Goal: Task Accomplishment & Management: Use online tool/utility

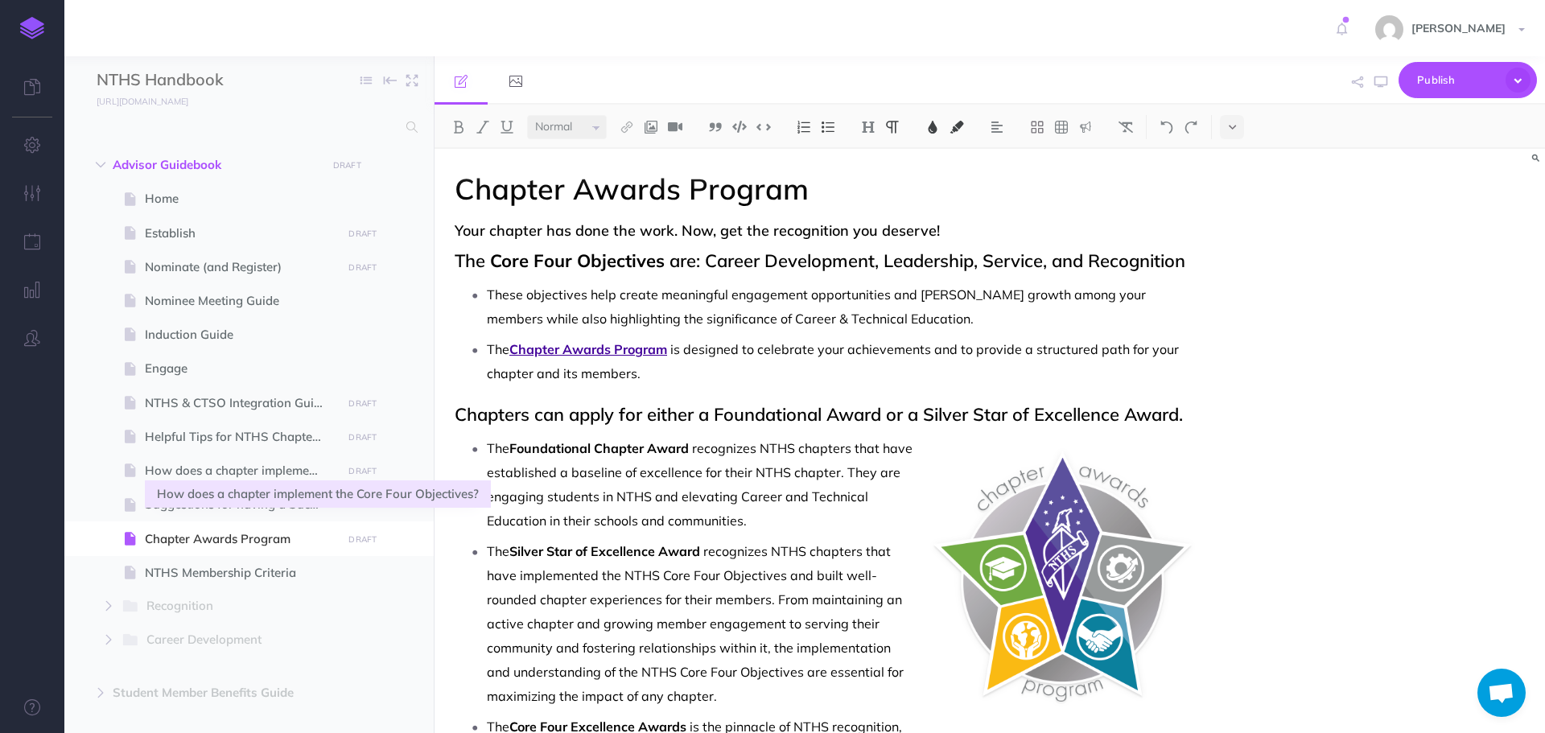
select select "null"
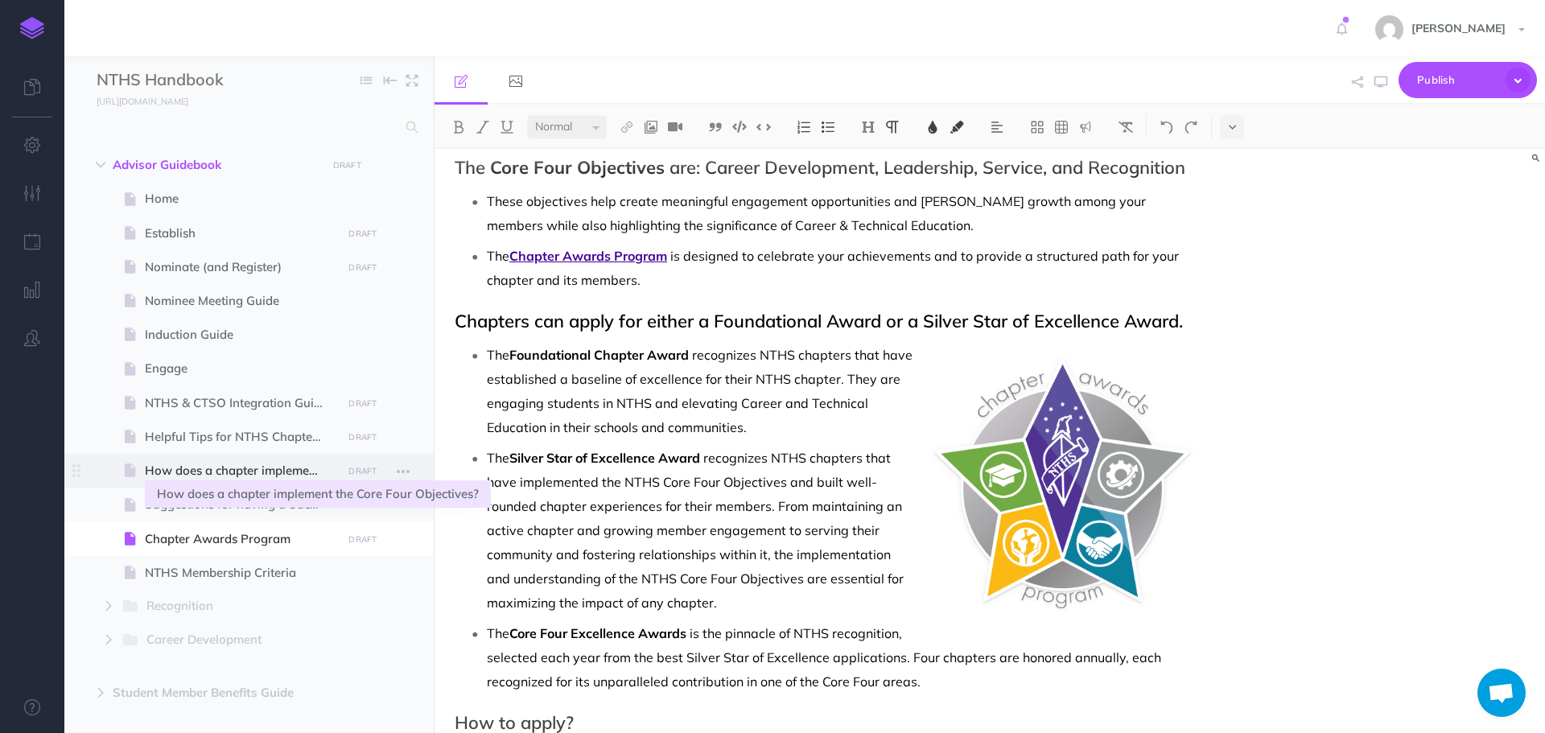
click at [190, 479] on span "How does a chapter implement the Core Four Objectives?" at bounding box center [241, 470] width 192 height 19
select select "null"
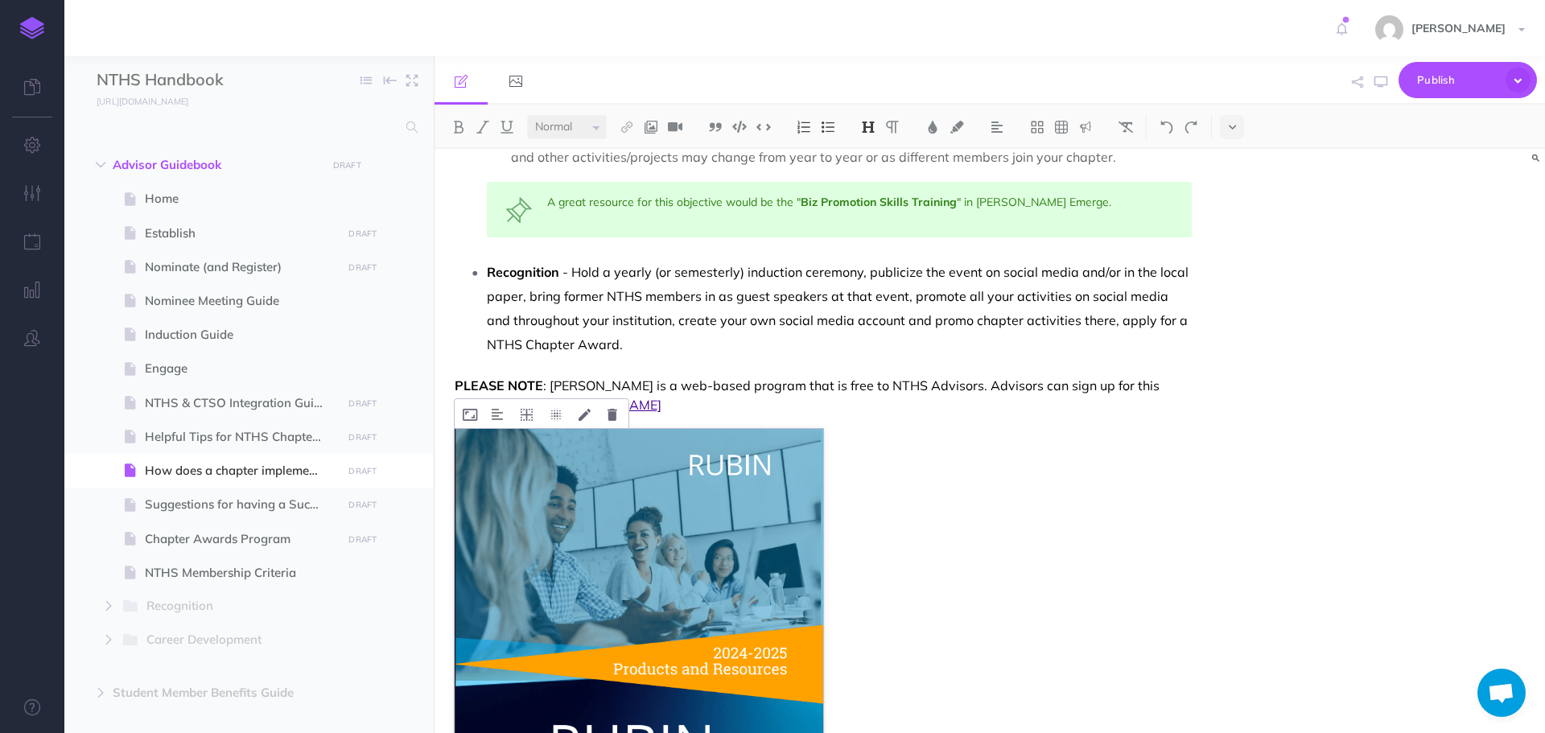
scroll to position [885, 0]
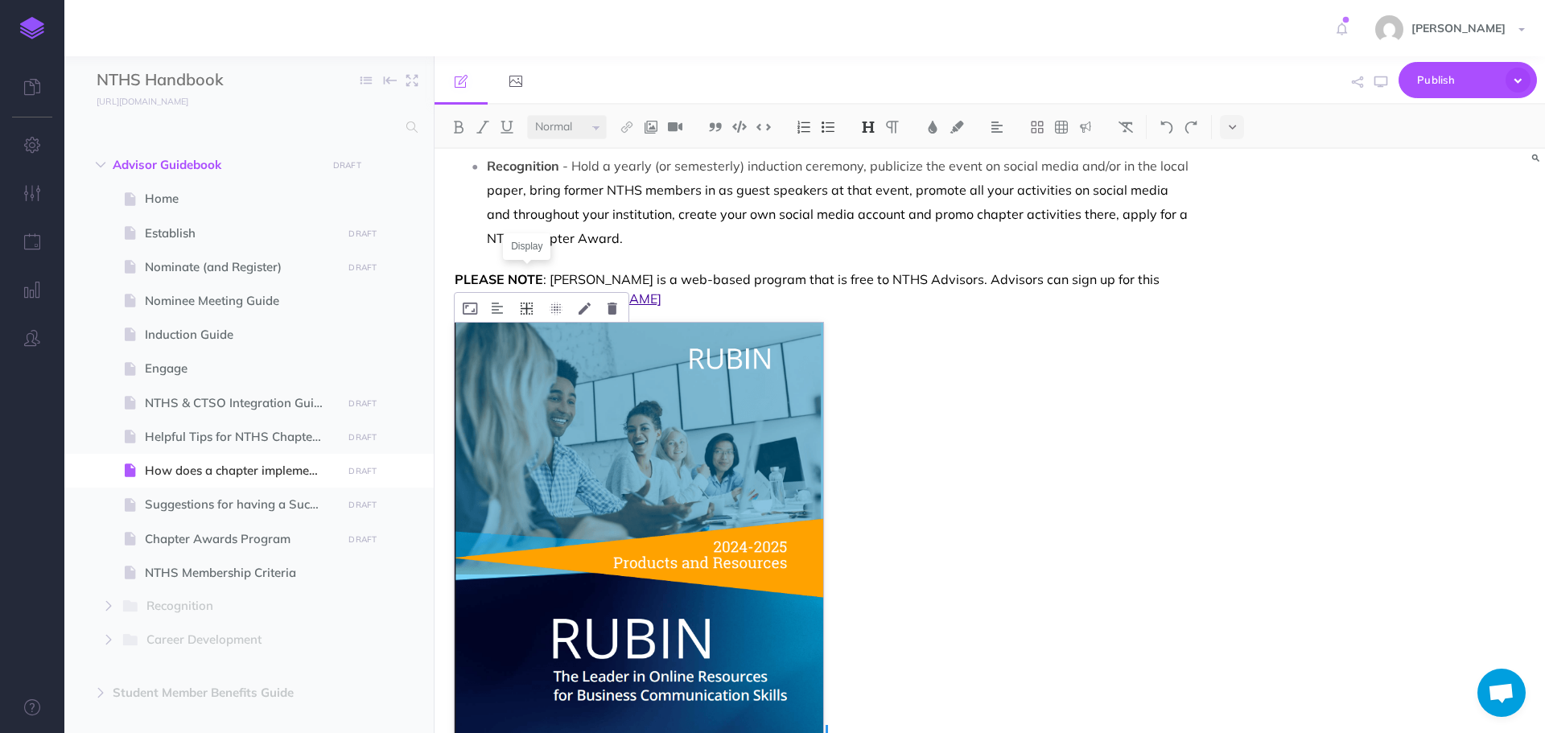
click at [525, 302] on icon at bounding box center [527, 308] width 12 height 12
click at [525, 346] on icon at bounding box center [526, 358] width 29 height 25
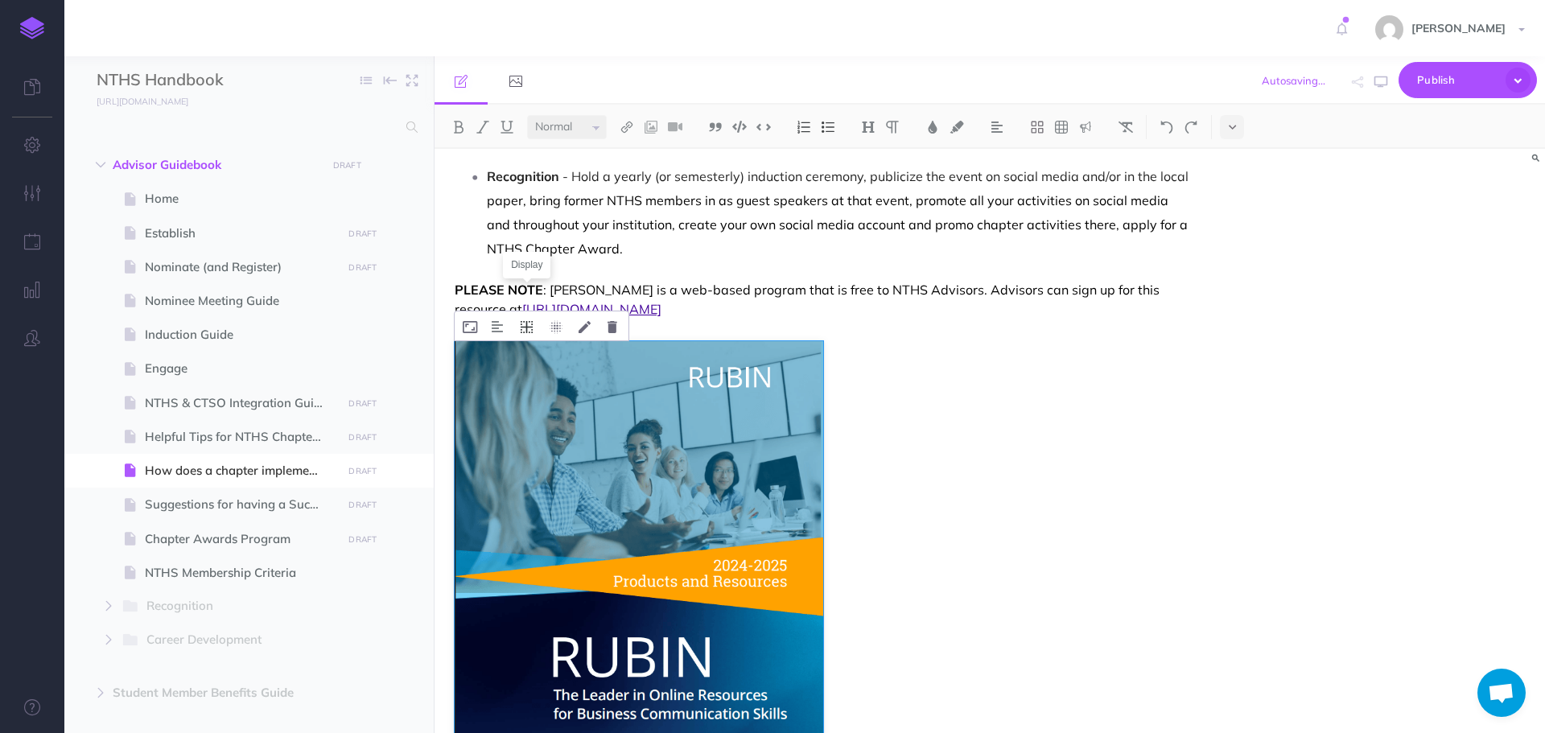
click at [540, 311] on button at bounding box center [526, 325] width 28 height 29
drag, startPoint x: 540, startPoint y: 289, endPoint x: 534, endPoint y: 249, distance: 40.6
click at [615, 405] on img at bounding box center [639, 548] width 368 height 414
click at [691, 343] on img at bounding box center [639, 548] width 368 height 414
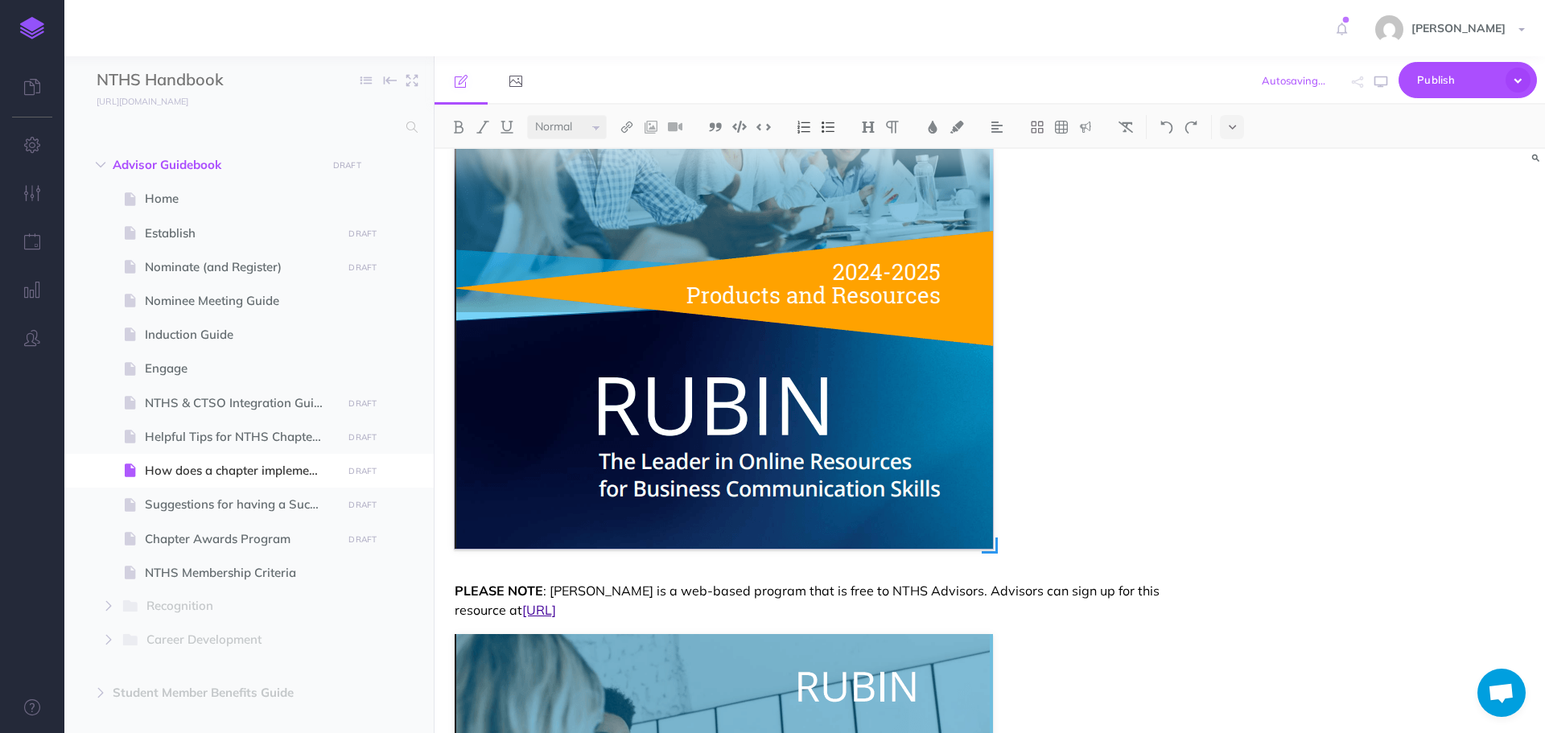
scroll to position [1196, 0]
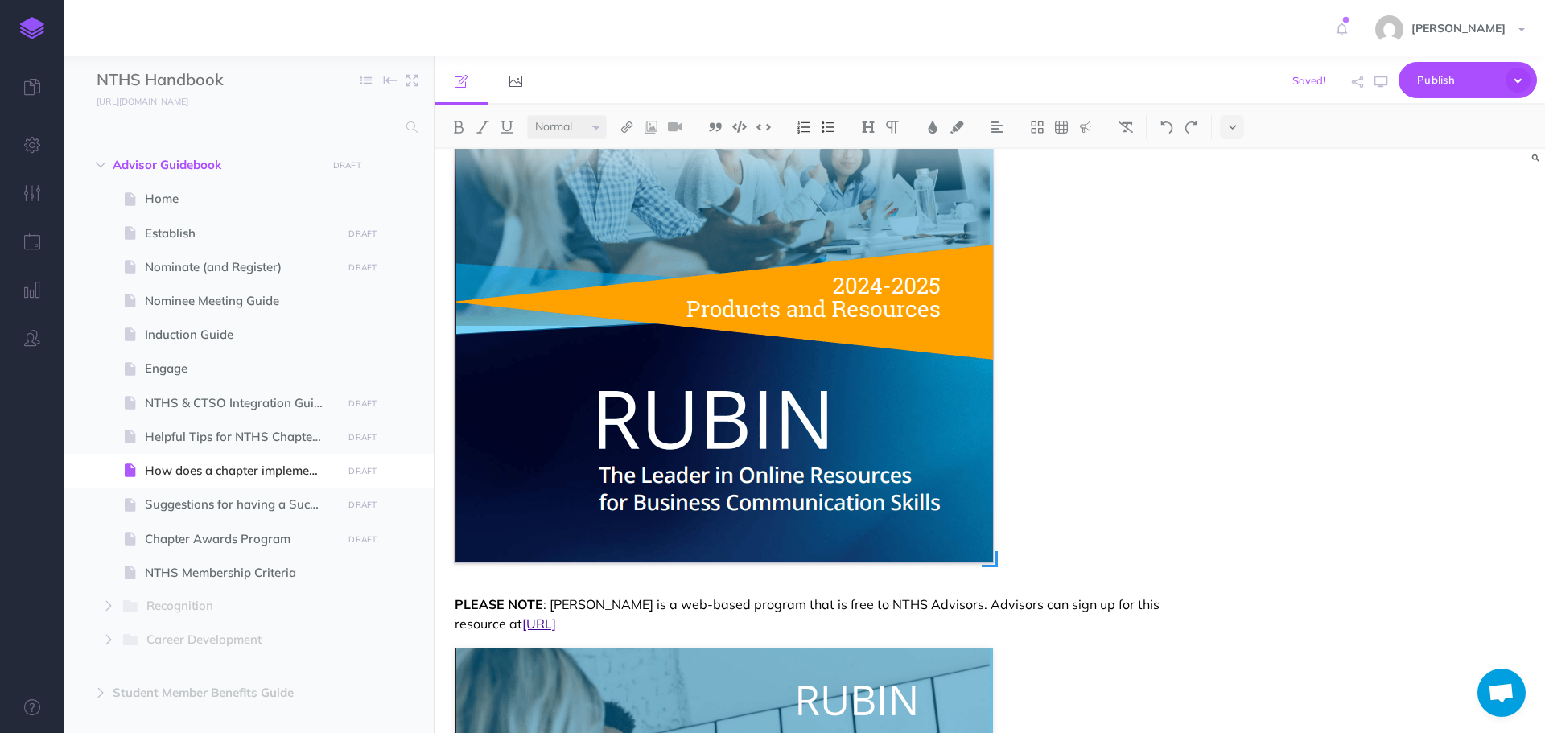
click at [755, 417] on img at bounding box center [724, 260] width 538 height 604
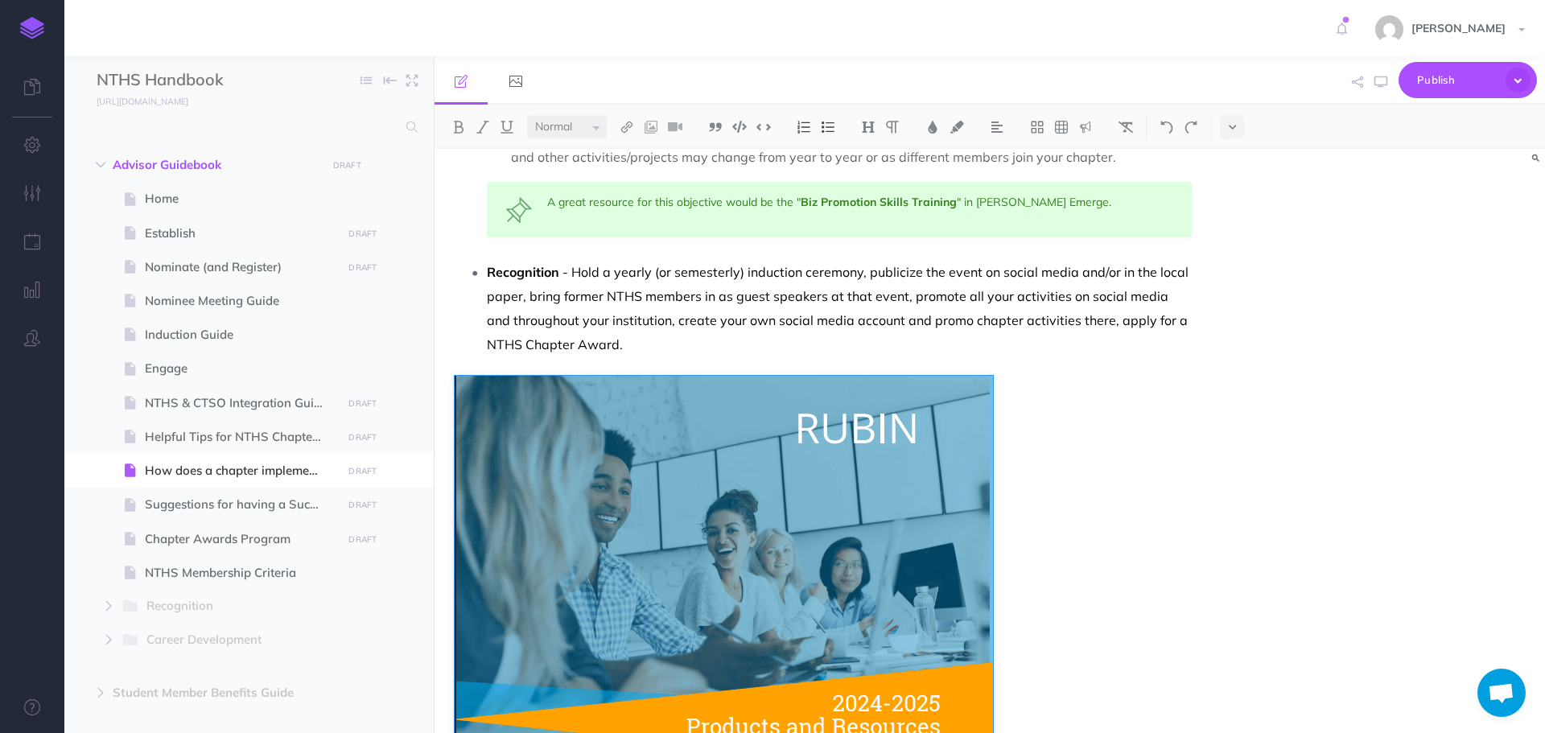
scroll to position [714, 0]
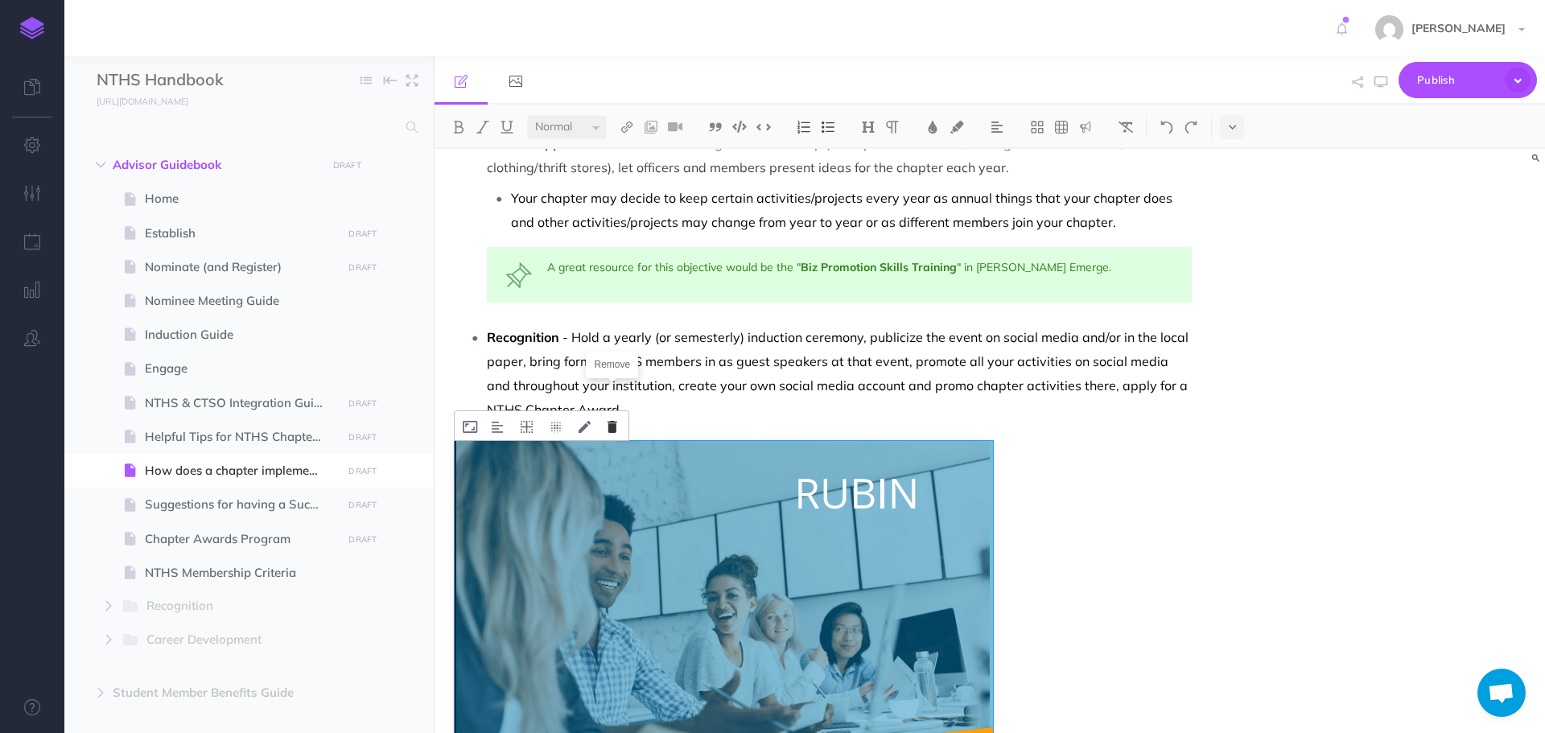
click at [614, 421] on icon at bounding box center [612, 427] width 10 height 12
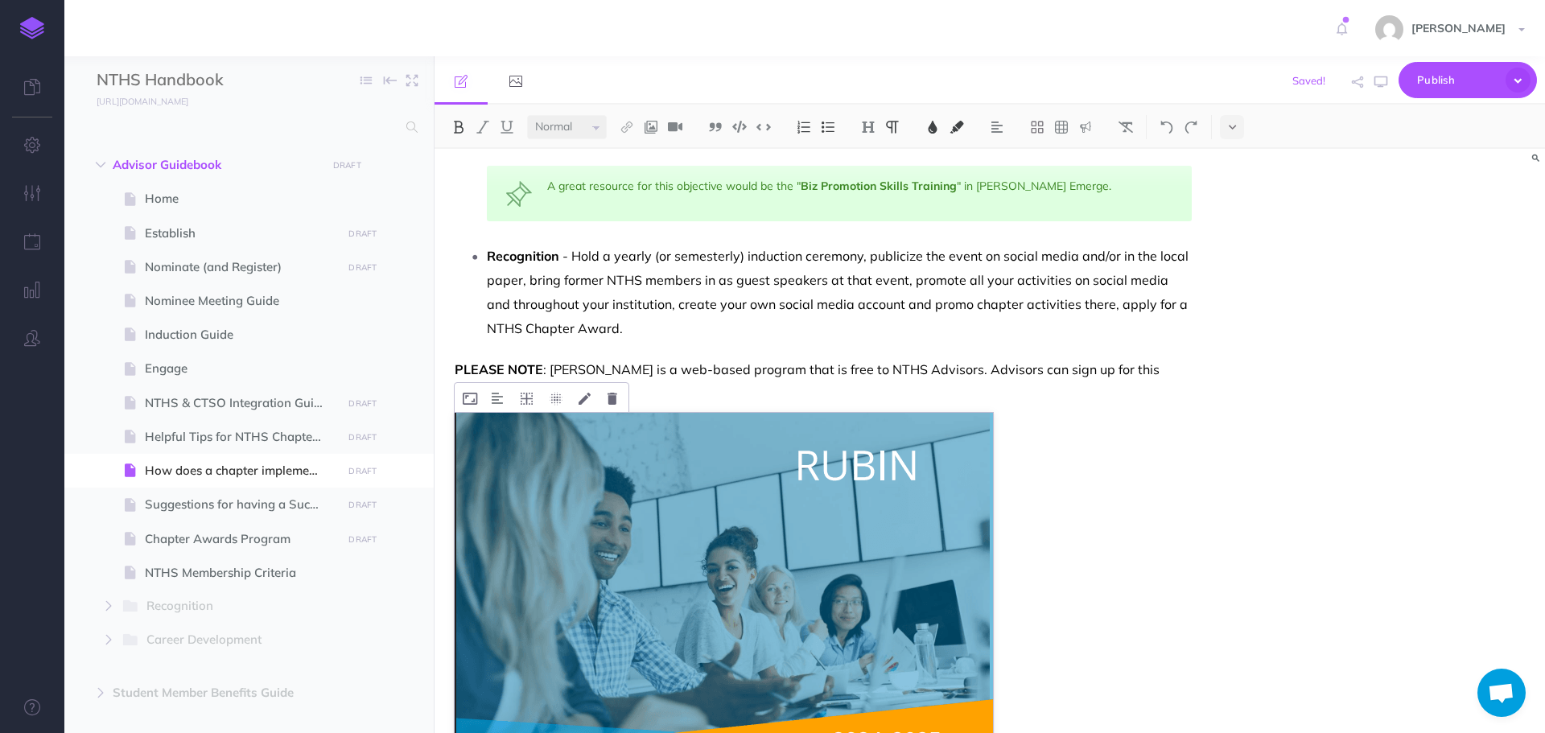
scroll to position [794, 0]
click at [619, 427] on img at bounding box center [724, 716] width 538 height 604
click at [615, 393] on icon at bounding box center [612, 399] width 10 height 12
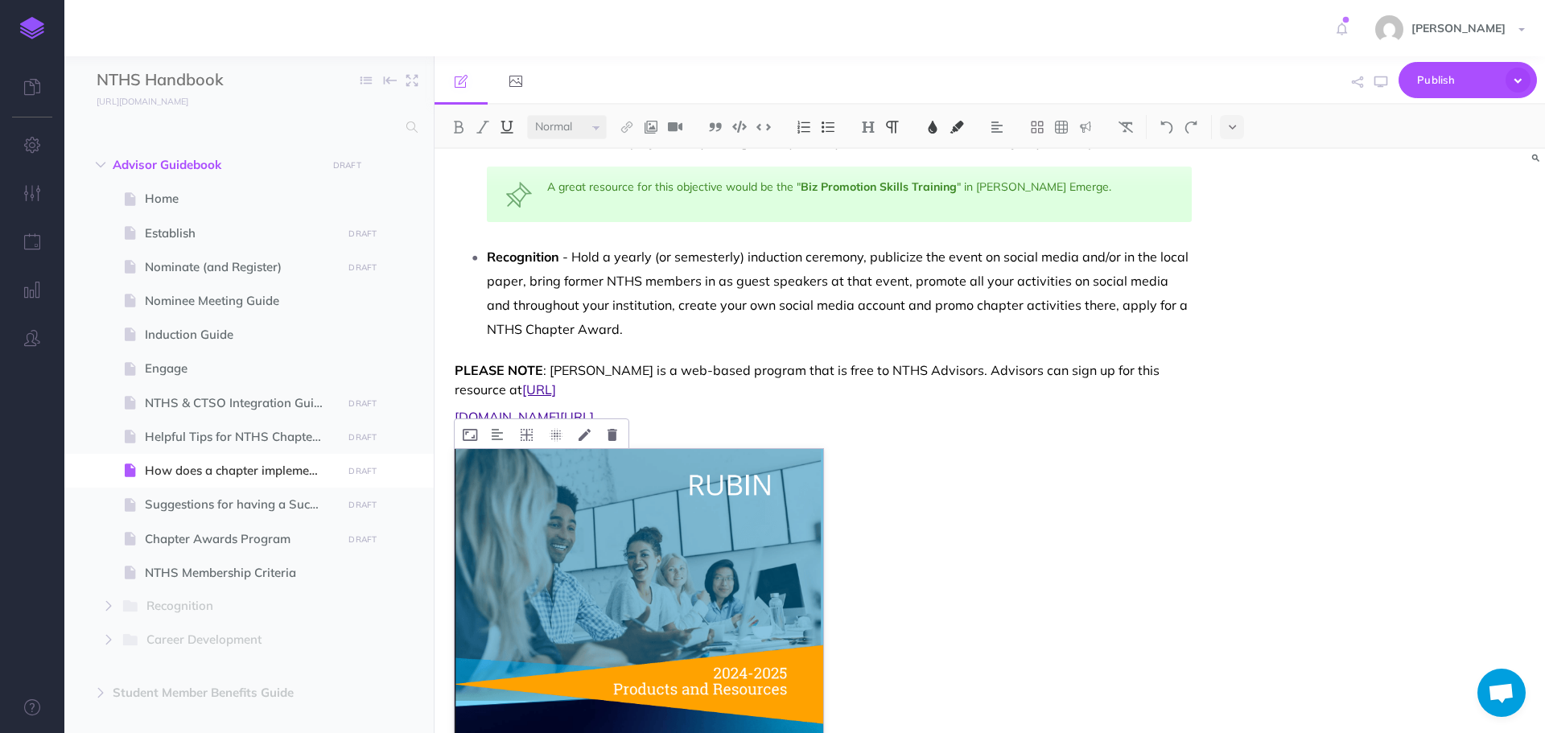
scroll to position [902, 0]
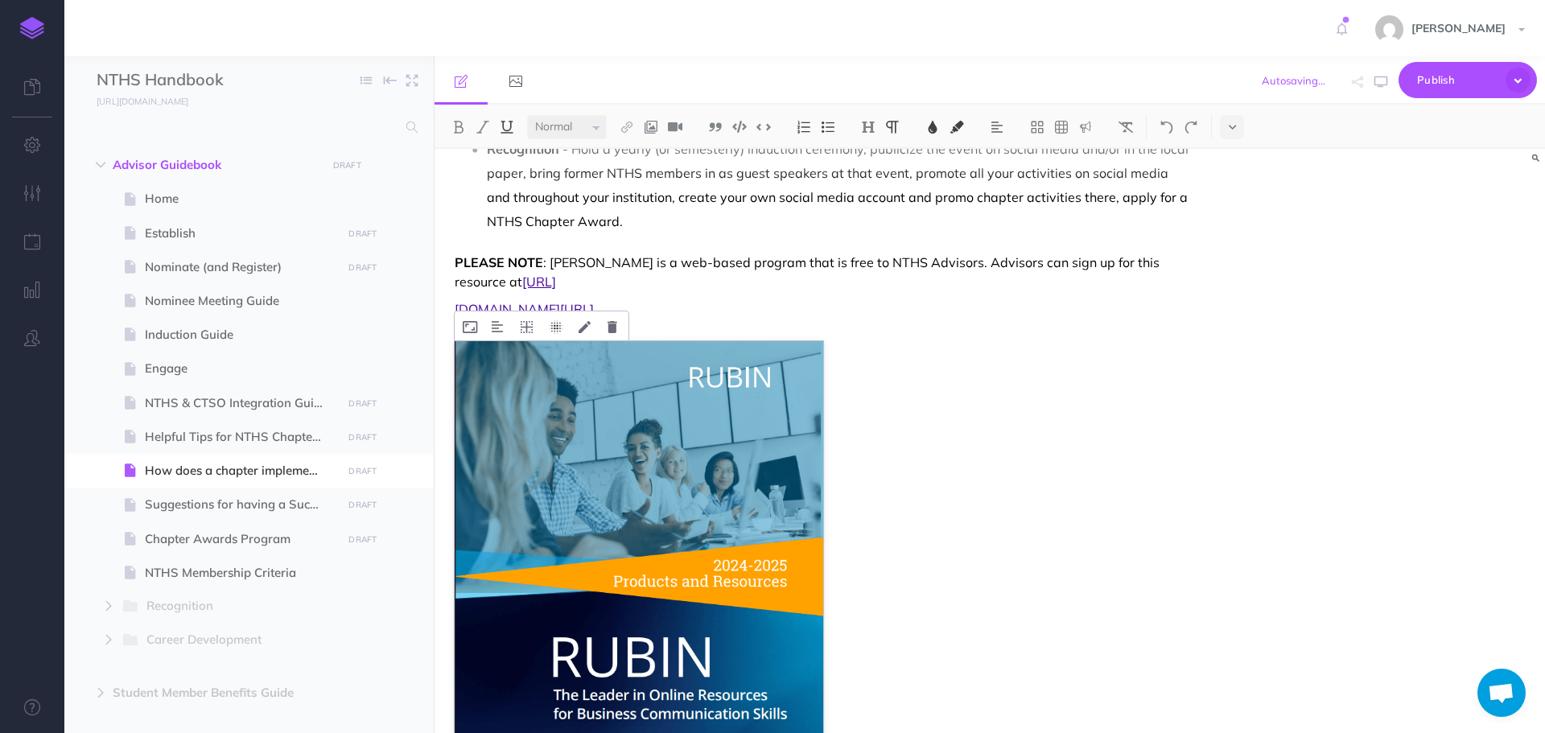
click at [555, 321] on icon at bounding box center [555, 327] width 13 height 12
click at [554, 321] on icon at bounding box center [555, 327] width 13 height 12
click at [525, 321] on icon at bounding box center [527, 327] width 12 height 12
click at [522, 413] on icon at bounding box center [526, 425] width 29 height 25
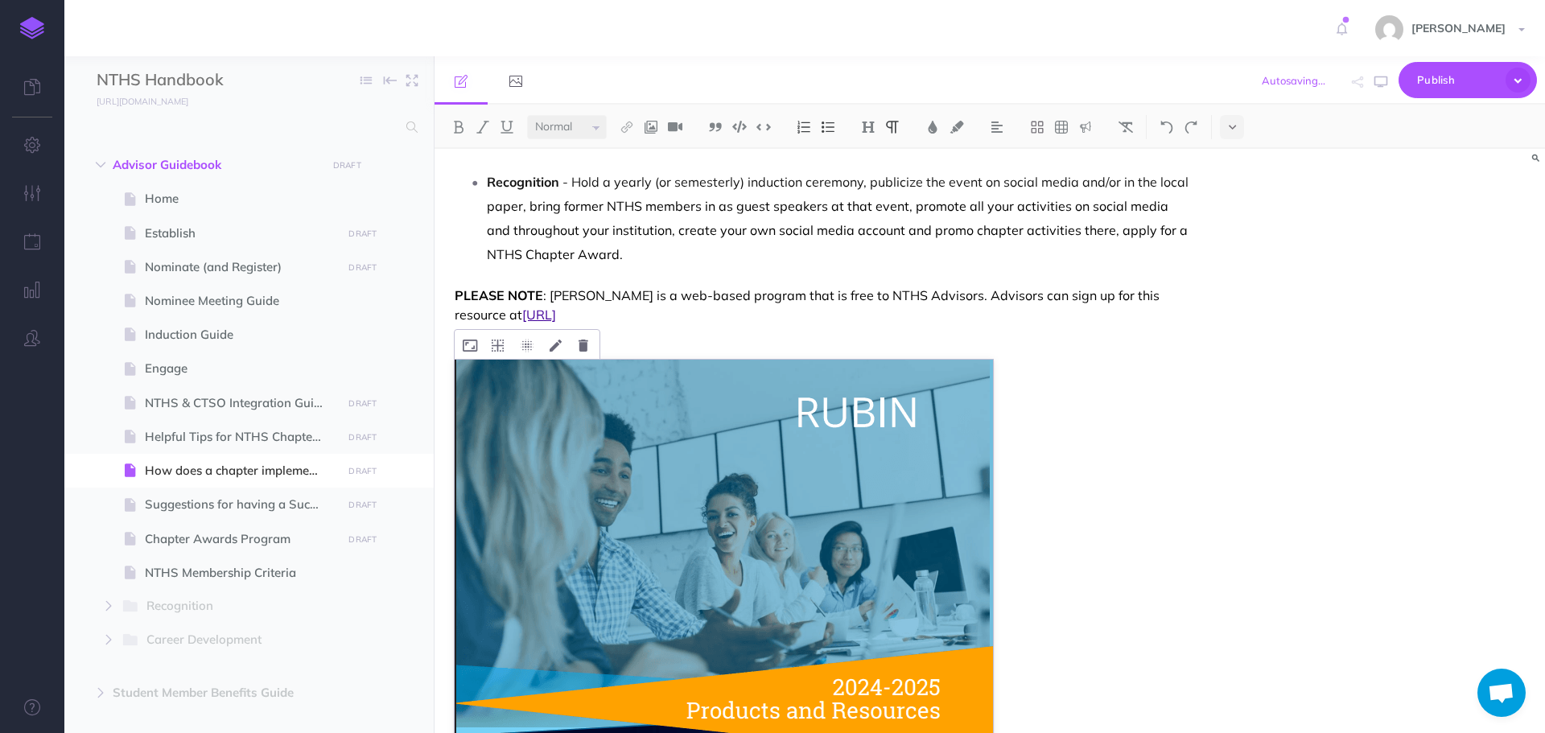
scroll to position [838, 0]
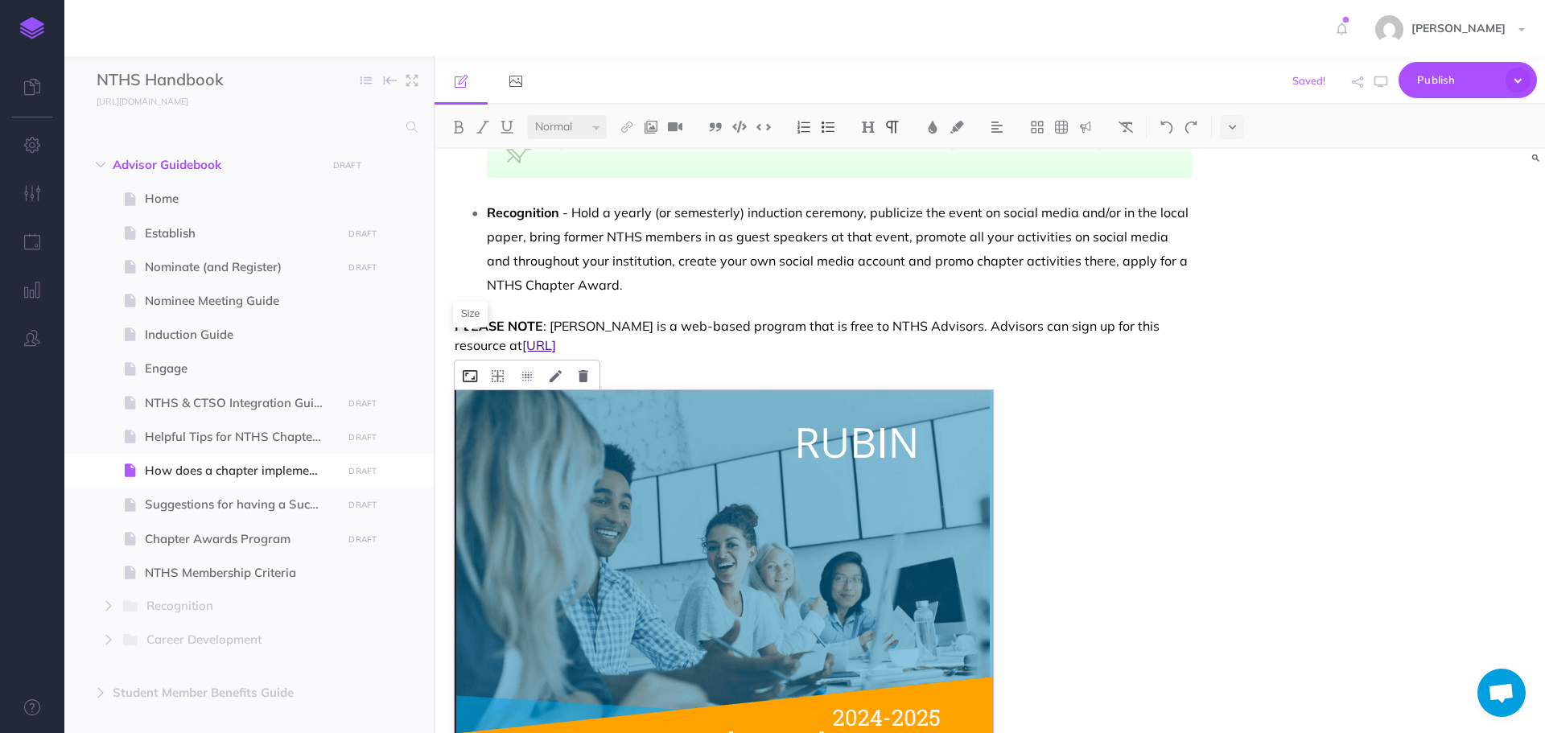
click at [480, 360] on button at bounding box center [470, 374] width 31 height 29
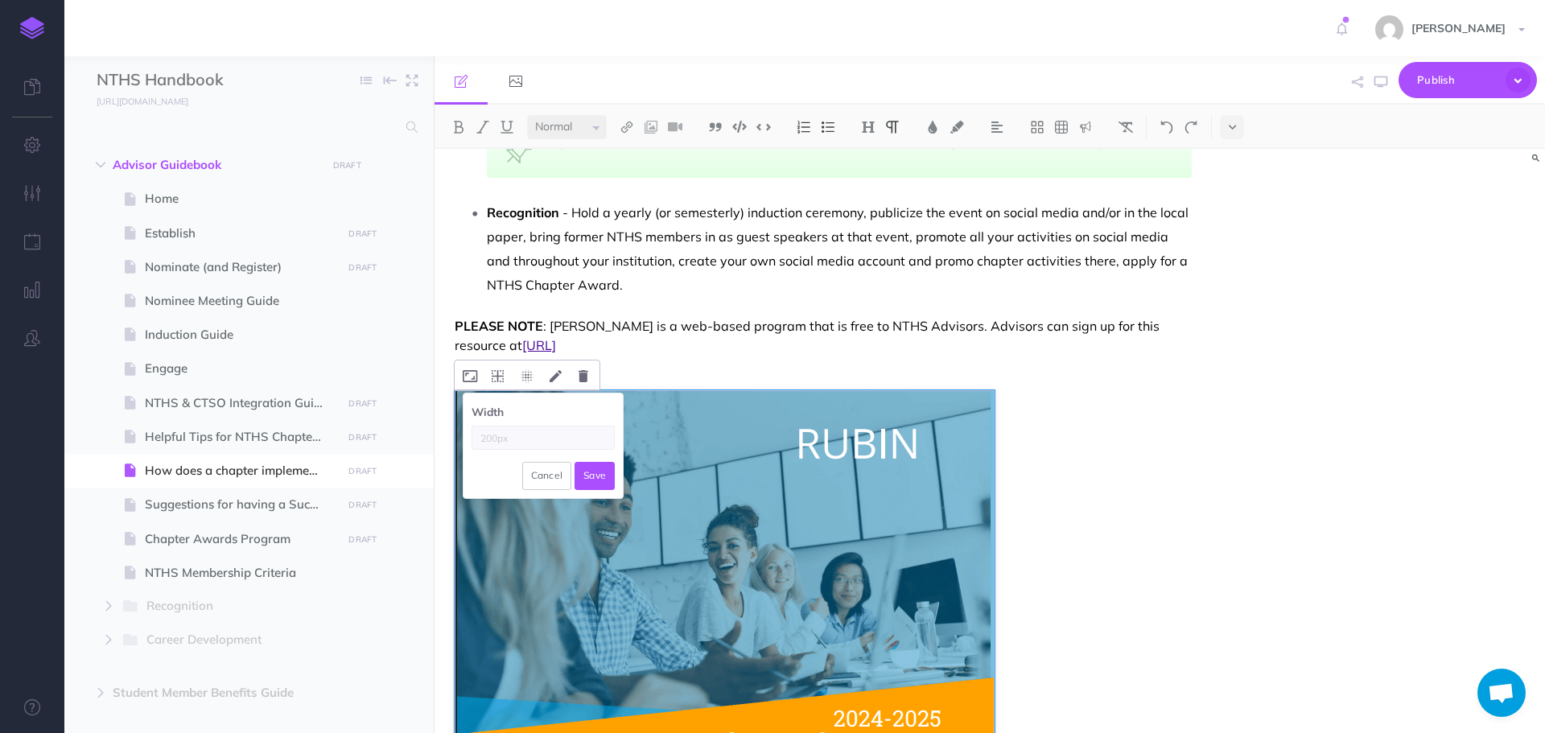
click at [492, 426] on input "text" at bounding box center [542, 438] width 143 height 24
click at [762, 437] on img at bounding box center [725, 693] width 540 height 606
click at [559, 462] on button "Cancel" at bounding box center [547, 475] width 50 height 27
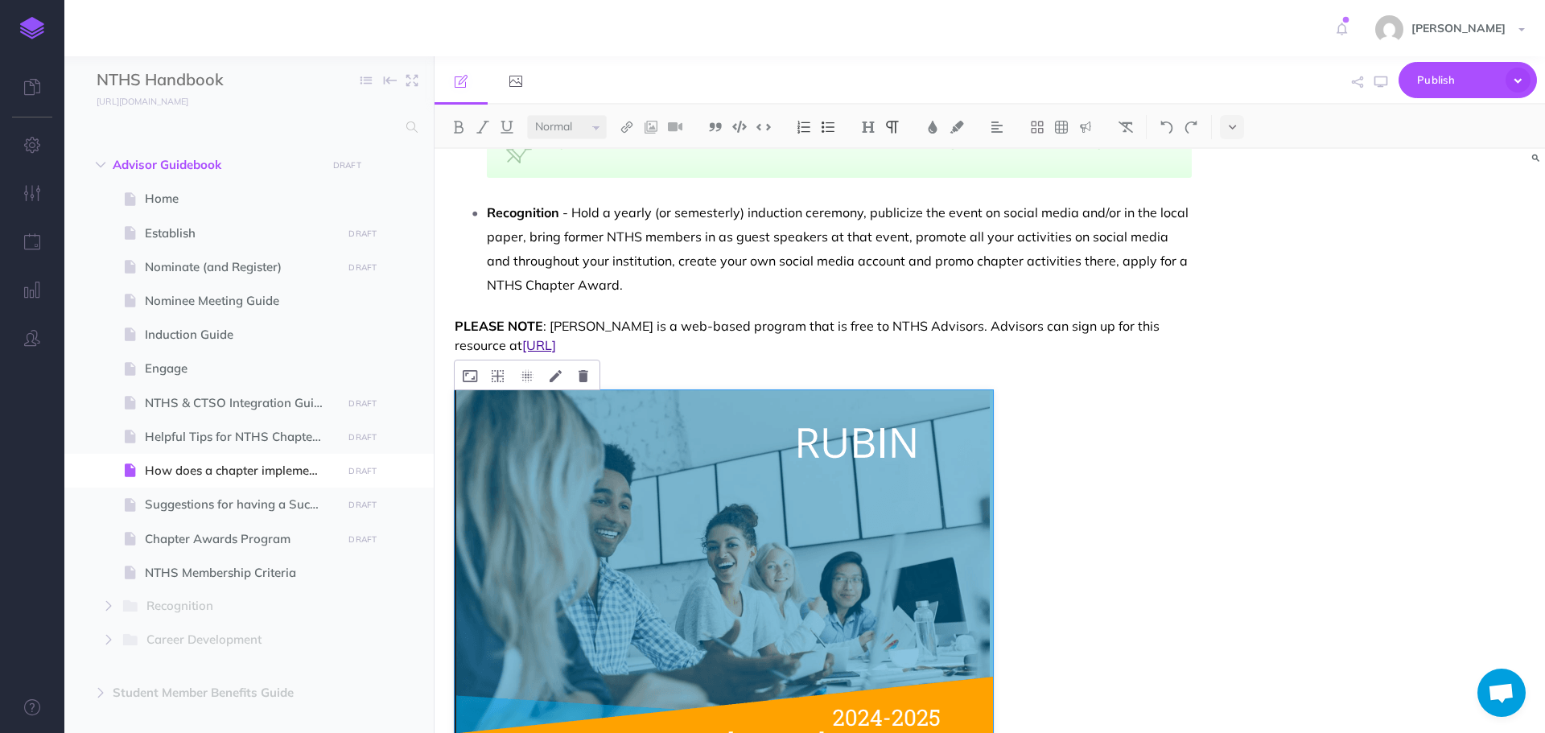
click at [700, 447] on img at bounding box center [724, 692] width 538 height 604
click at [1163, 125] on img at bounding box center [1166, 127] width 14 height 13
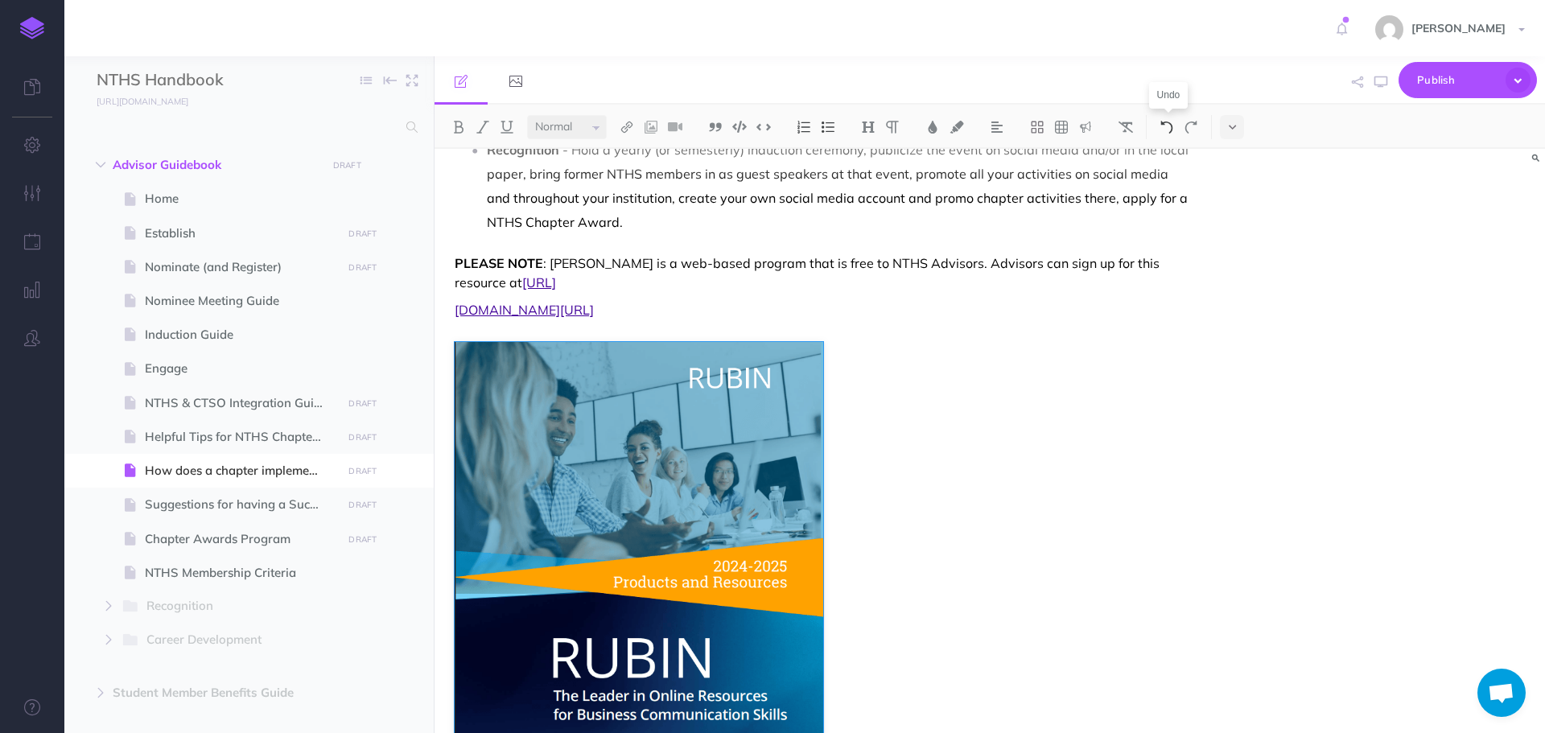
click at [1163, 125] on img at bounding box center [1166, 127] width 14 height 13
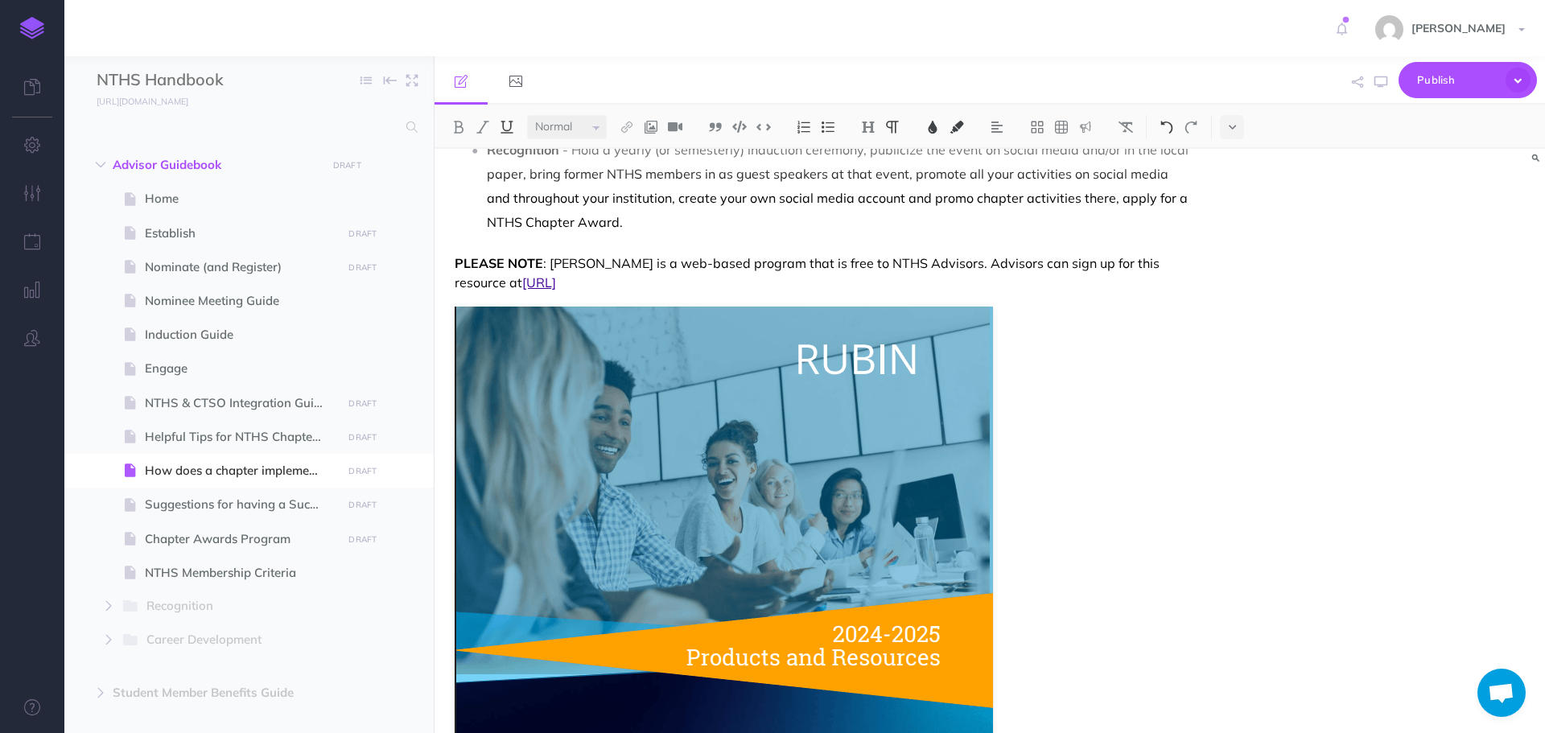
click at [1163, 125] on img at bounding box center [1166, 127] width 14 height 13
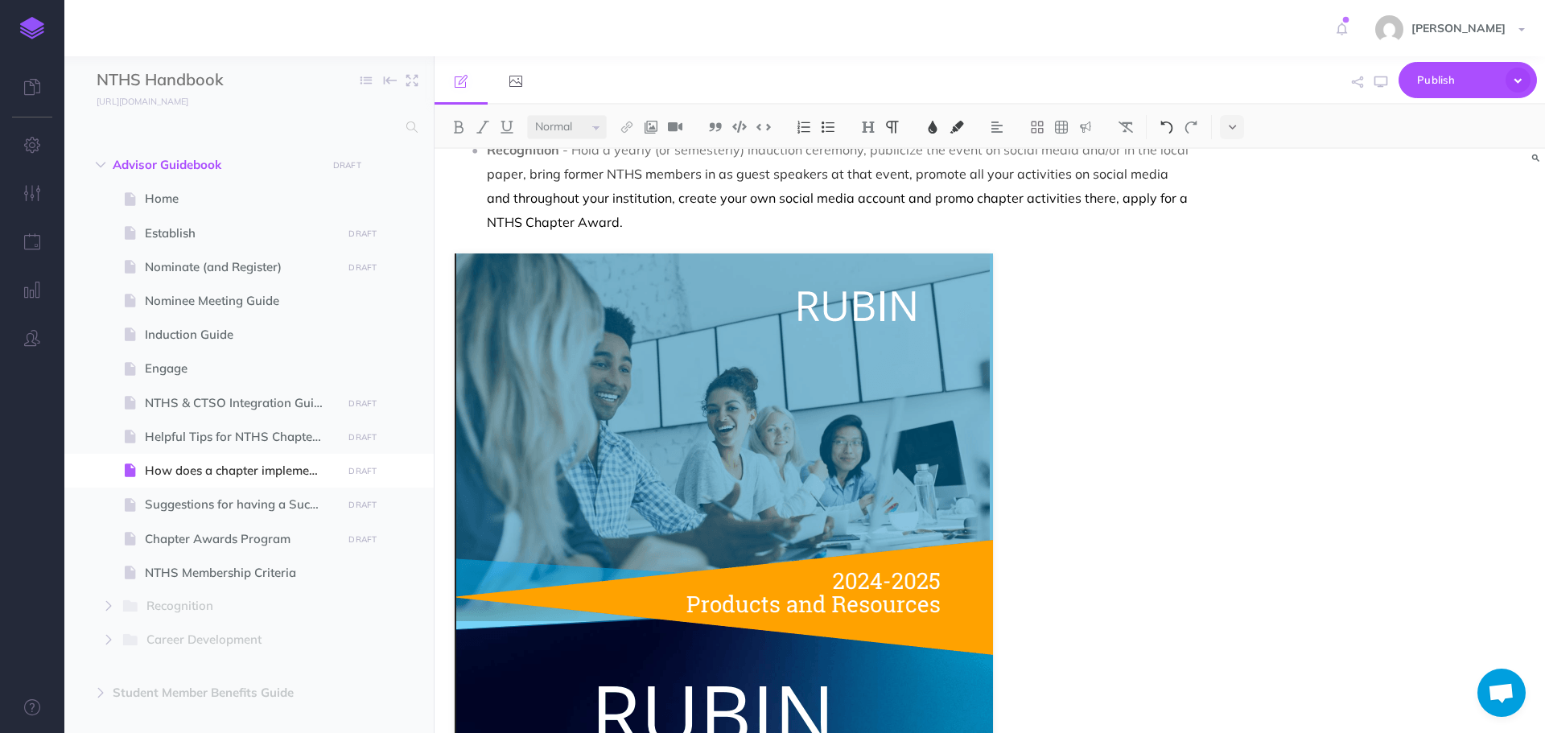
click at [1163, 125] on img at bounding box center [1166, 127] width 14 height 13
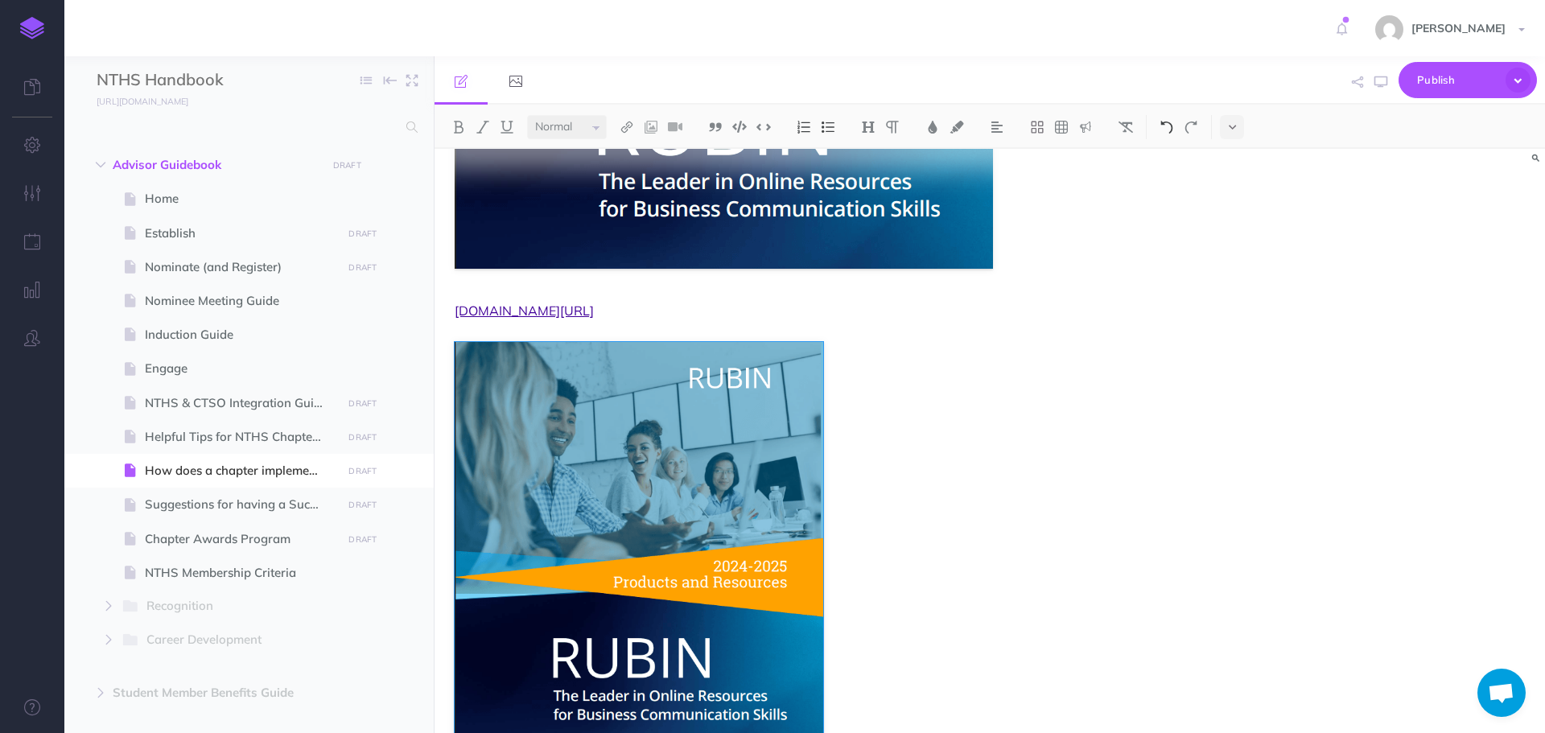
click at [1163, 125] on img at bounding box center [1166, 127] width 14 height 13
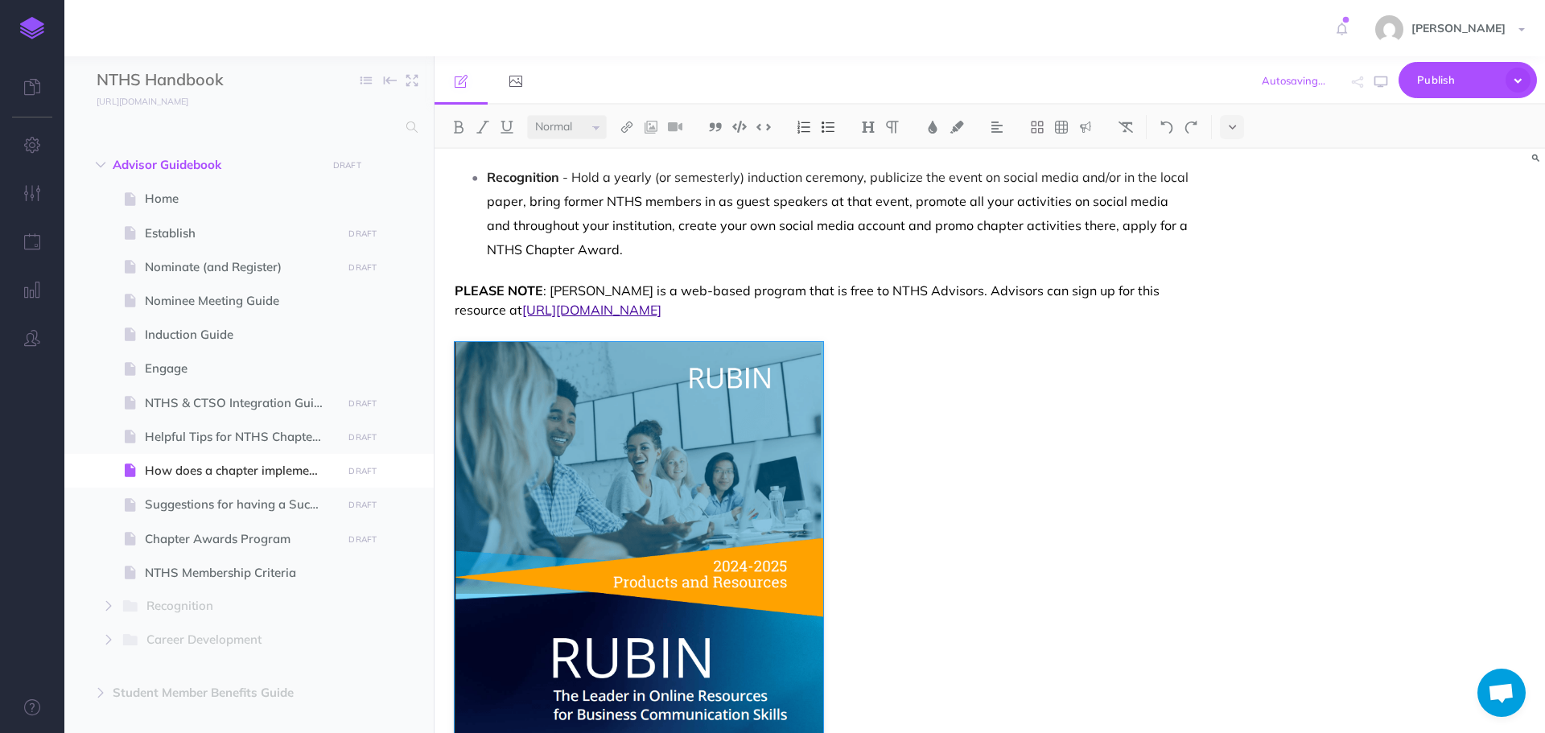
scroll to position [875, 0]
click at [693, 424] on img at bounding box center [639, 548] width 368 height 414
click at [500, 320] on img at bounding box center [497, 326] width 11 height 13
click at [501, 395] on img at bounding box center [498, 401] width 29 height 13
click at [1119, 391] on div "How does a chapter implement the Core Four Objectives? The Core Four Objectives…" at bounding box center [989, 441] width 1110 height 584
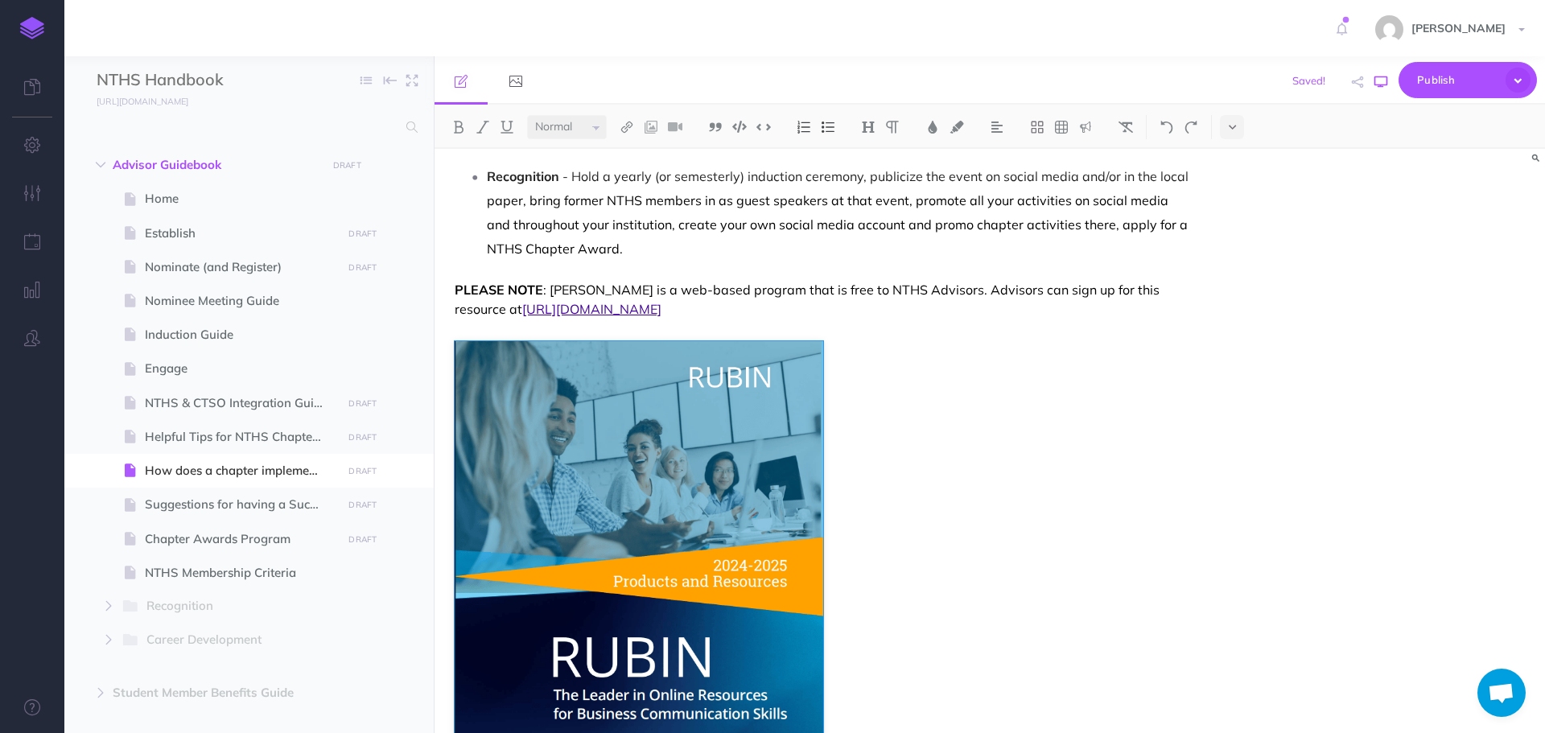
click at [1380, 82] on icon "button" at bounding box center [1380, 82] width 13 height 13
click at [498, 320] on img at bounding box center [497, 326] width 11 height 13
click at [496, 395] on img at bounding box center [498, 401] width 29 height 13
click at [488, 341] on img at bounding box center [639, 548] width 368 height 414
click at [0, 0] on button at bounding box center [0, 0] width 0 height 0
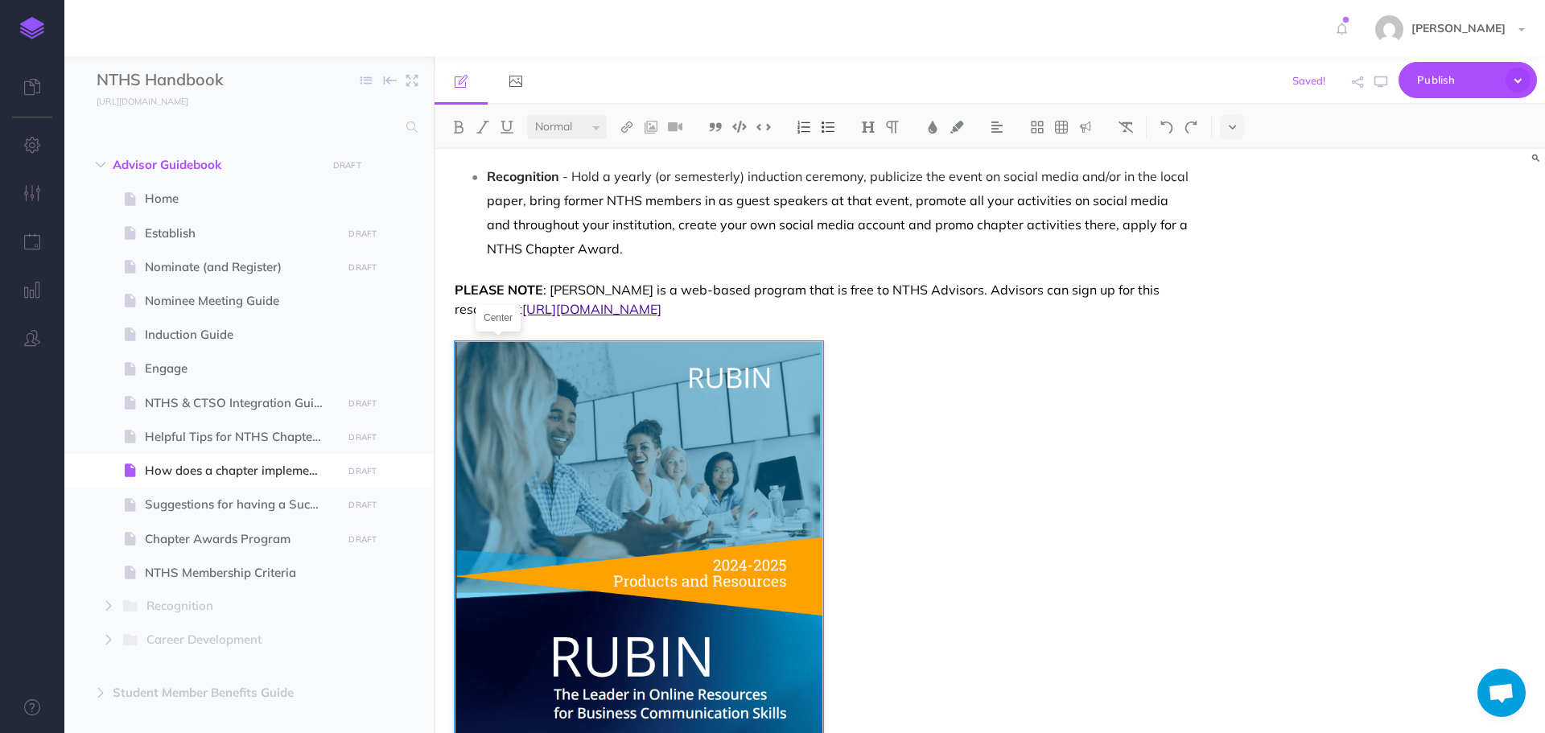
click at [0, 0] on img at bounding box center [0, 0] width 0 height 0
click at [532, 321] on icon at bounding box center [527, 327] width 12 height 12
click at [529, 389] on icon at bounding box center [526, 401] width 29 height 25
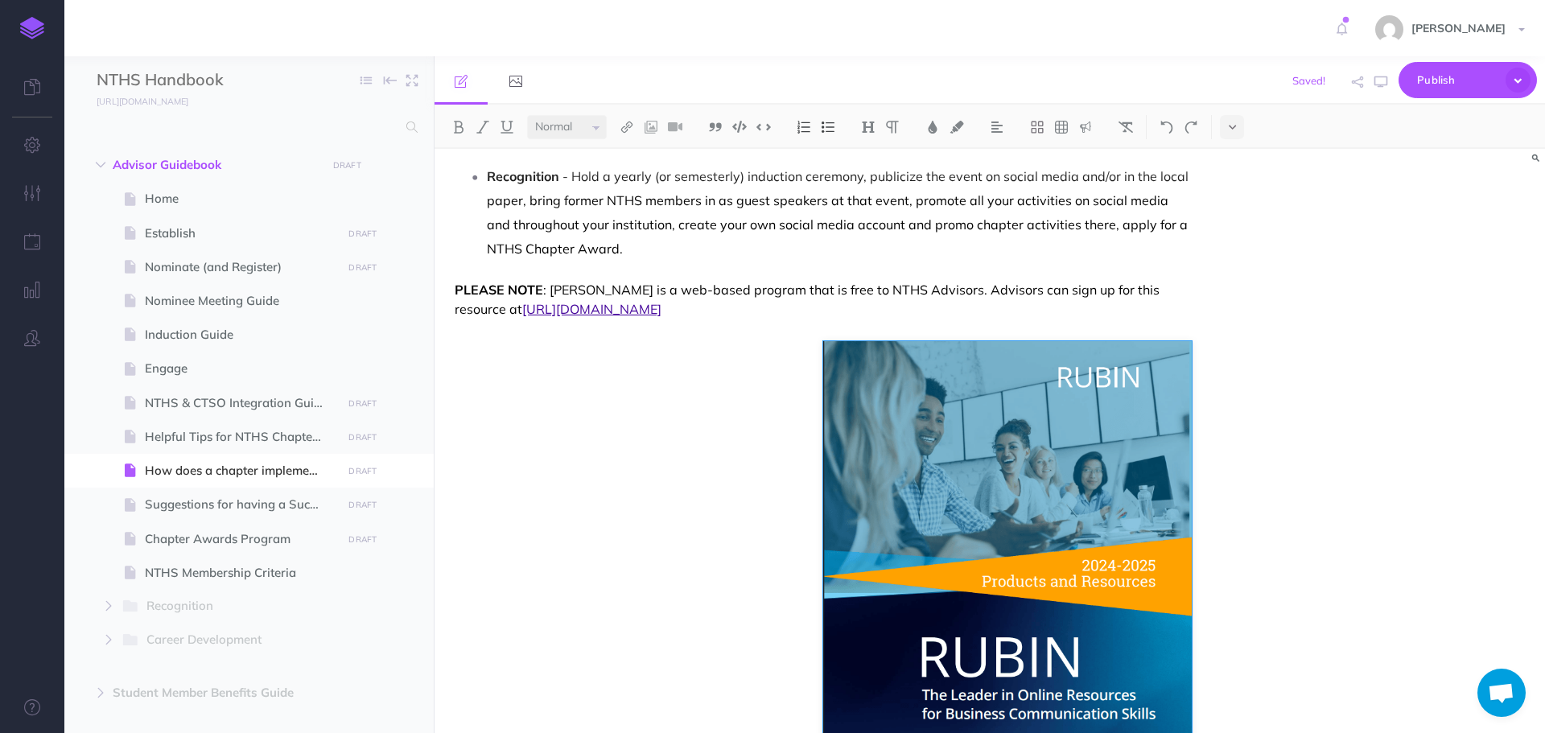
click at [681, 415] on div "How does a chapter implement the Core Four Objectives? The Core Four Objectives…" at bounding box center [989, 441] width 1110 height 584
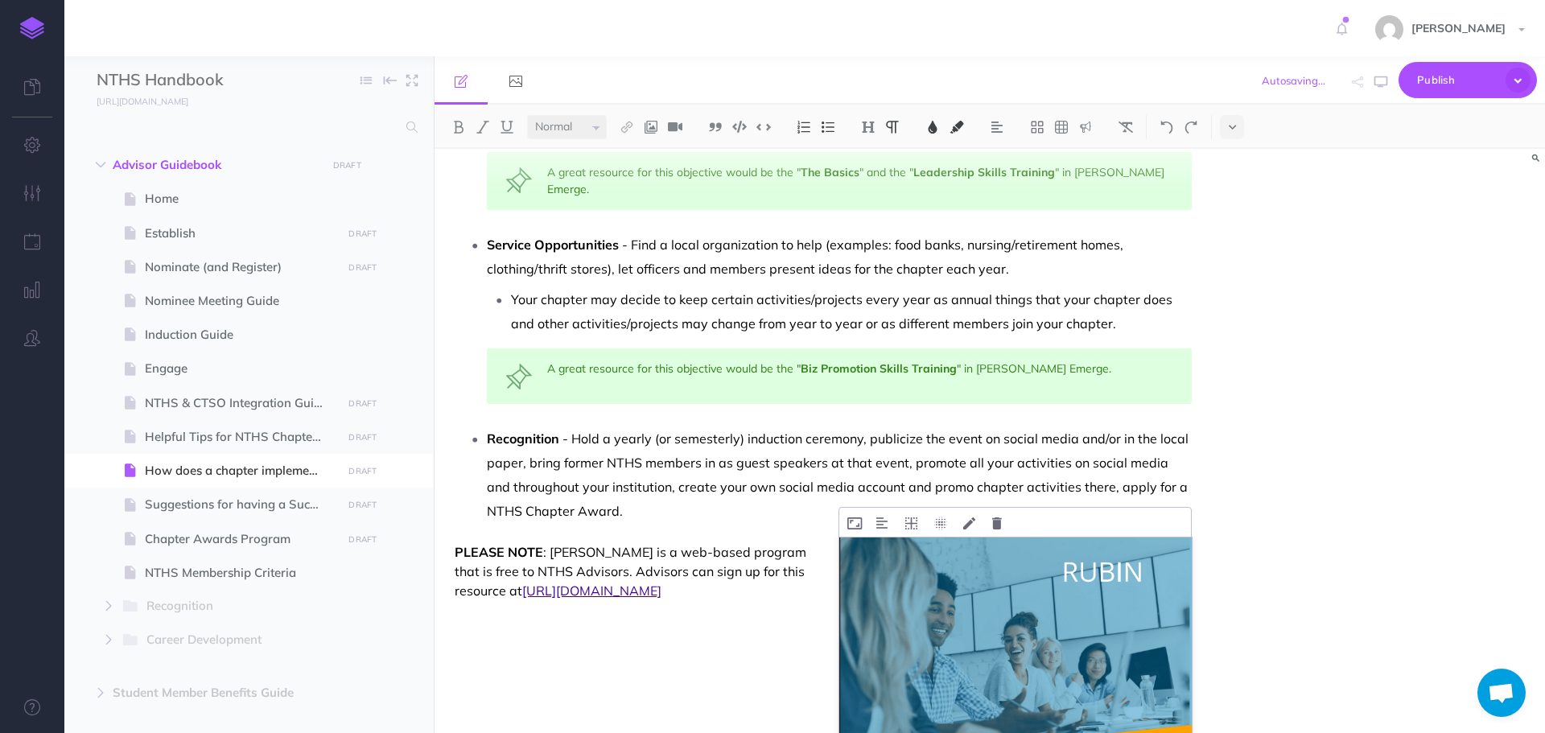
scroll to position [790, 0]
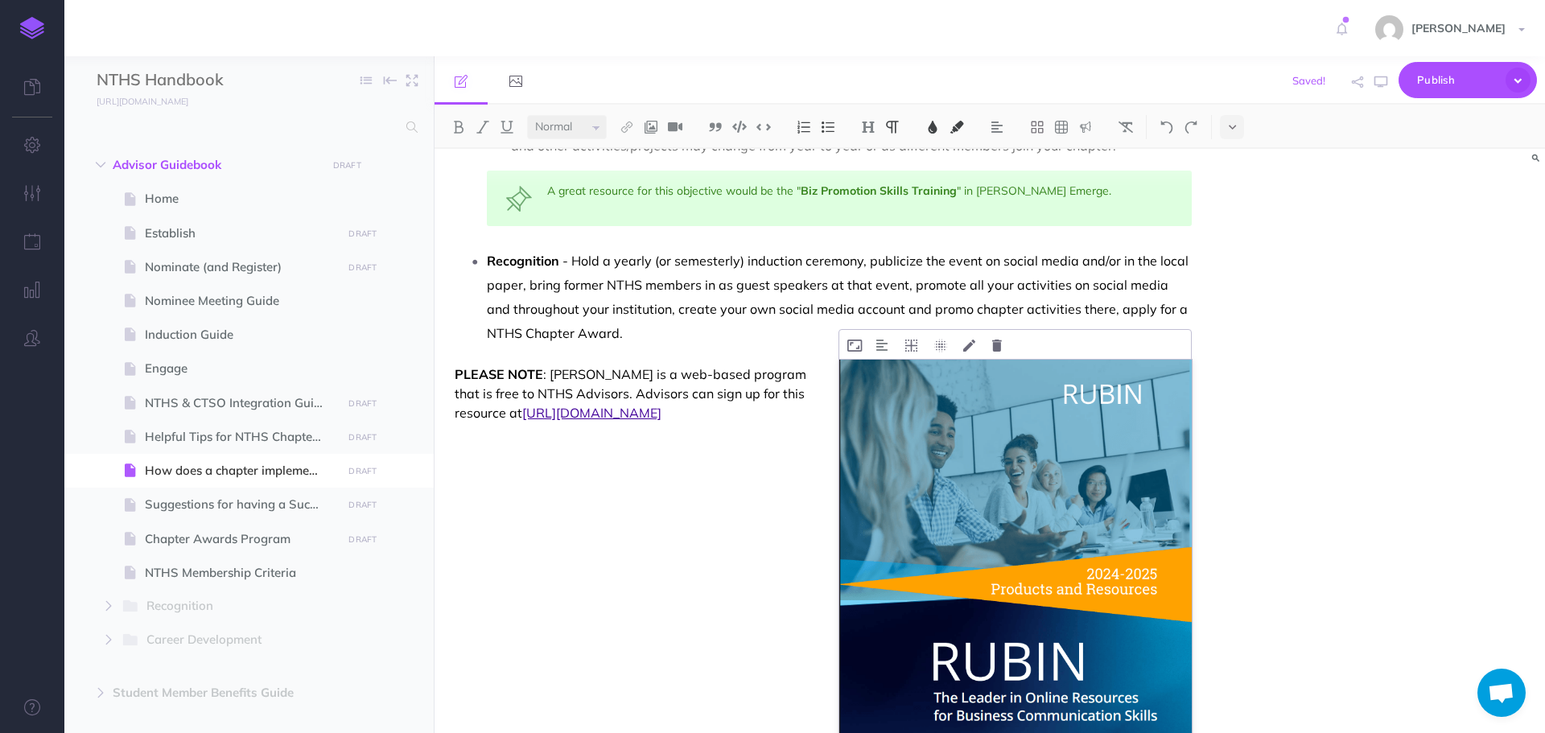
click at [969, 452] on img at bounding box center [1015, 558] width 352 height 396
click at [856, 340] on icon at bounding box center [854, 346] width 14 height 12
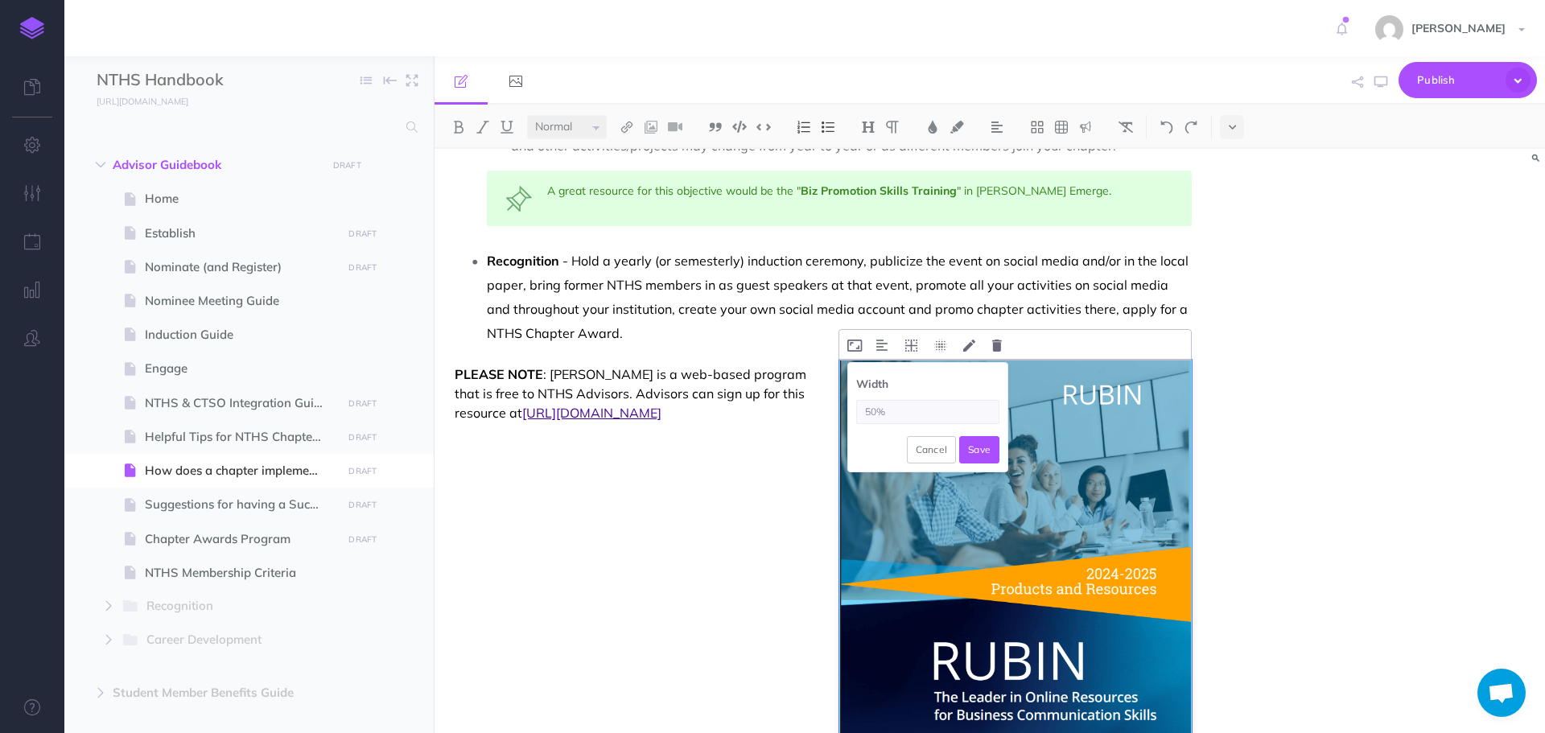
drag, startPoint x: 895, startPoint y: 386, endPoint x: 866, endPoint y: 385, distance: 29.8
click at [866, 400] on input "50%" at bounding box center [927, 412] width 143 height 24
type input "25%"
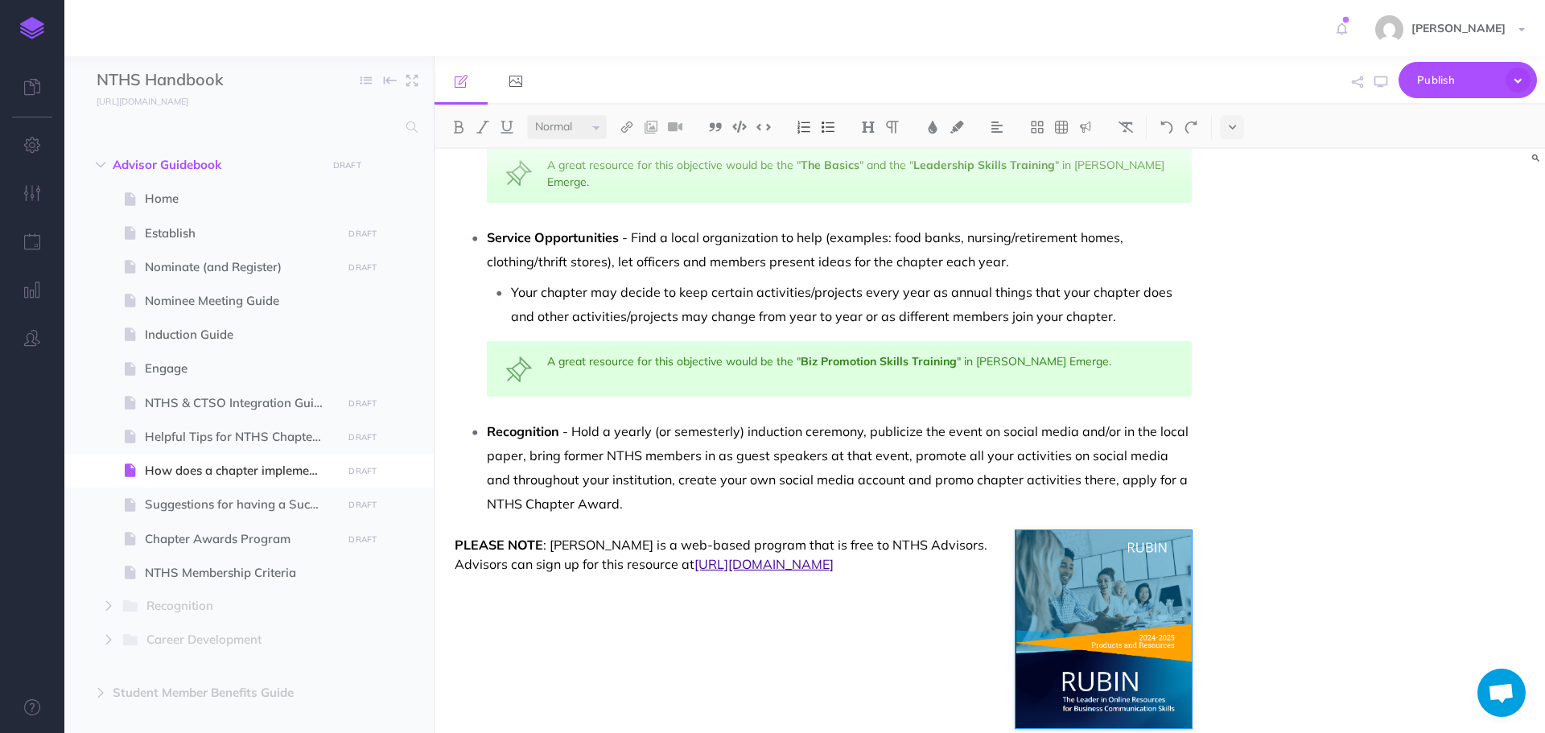
scroll to position [593, 0]
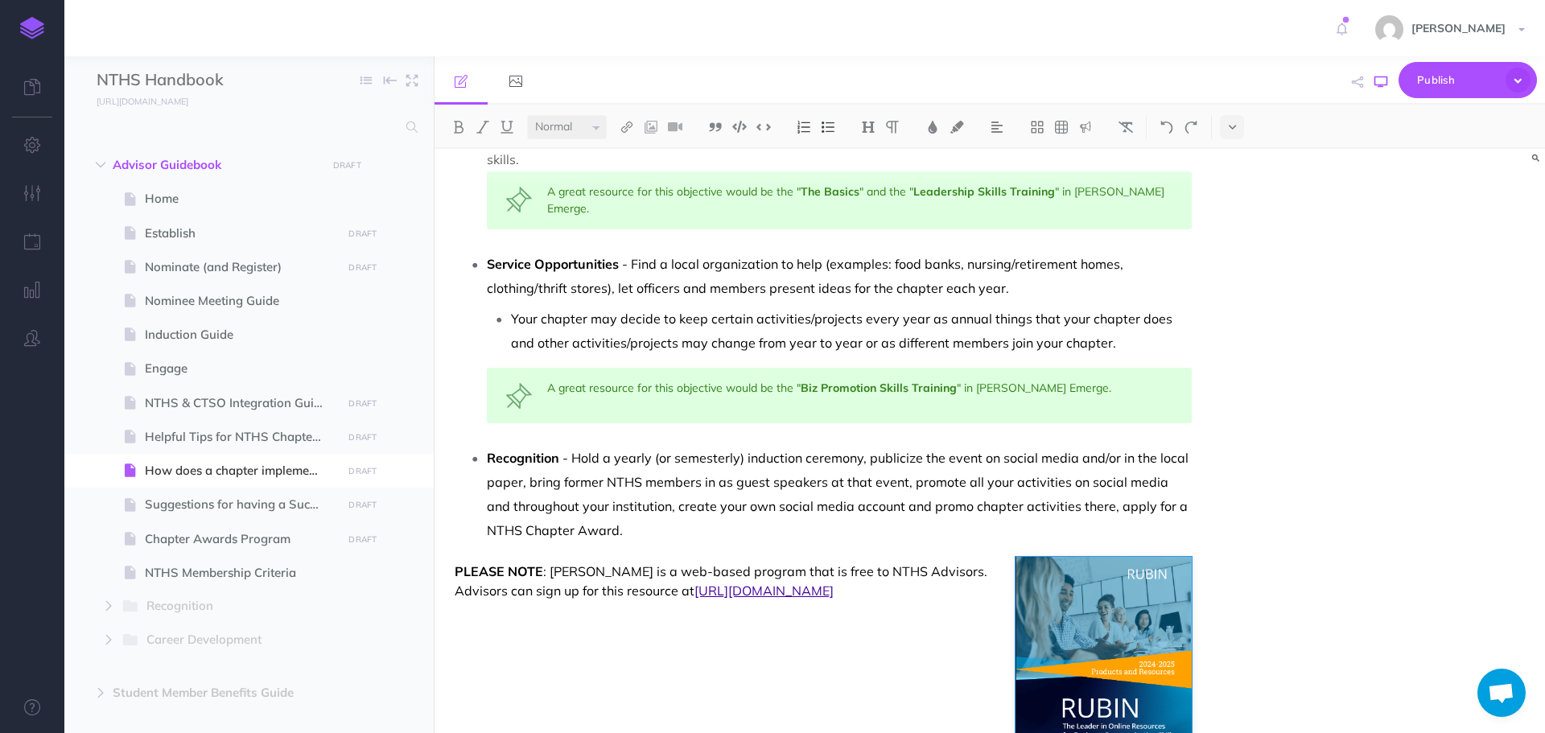
click at [1385, 84] on icon "button" at bounding box center [1380, 82] width 13 height 13
click at [281, 433] on span "Helpful Tips for NTHS Chapter Officers" at bounding box center [241, 436] width 192 height 19
select select "null"
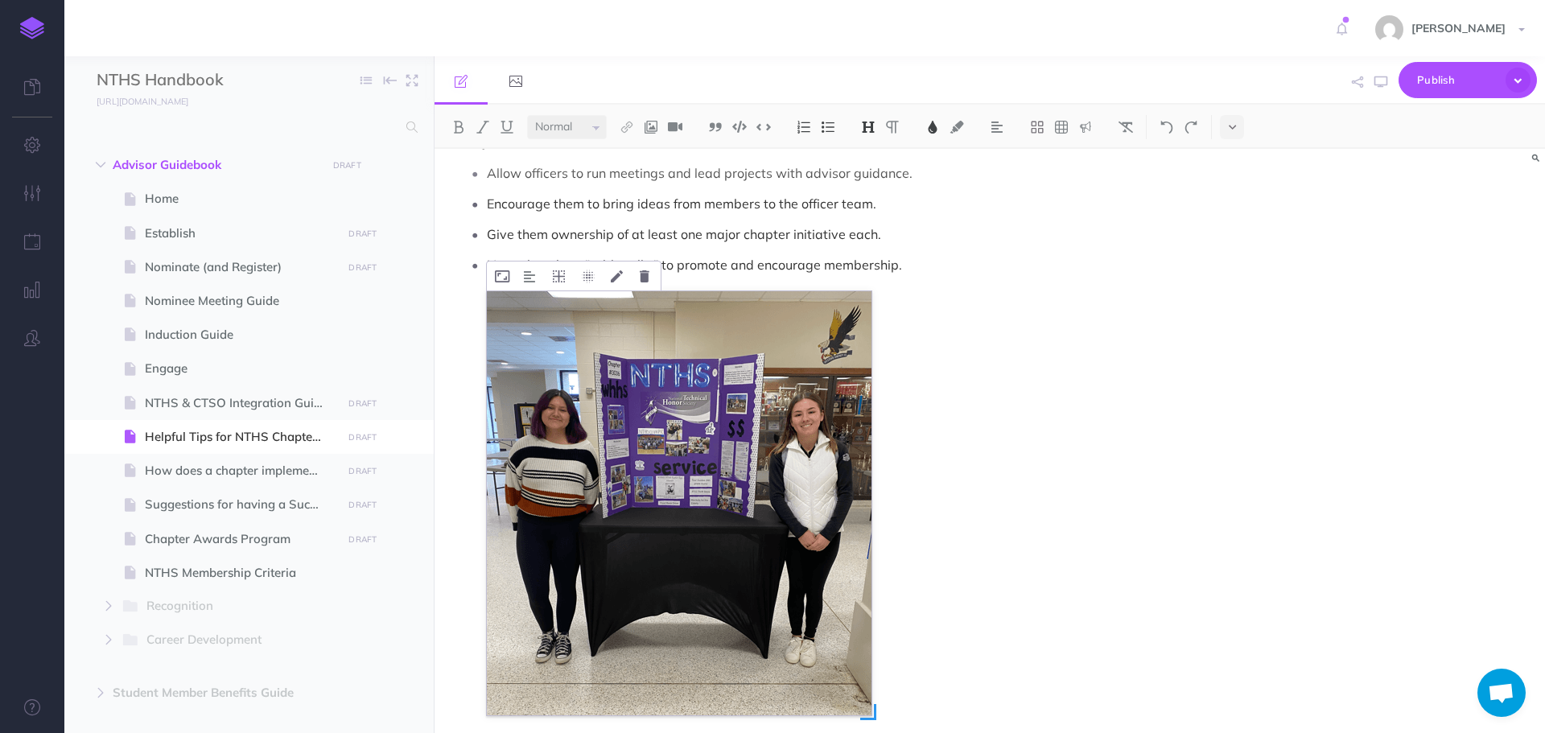
scroll to position [805, 0]
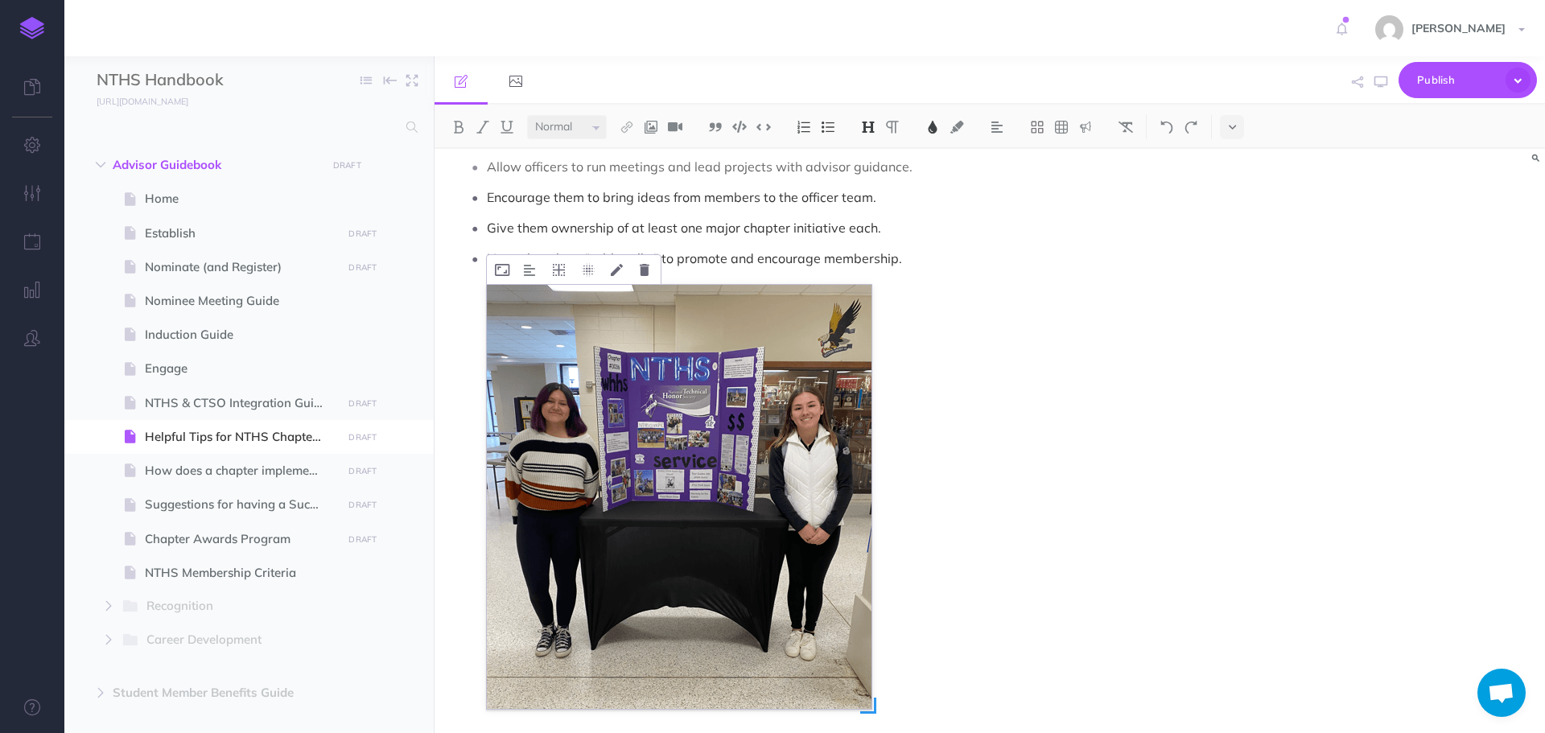
click at [786, 389] on img at bounding box center [679, 497] width 385 height 424
click at [524, 275] on img at bounding box center [529, 270] width 11 height 13
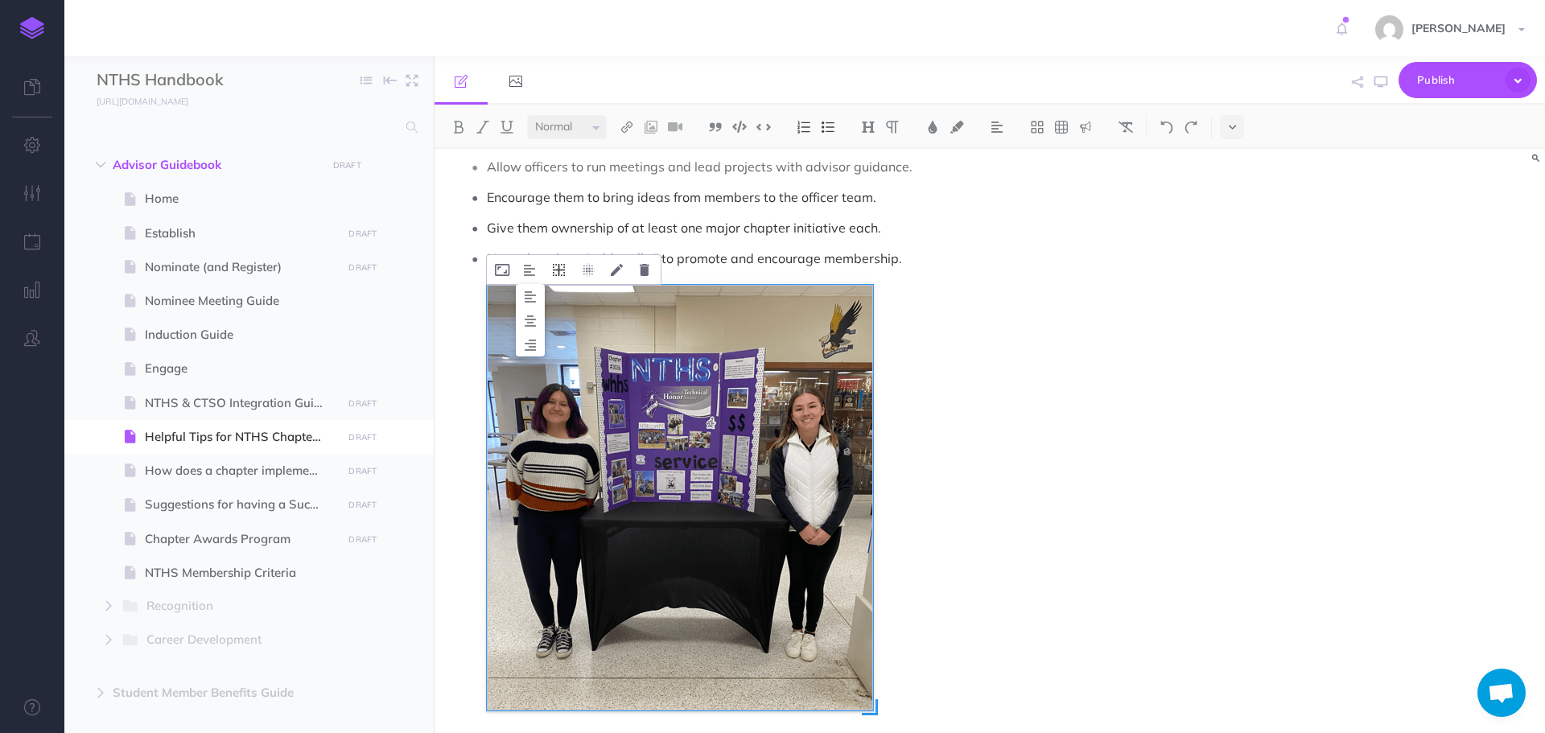
click at [563, 274] on icon at bounding box center [559, 270] width 12 height 12
click at [560, 344] on icon at bounding box center [559, 344] width 29 height 25
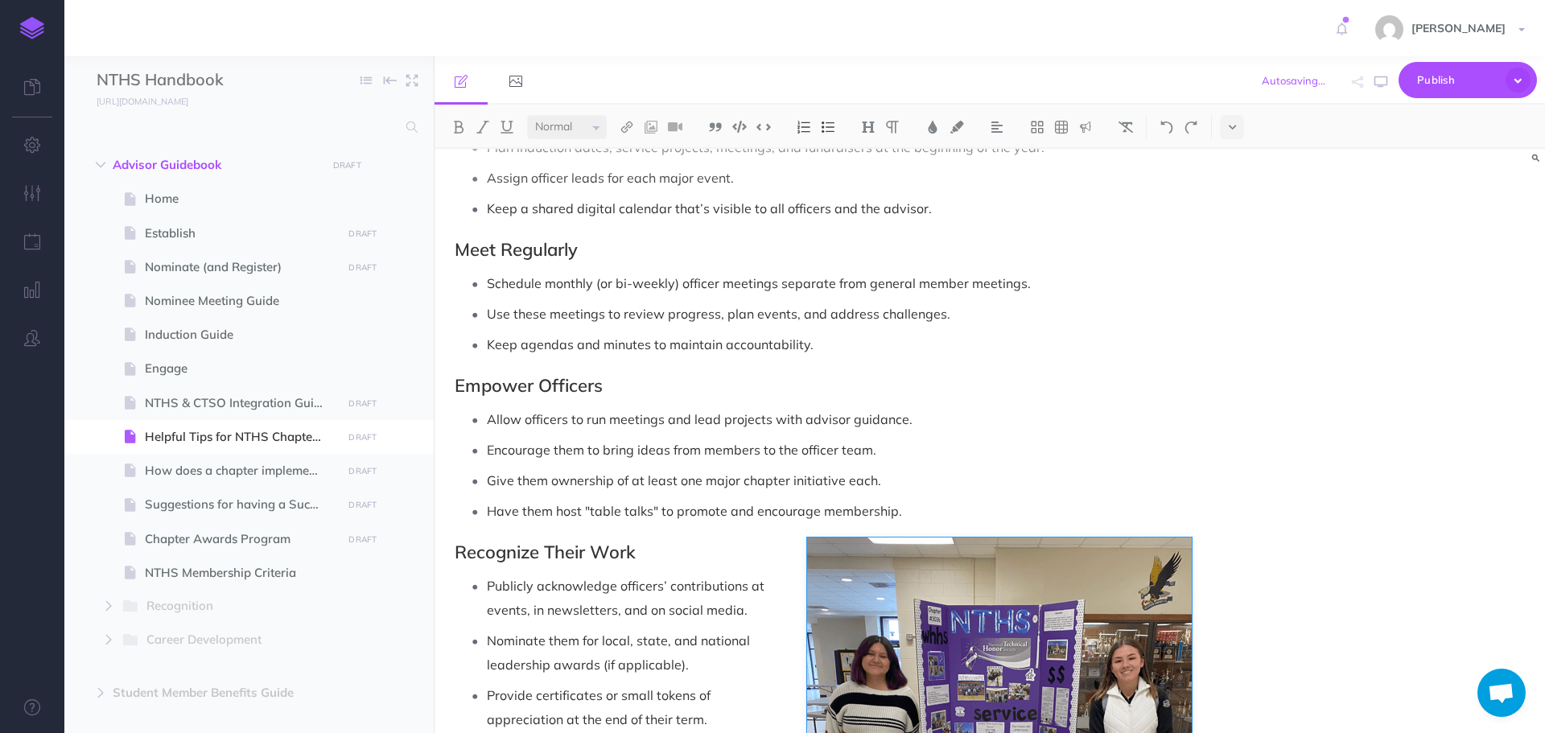
scroll to position [508, 0]
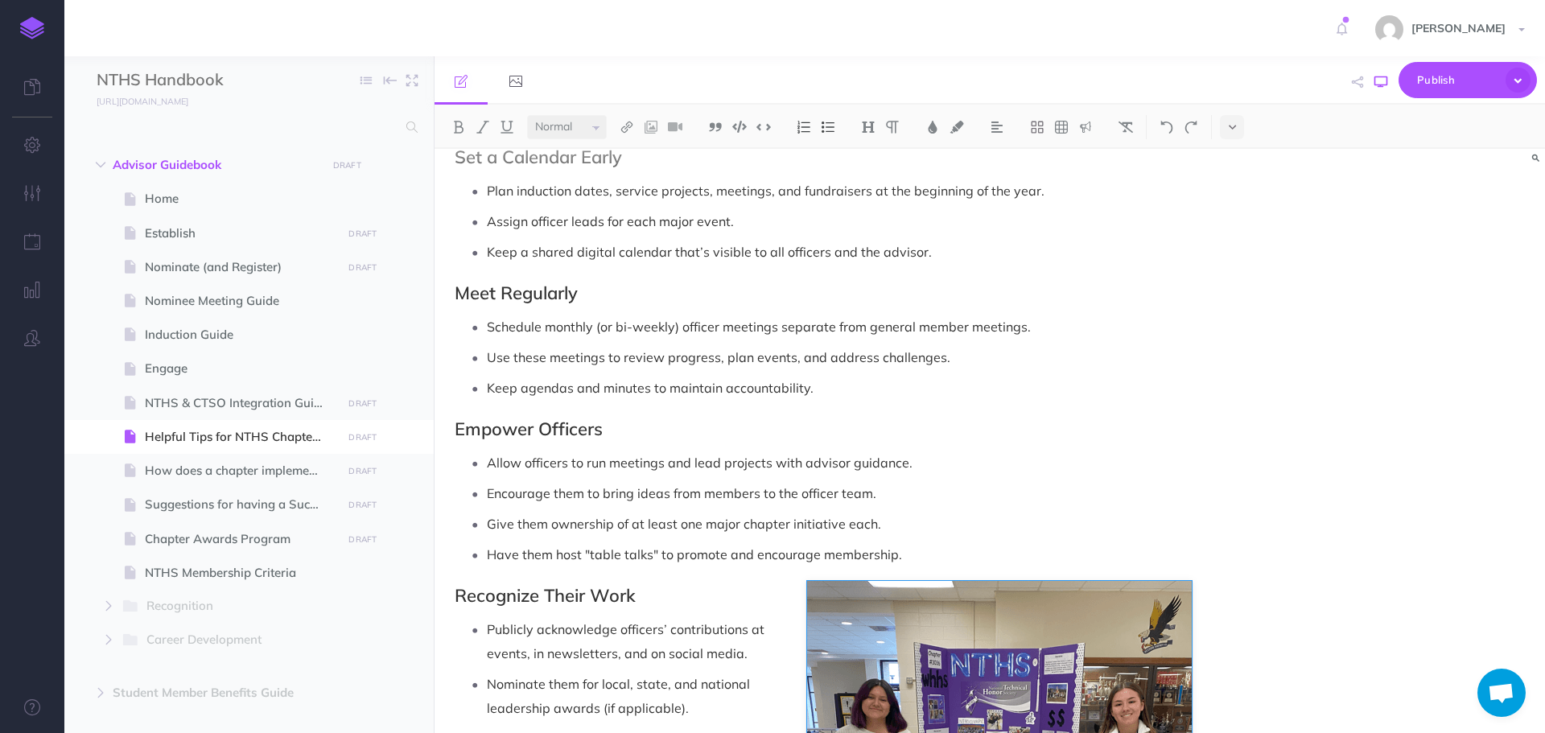
click at [1373, 82] on button "button" at bounding box center [1380, 82] width 21 height 47
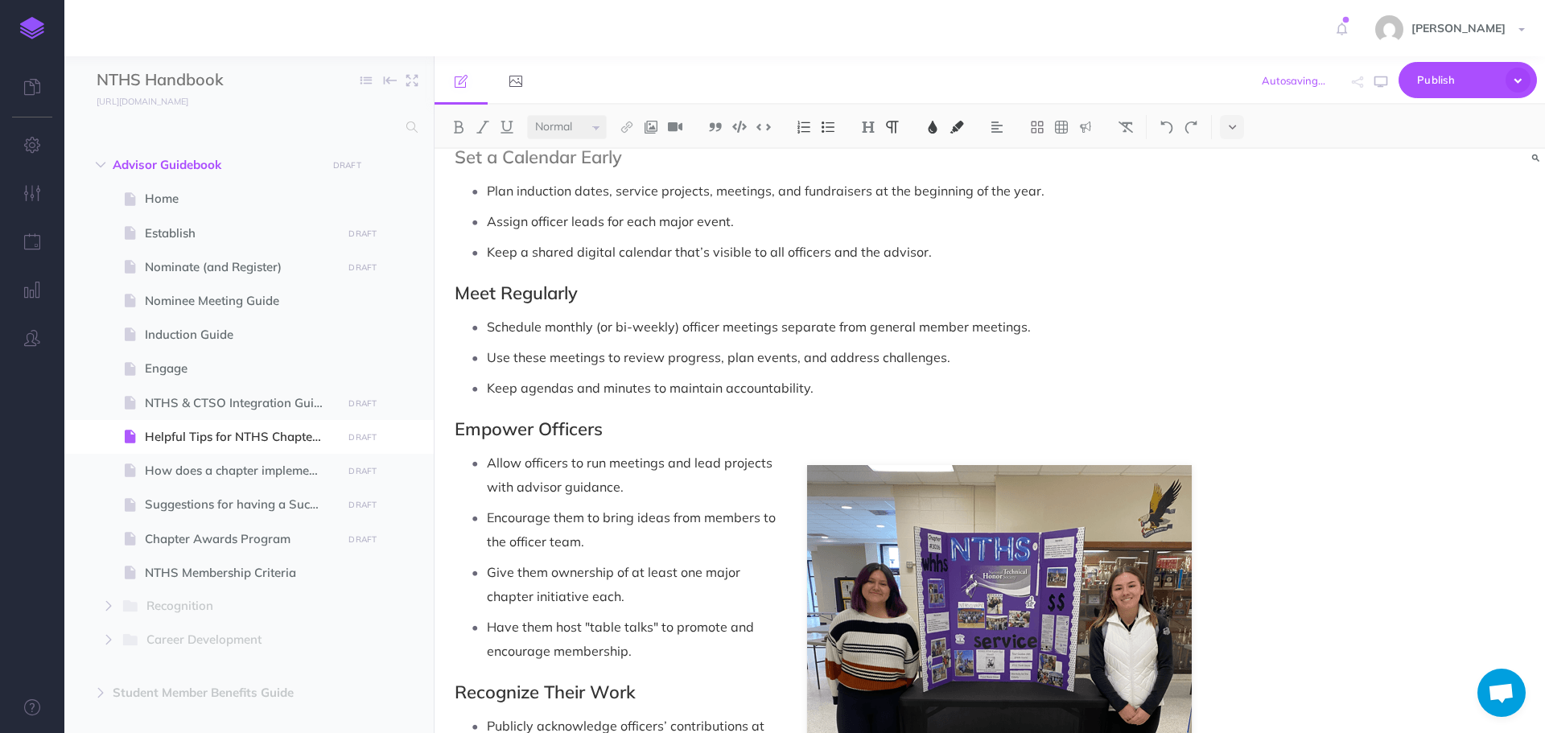
drag, startPoint x: 1005, startPoint y: 496, endPoint x: 1004, endPoint y: 434, distance: 62.8
click at [1004, 496] on p "Allow officers to run meetings and lead projects with advisor guidance." at bounding box center [839, 475] width 705 height 48
click at [1006, 439] on div "Helpful Tips for NTHS Chapter Officers Select the Right Officers Choose student…" at bounding box center [822, 359] width 777 height 1438
click at [678, 447] on div "Helpful Tips for NTHS Chapter Officers Select the Right Officers Choose student…" at bounding box center [822, 359] width 777 height 1438
click at [666, 574] on span "Give them ownership of at least one major chapter initiative each." at bounding box center [615, 584] width 257 height 40
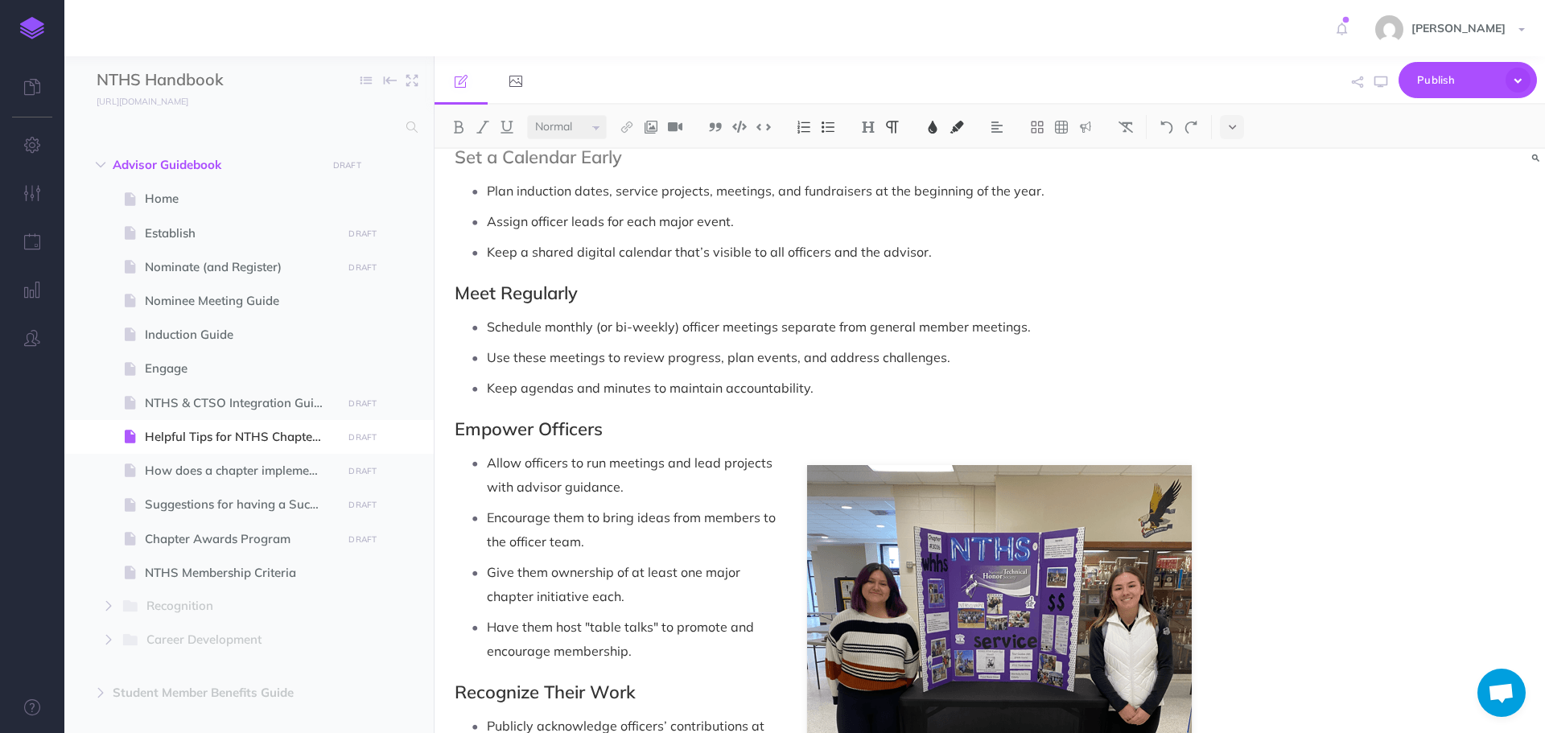
click at [885, 508] on p "Encourage them to bring ideas from members to the officer team." at bounding box center [839, 529] width 705 height 48
click at [1045, 479] on p "Allow officers to run meetings and lead projects with advisor guidance." at bounding box center [839, 475] width 705 height 48
click at [1081, 500] on ul "Allow officers to run meetings and lead projects with advisor guidance. Encoura…" at bounding box center [827, 557] width 729 height 212
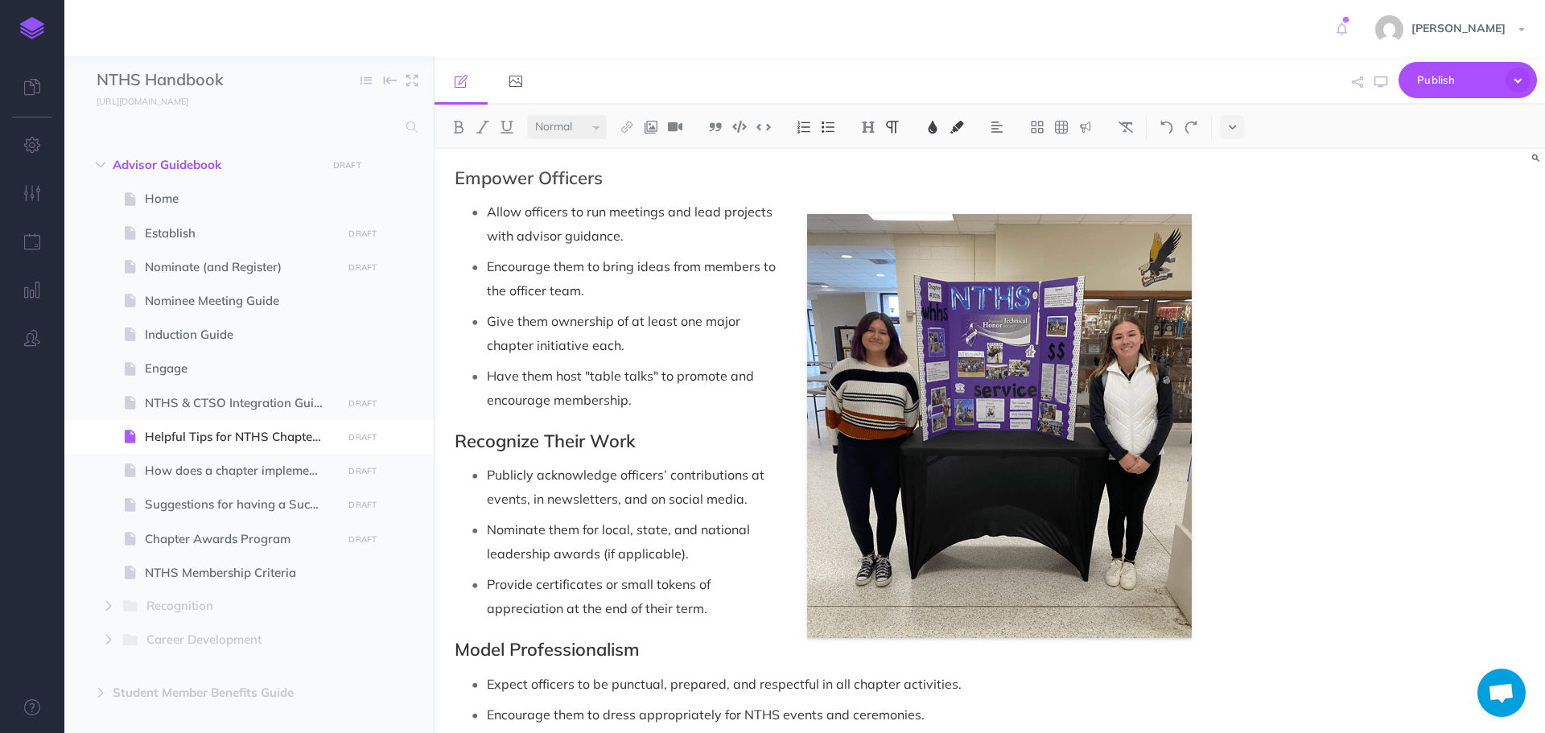
scroll to position [613, 0]
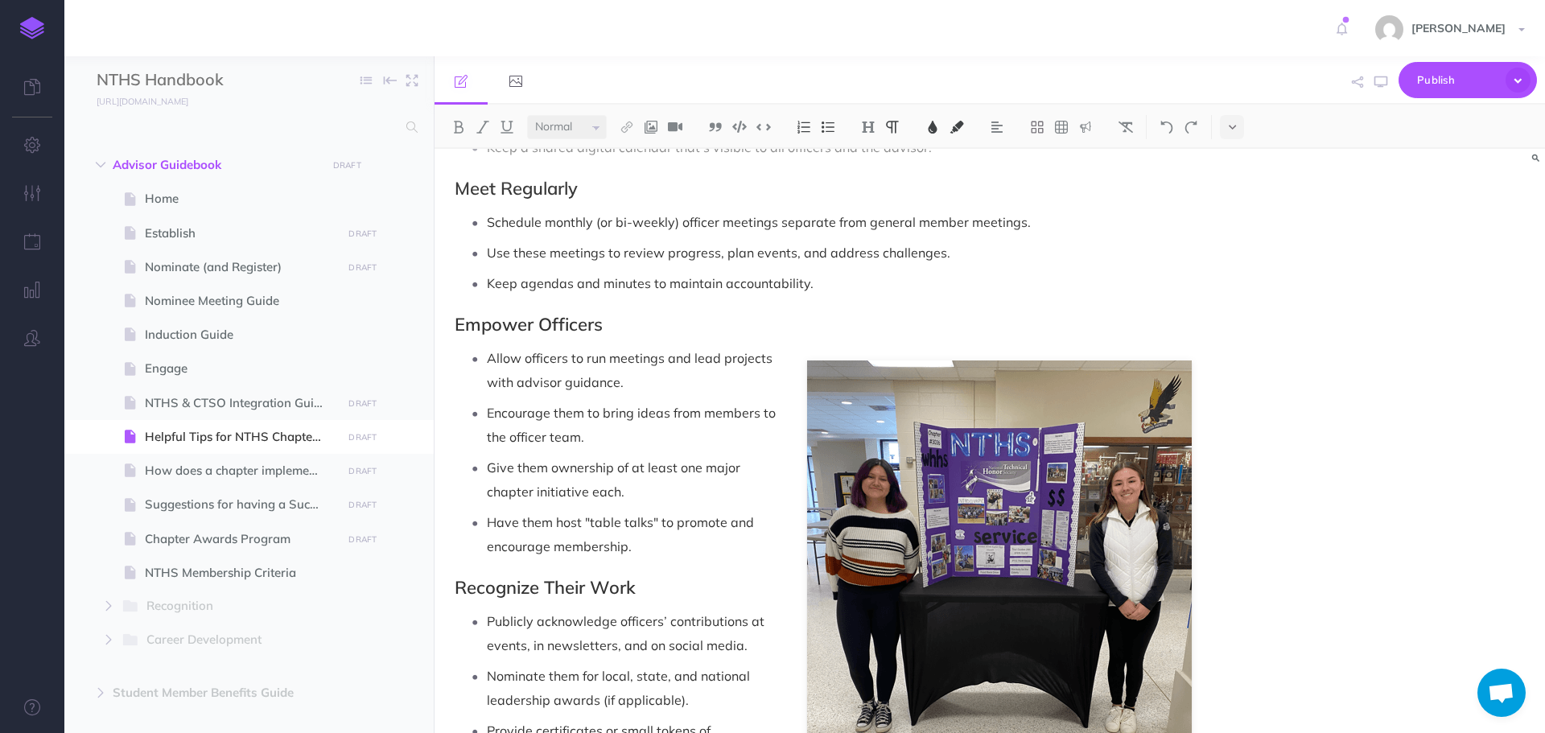
click at [1100, 493] on p "Give them ownership of at least one major chapter initiative each." at bounding box center [839, 479] width 705 height 48
click at [1073, 393] on p "Allow officers to run meetings and lead projects with advisor guidance." at bounding box center [839, 370] width 705 height 48
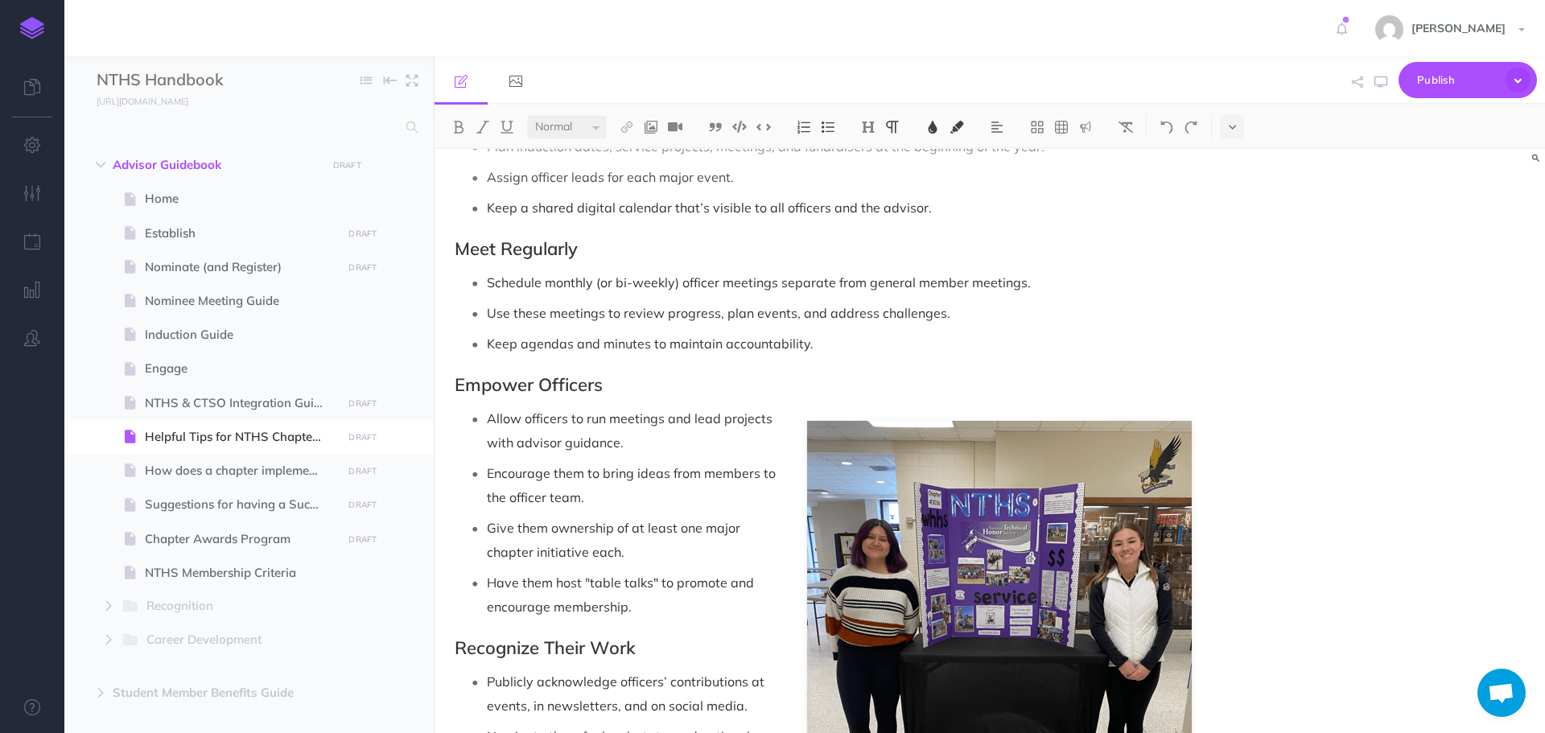
scroll to position [533, 0]
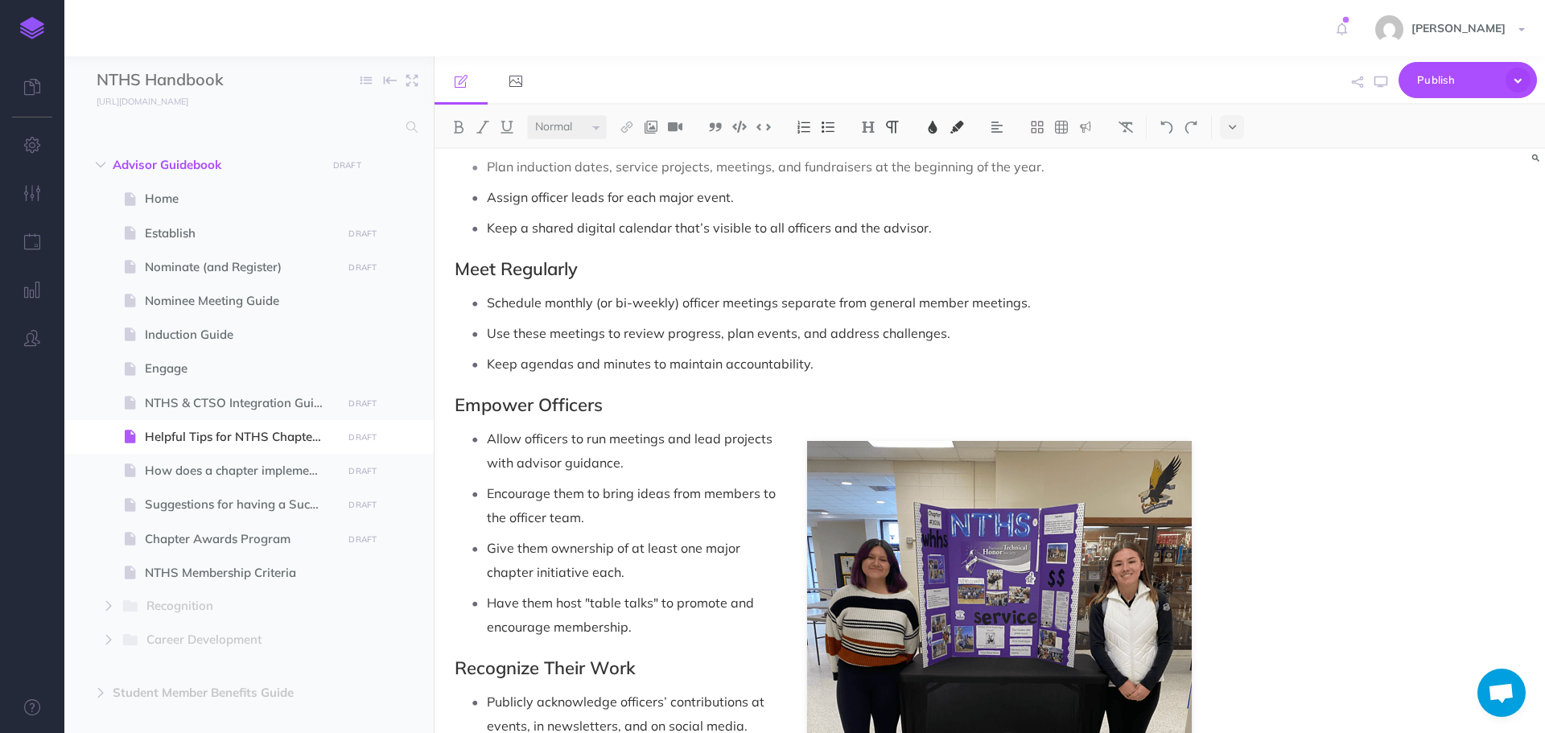
click at [978, 479] on ul "Allow officers to run meetings and lead projects with advisor guidance. Encoura…" at bounding box center [827, 532] width 729 height 212
click at [665, 449] on p "Allow officers to run meetings and lead projects with advisor guidance." at bounding box center [839, 450] width 705 height 48
click at [1048, 490] on p "Encourage them to bring ideas from members to the officer team." at bounding box center [839, 505] width 705 height 48
click at [1063, 479] on ul "Allow officers to run meetings and lead projects with advisor guidance. Encoura…" at bounding box center [827, 532] width 729 height 212
click at [1157, 448] on p "Allow officers to run meetings and lead projects with advisor guidance." at bounding box center [839, 450] width 705 height 48
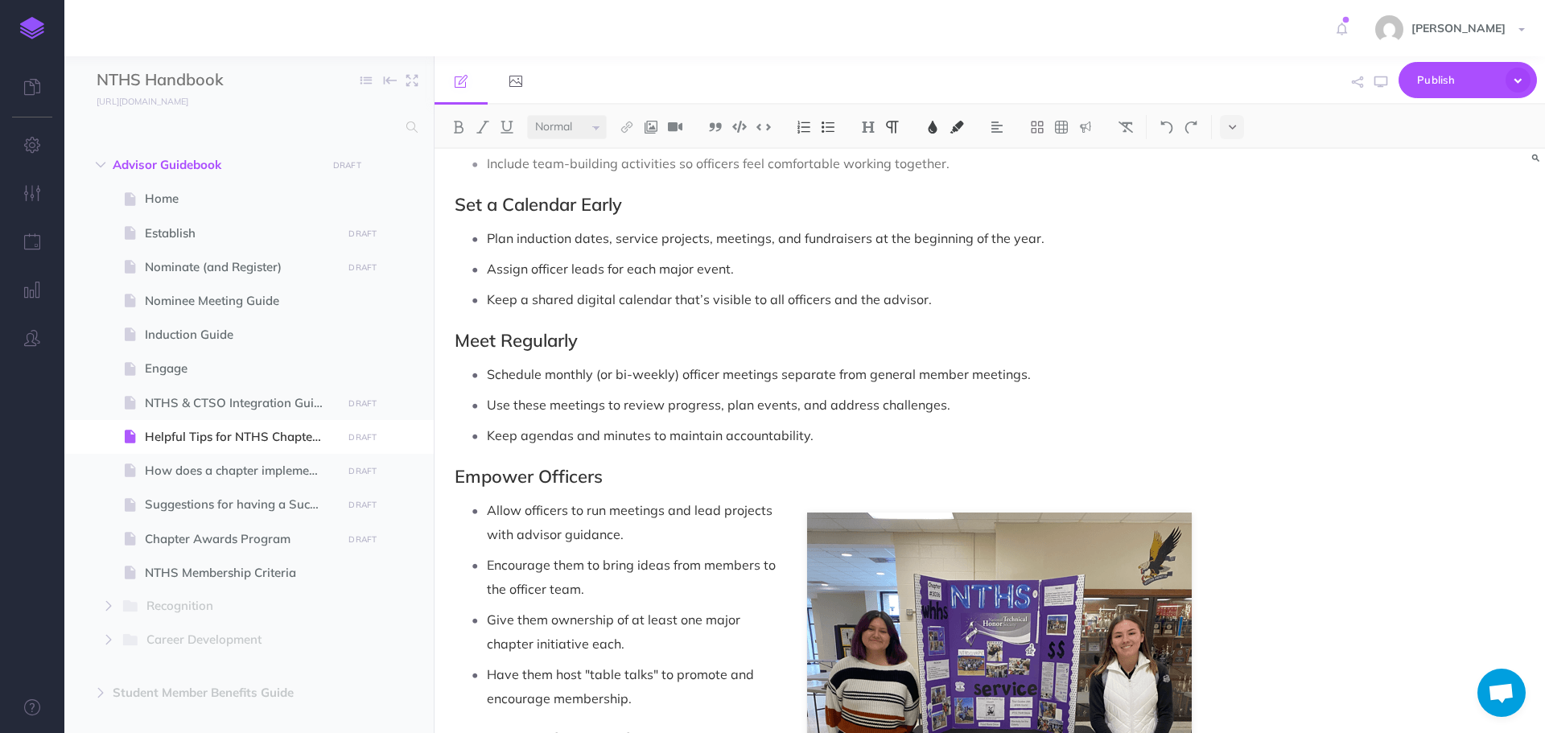
scroll to position [693, 0]
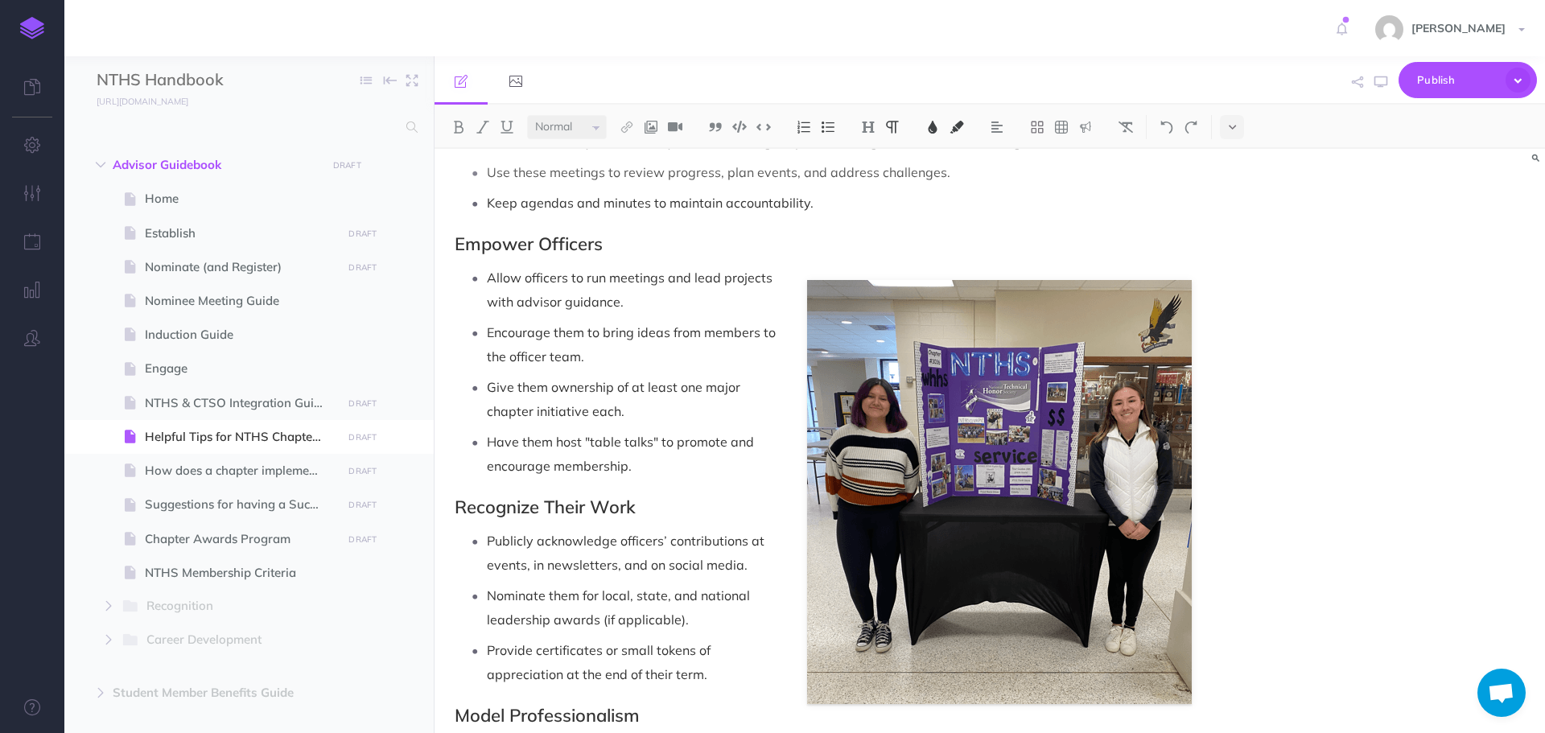
click at [1038, 574] on p "Publicly acknowledge officers’ contributions at events, in newsletters, and on …" at bounding box center [839, 553] width 705 height 48
click at [1039, 575] on p "Publicly acknowledge officers’ contributions at events, in newsletters, and on …" at bounding box center [839, 553] width 705 height 48
click at [1027, 633] on ul "Publicly acknowledge officers’ contributions at events, in newsletters, and on …" at bounding box center [827, 608] width 729 height 158
click at [991, 653] on p "Provide certificates or small tokens of appreciation at the end of their term." at bounding box center [839, 662] width 705 height 48
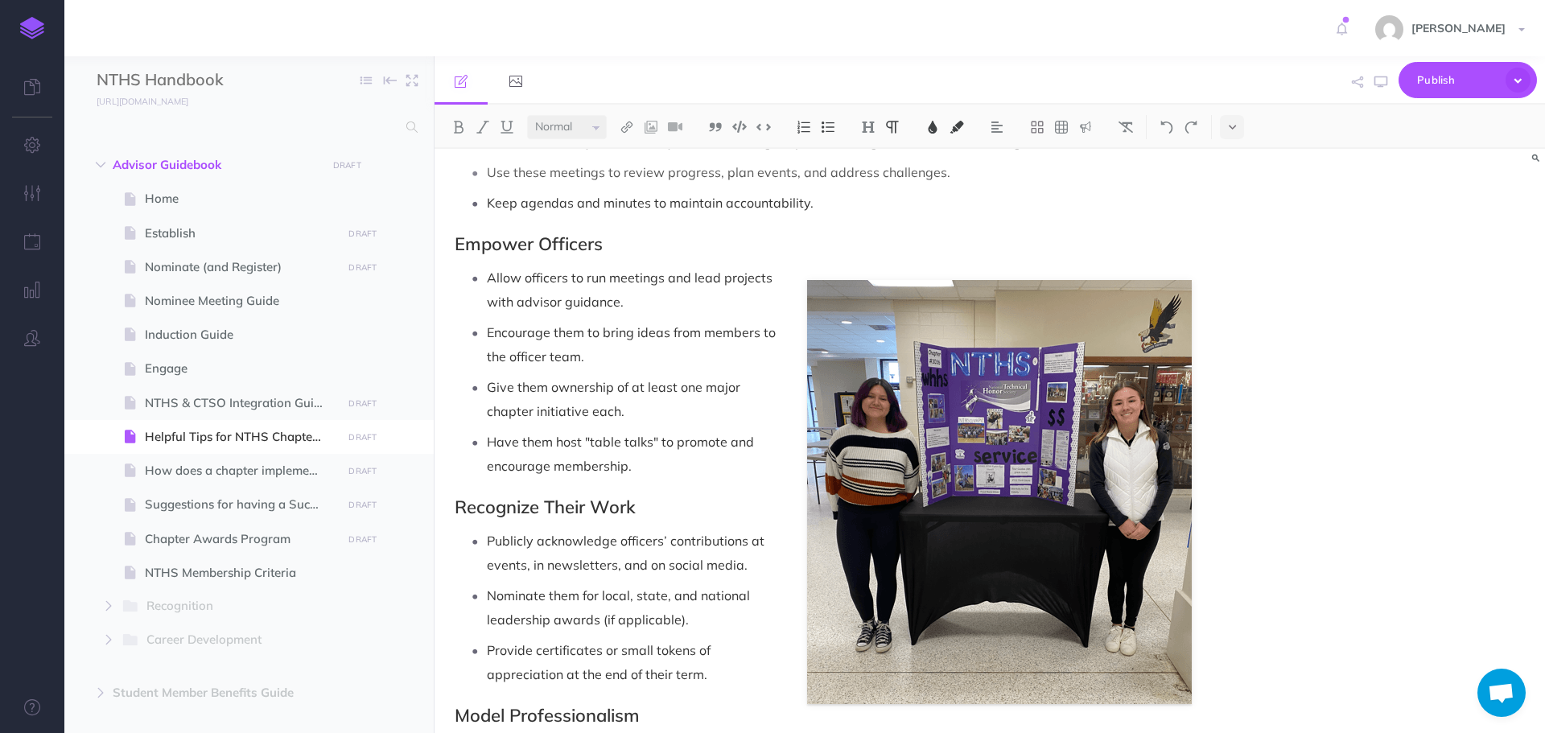
click at [1007, 473] on p "Have them host "table talks" to promote and encourage membership." at bounding box center [839, 454] width 705 height 48
click at [985, 431] on p "Have them host "table talks" to promote and encourage membership." at bounding box center [839, 454] width 705 height 48
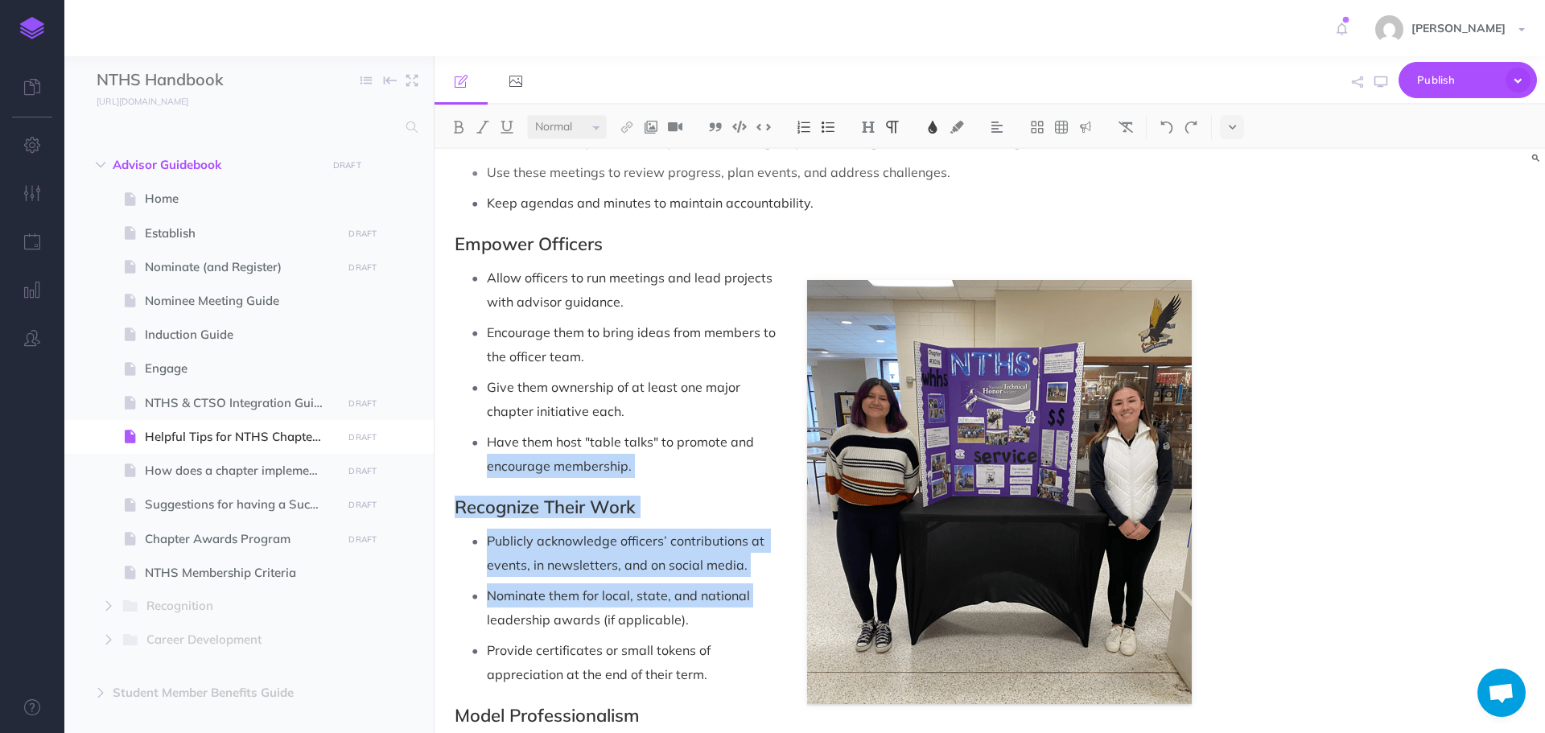
click at [792, 589] on div "Helpful Tips for NTHS Chapter Officers Select the Right Officers Choose student…" at bounding box center [822, 174] width 777 height 1438
click at [948, 524] on img at bounding box center [999, 492] width 385 height 424
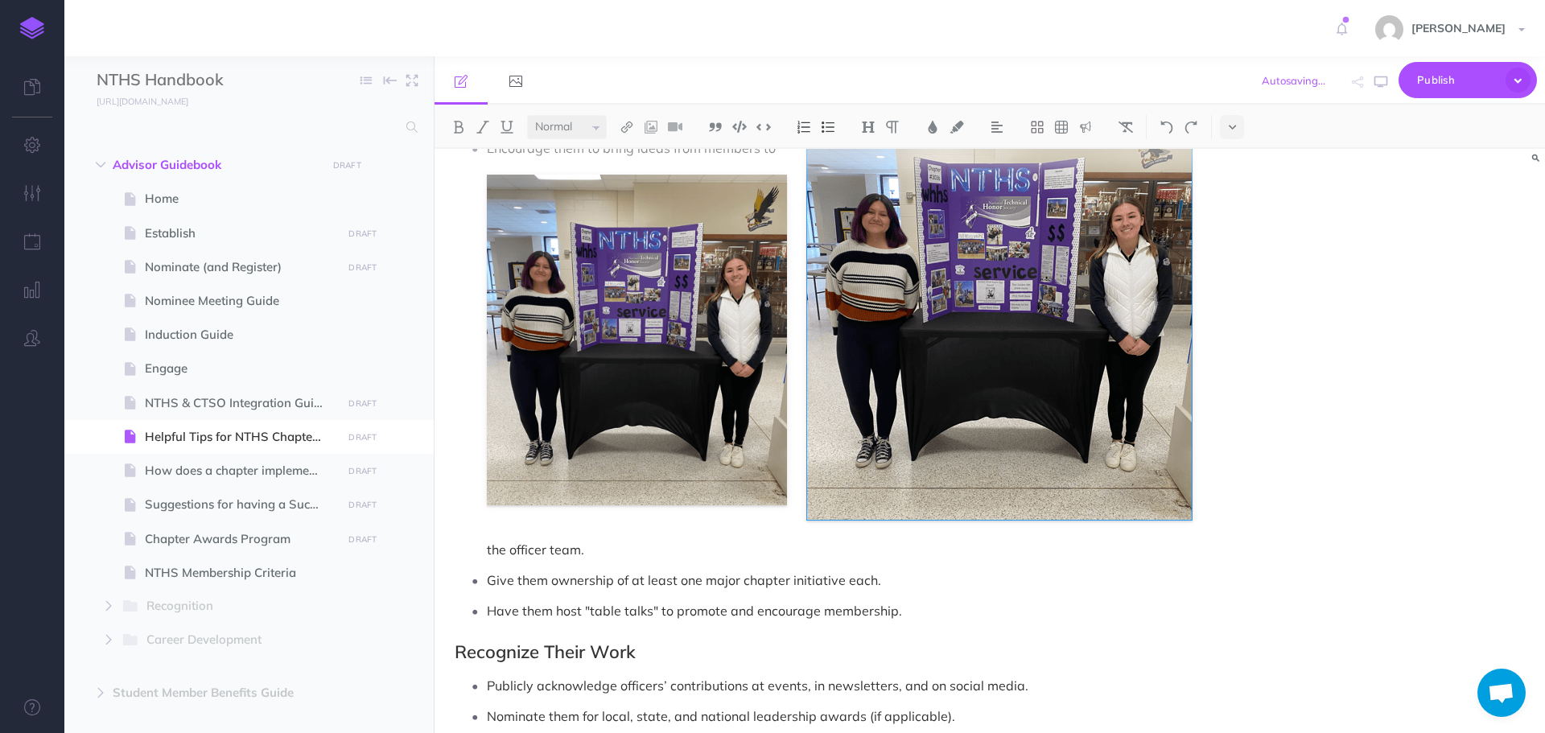
scroll to position [774, 0]
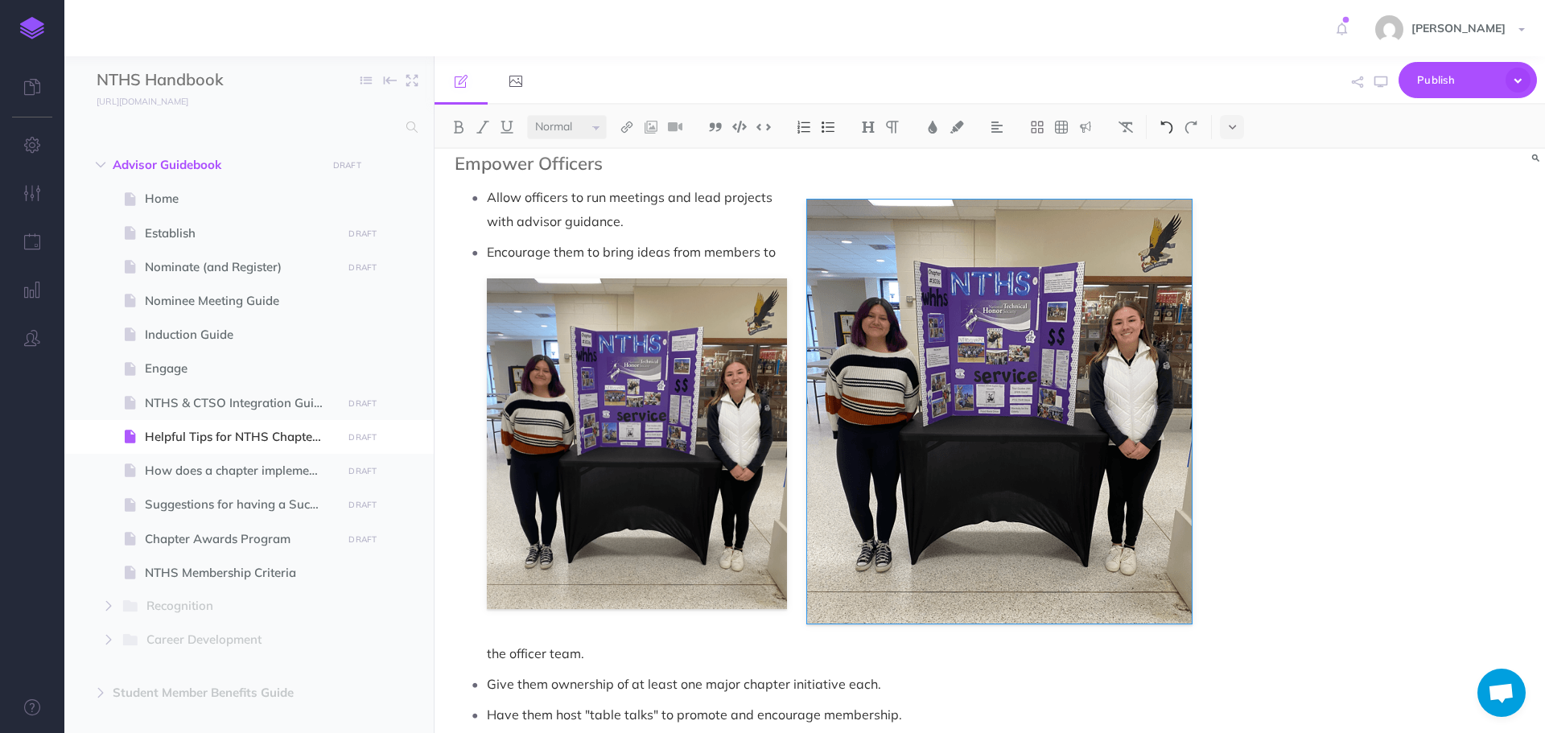
click at [1169, 123] on img at bounding box center [1166, 127] width 14 height 13
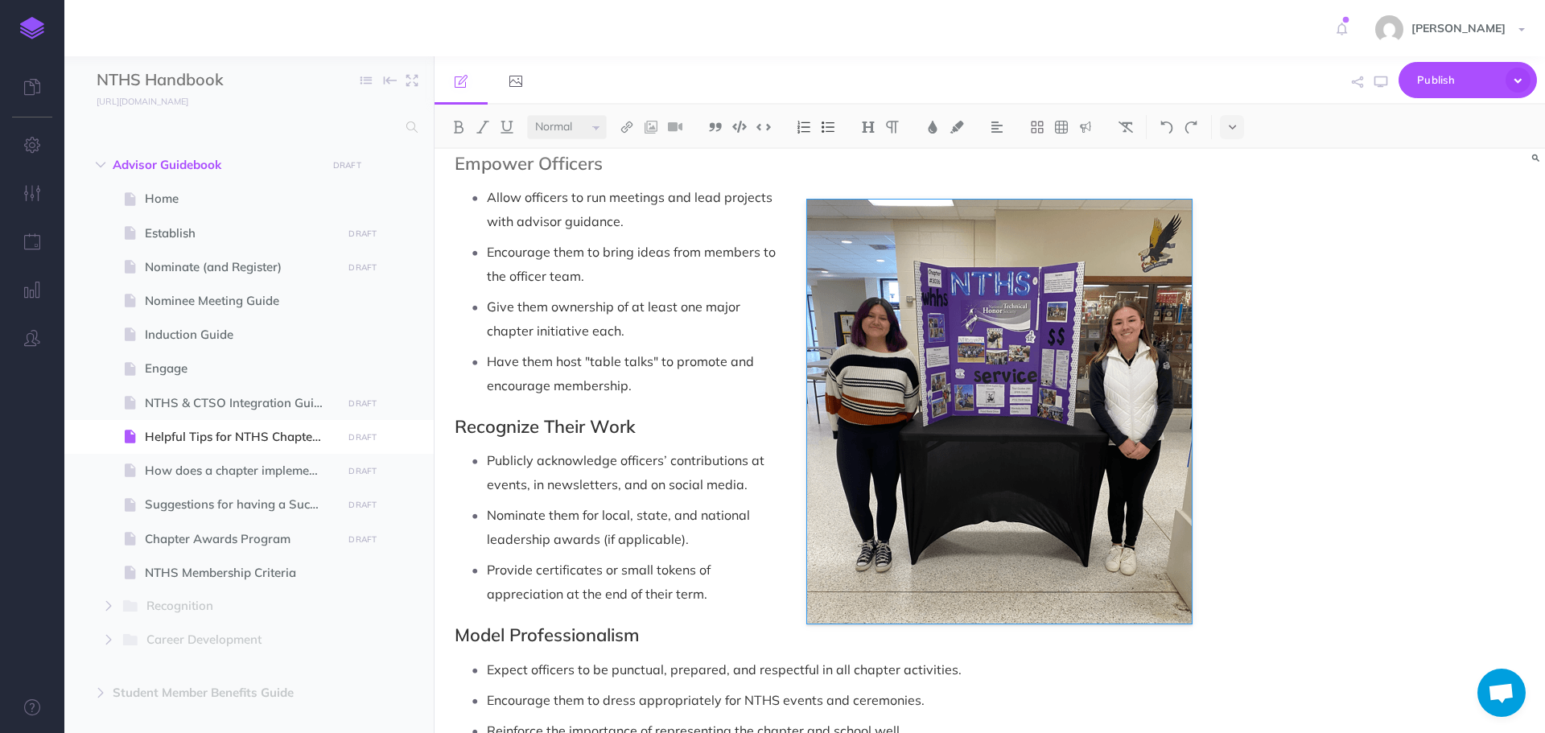
click at [1002, 326] on p "Give them ownership of at least one major chapter initiative each." at bounding box center [839, 318] width 705 height 48
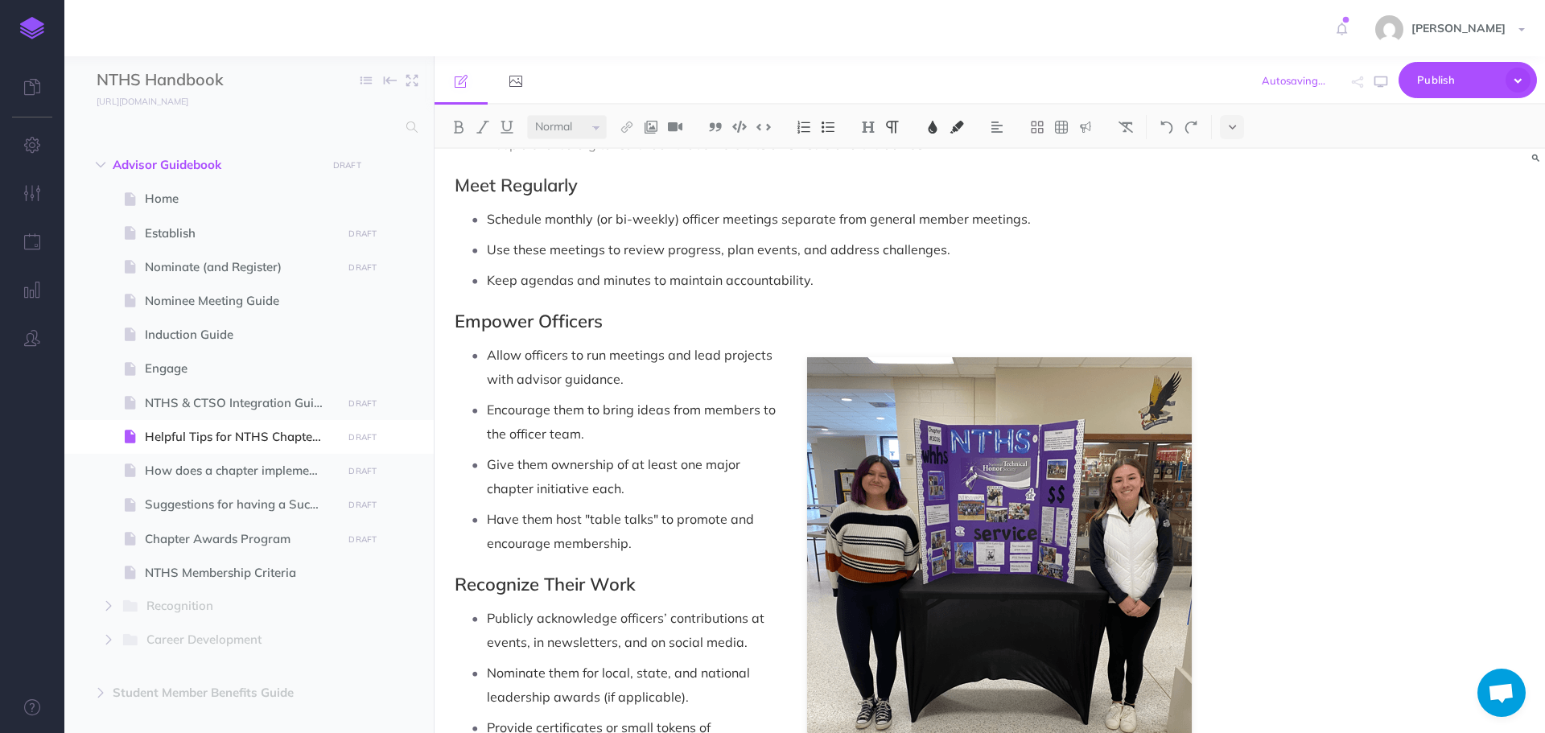
scroll to position [613, 0]
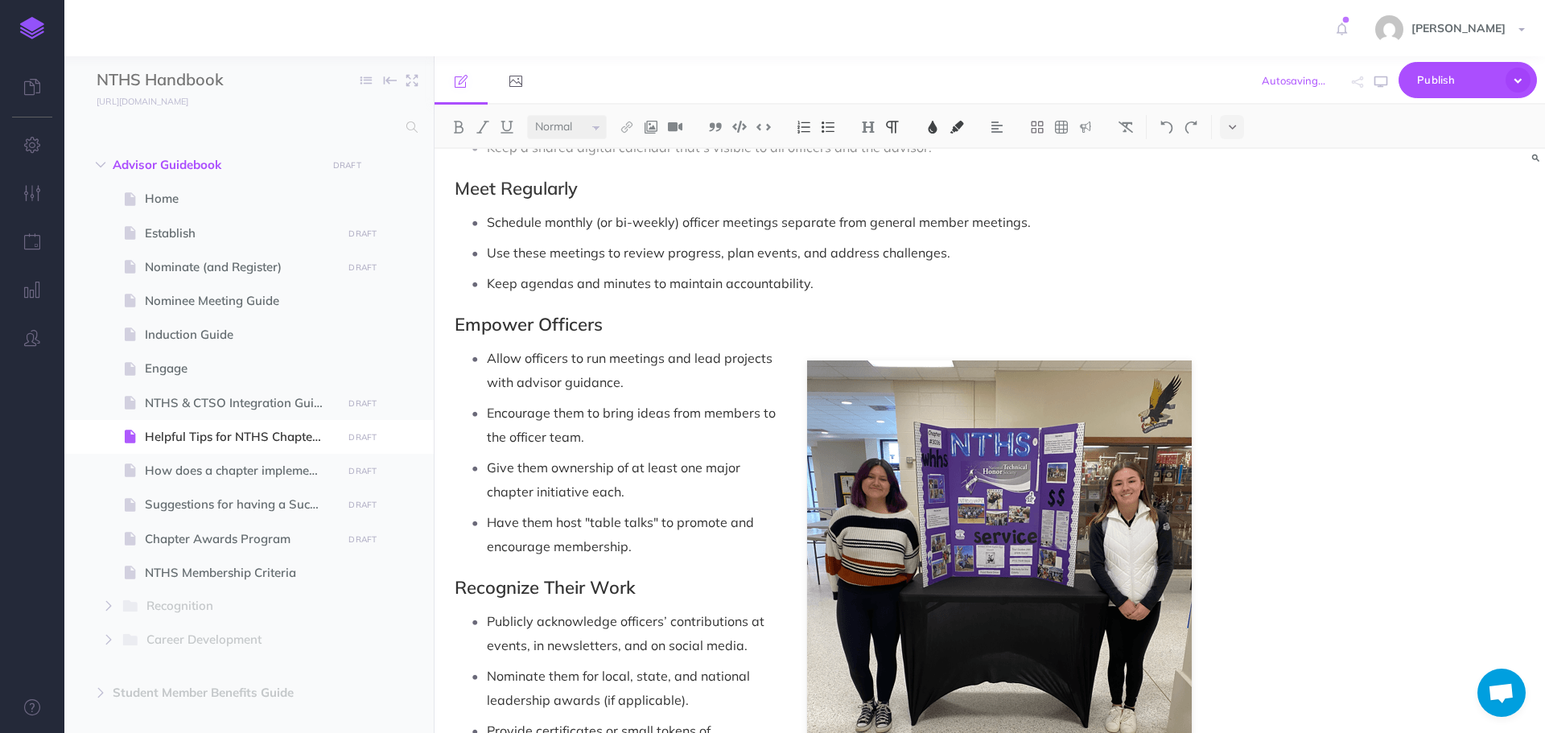
click at [984, 343] on div "Helpful Tips for NTHS Chapter Officers Select the Right Officers Choose student…" at bounding box center [822, 255] width 777 height 1438
click at [1057, 358] on p "Allow officers to run meetings and lead projects with advisor guidance." at bounding box center [839, 370] width 705 height 48
click at [1105, 504] on ul "Allow officers to run meetings and lead projects with advisor guidance. Encoura…" at bounding box center [827, 452] width 729 height 212
drag, startPoint x: 1148, startPoint y: 375, endPoint x: 1066, endPoint y: 388, distance: 83.1
click at [1066, 388] on p "Allow officers to run meetings and lead projects with advisor guidance." at bounding box center [839, 370] width 705 height 48
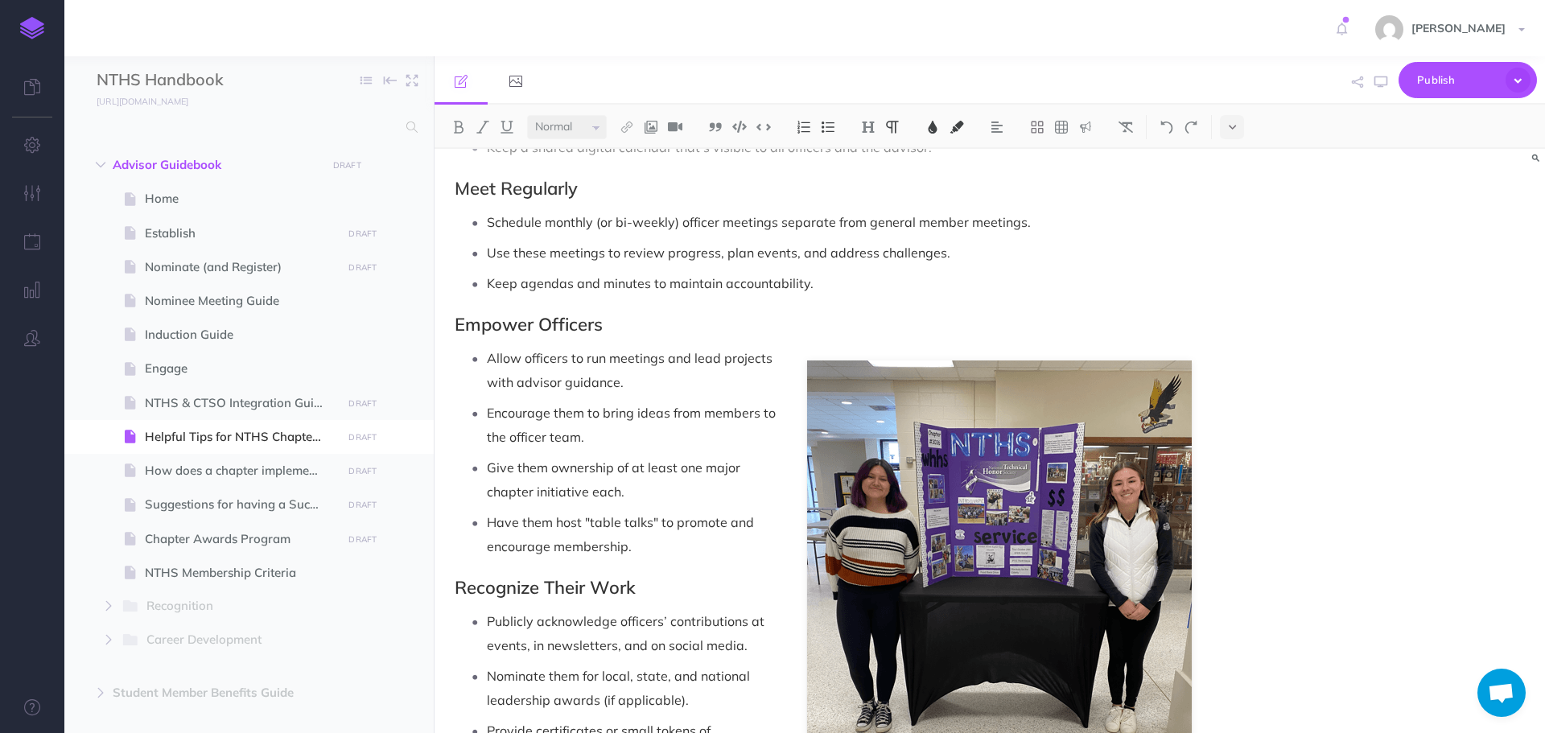
click at [817, 468] on p "Give them ownership of at least one major chapter initiative each." at bounding box center [839, 479] width 705 height 48
click at [954, 471] on p "Give them ownership of at least one major chapter initiative each." at bounding box center [839, 479] width 705 height 48
click at [939, 578] on img at bounding box center [999, 572] width 385 height 424
click at [891, 578] on img at bounding box center [999, 572] width 385 height 424
click at [925, 532] on p "Have them host "table talks" to promote and encourage membership." at bounding box center [839, 534] width 705 height 48
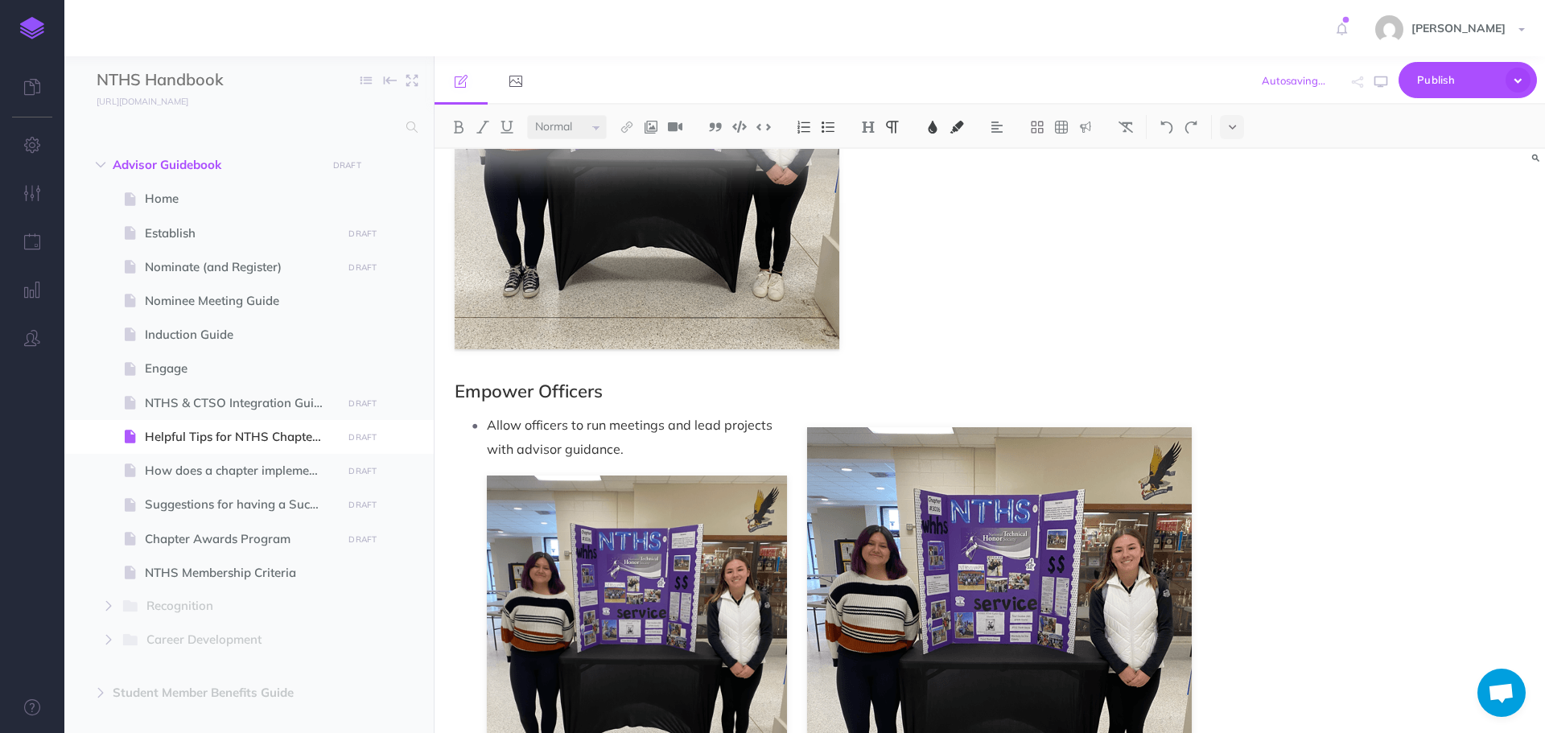
scroll to position [1096, 0]
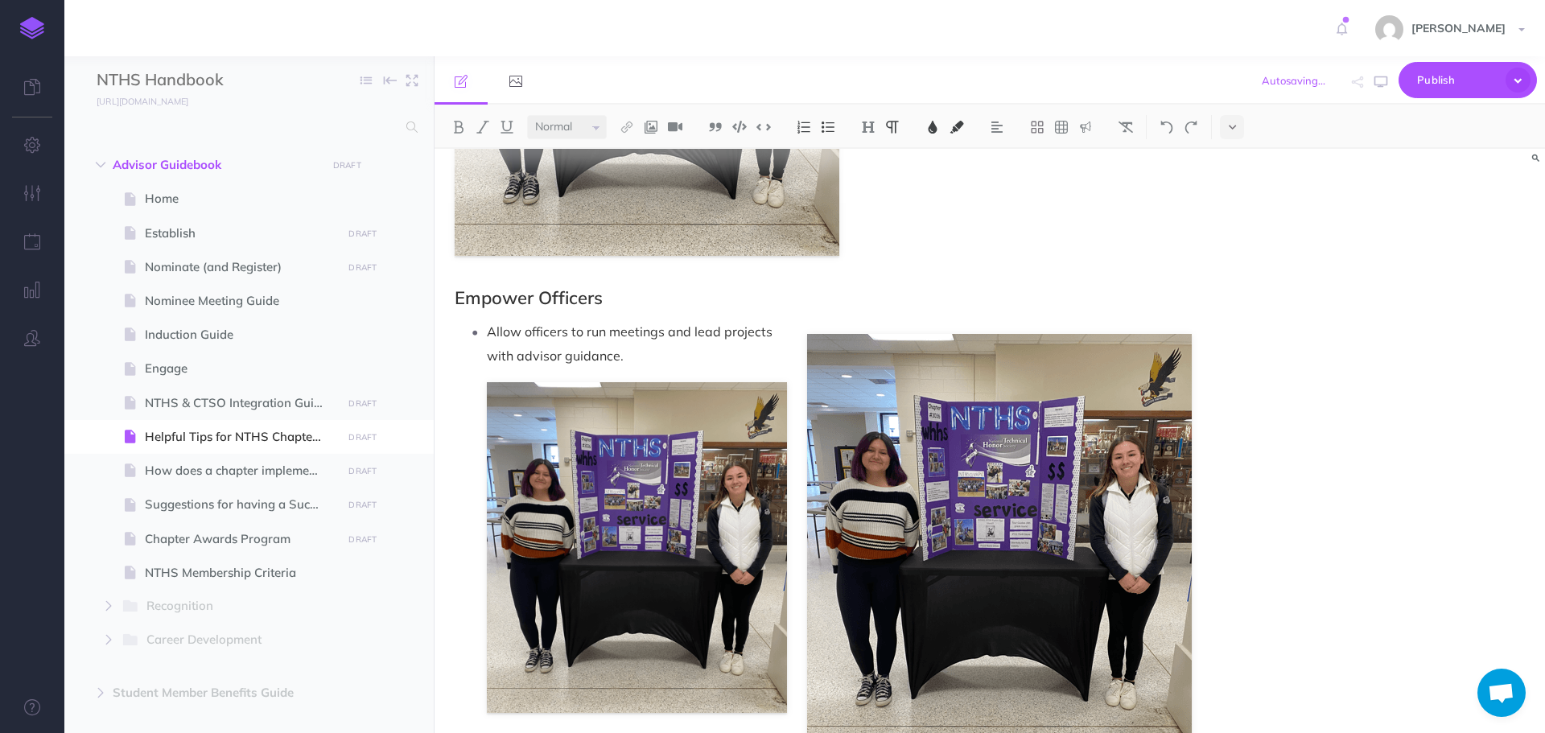
click at [1002, 530] on li "Allow officers to run meetings and lead projects with advisor guidance." at bounding box center [839, 515] width 705 height 393
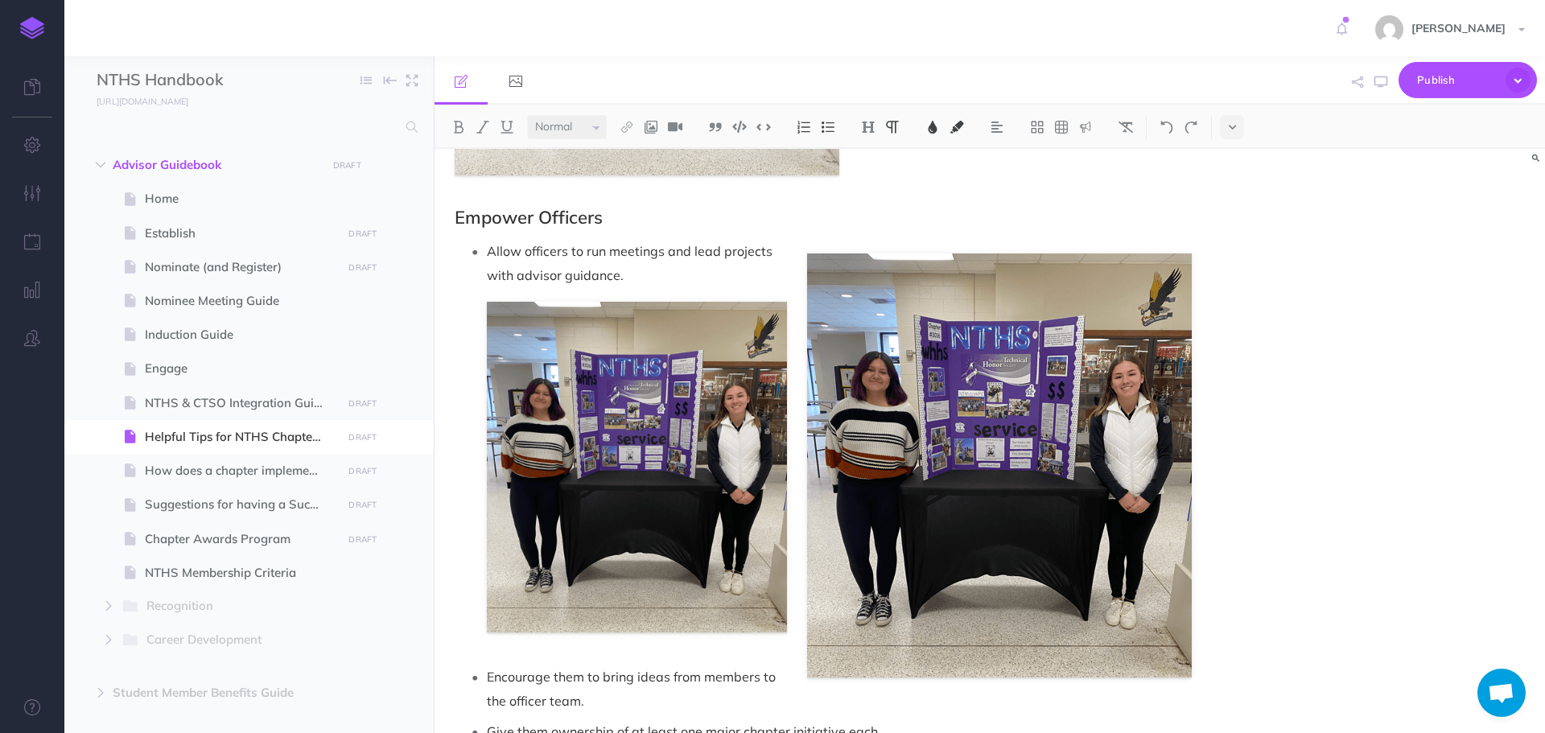
scroll to position [1015, 0]
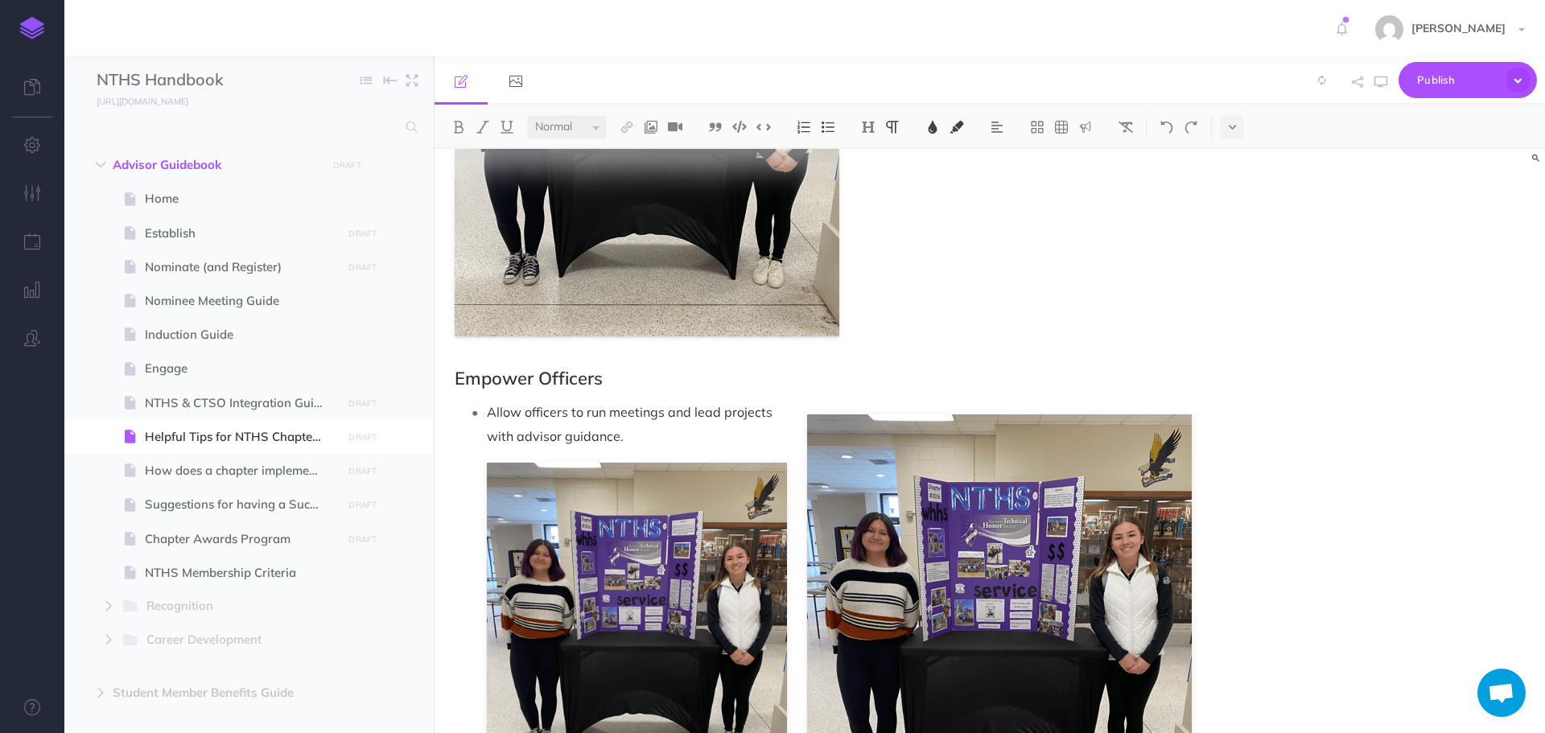
click at [944, 619] on li "Allow officers to run meetings and lead projects with advisor guidance." at bounding box center [839, 596] width 705 height 393
click at [652, 599] on img at bounding box center [637, 628] width 300 height 331
click at [646, 458] on button at bounding box center [645, 447] width 26 height 29
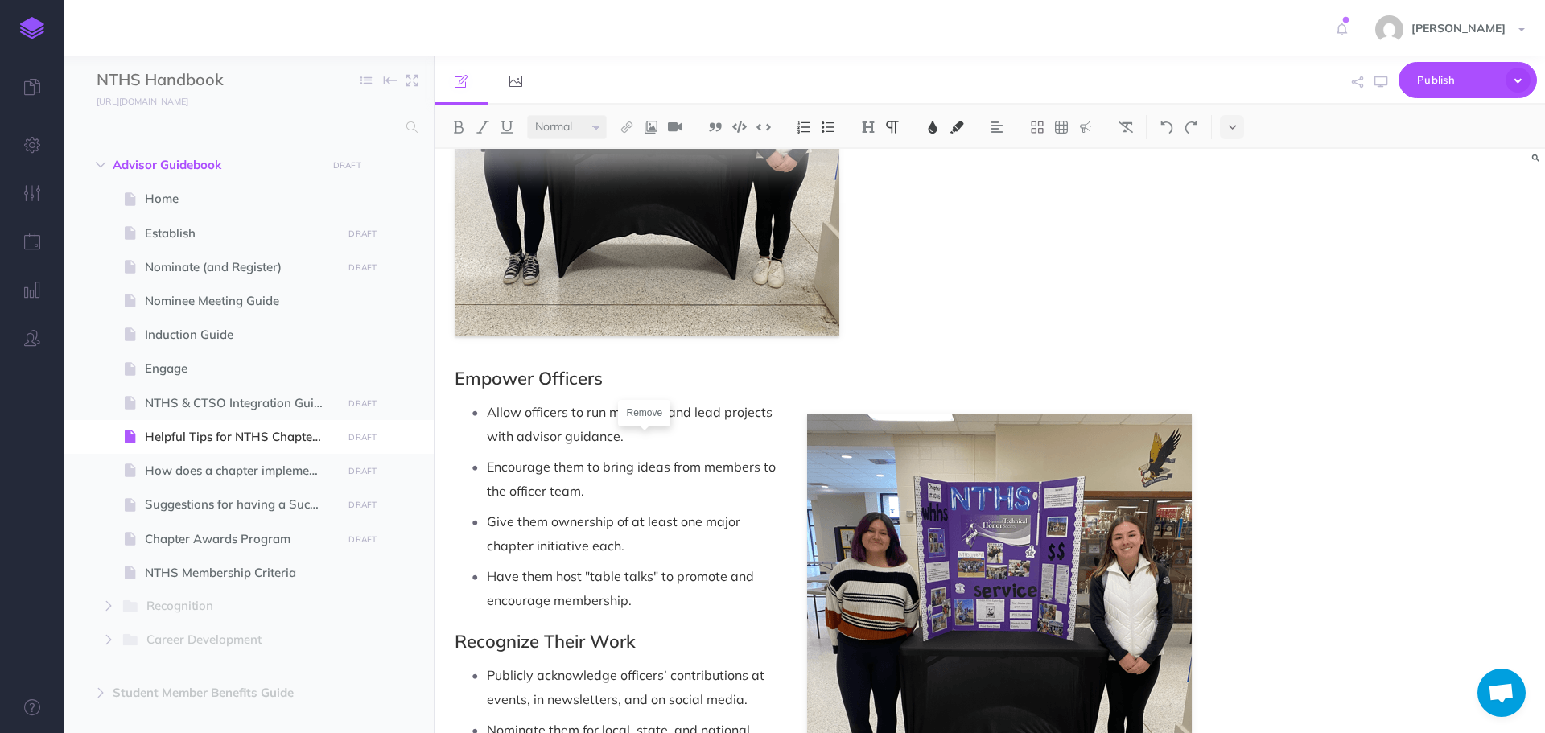
click at [895, 508] on ul "Allow officers to run meetings and lead projects with advisor guidance. Encoura…" at bounding box center [827, 506] width 729 height 212
click at [869, 589] on p "Have them host "table talks" to promote and encourage membership." at bounding box center [839, 588] width 705 height 48
click at [933, 572] on p "Have them host "table talks" to promote and encourage membership." at bounding box center [839, 588] width 705 height 48
click at [977, 471] on p "Encourage them to bring ideas from members to the officer team." at bounding box center [839, 479] width 705 height 48
click at [930, 562] on ul "Allow officers to run meetings and lead projects with advisor guidance. Encoura…" at bounding box center [827, 506] width 729 height 212
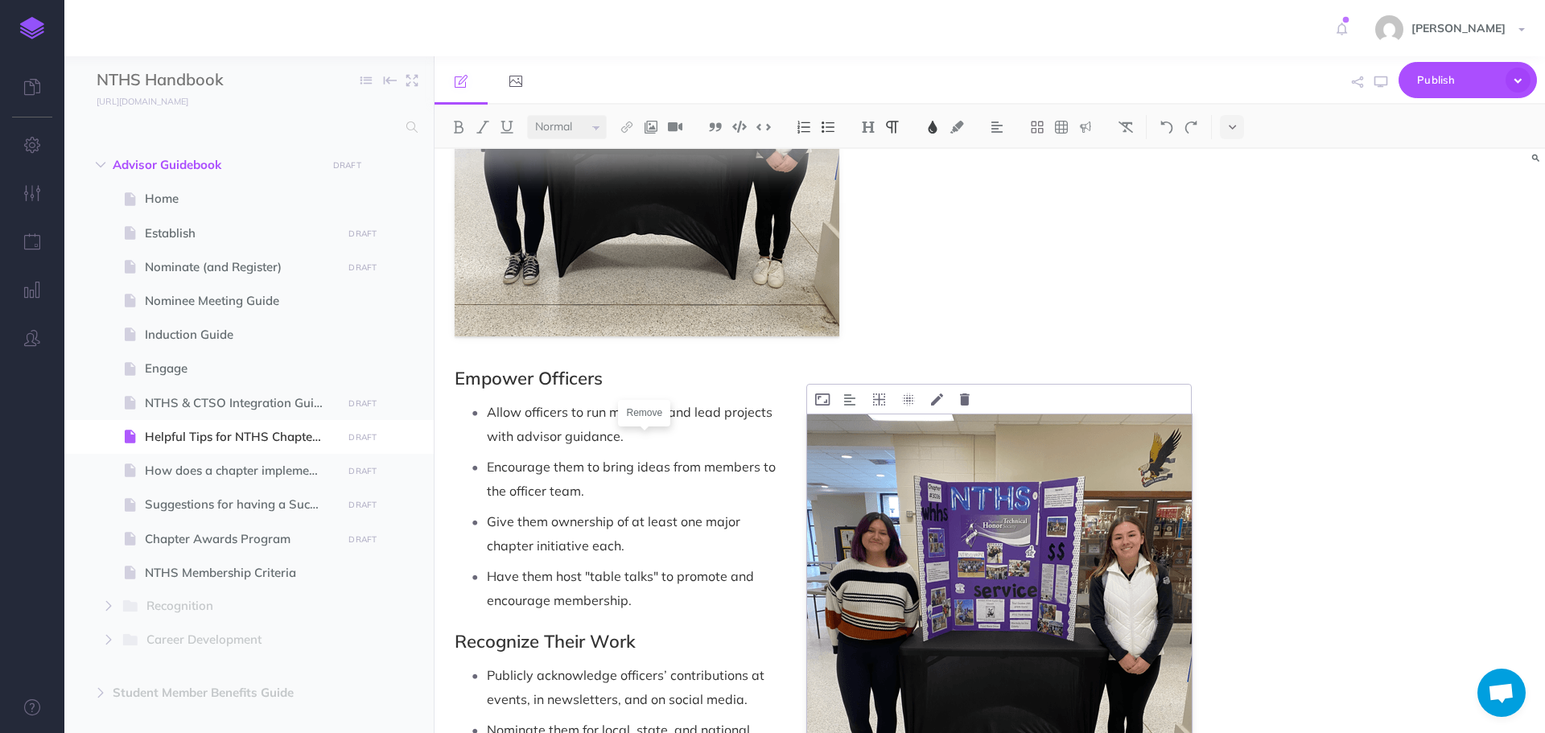
click at [928, 658] on img at bounding box center [999, 626] width 385 height 424
click at [962, 481] on p "Encourage them to bring ideas from members to the officer team." at bounding box center [839, 479] width 705 height 48
click at [945, 645] on img at bounding box center [999, 626] width 385 height 424
click at [959, 536] on p "Give them ownership of at least one major chapter initiative each." at bounding box center [839, 533] width 705 height 48
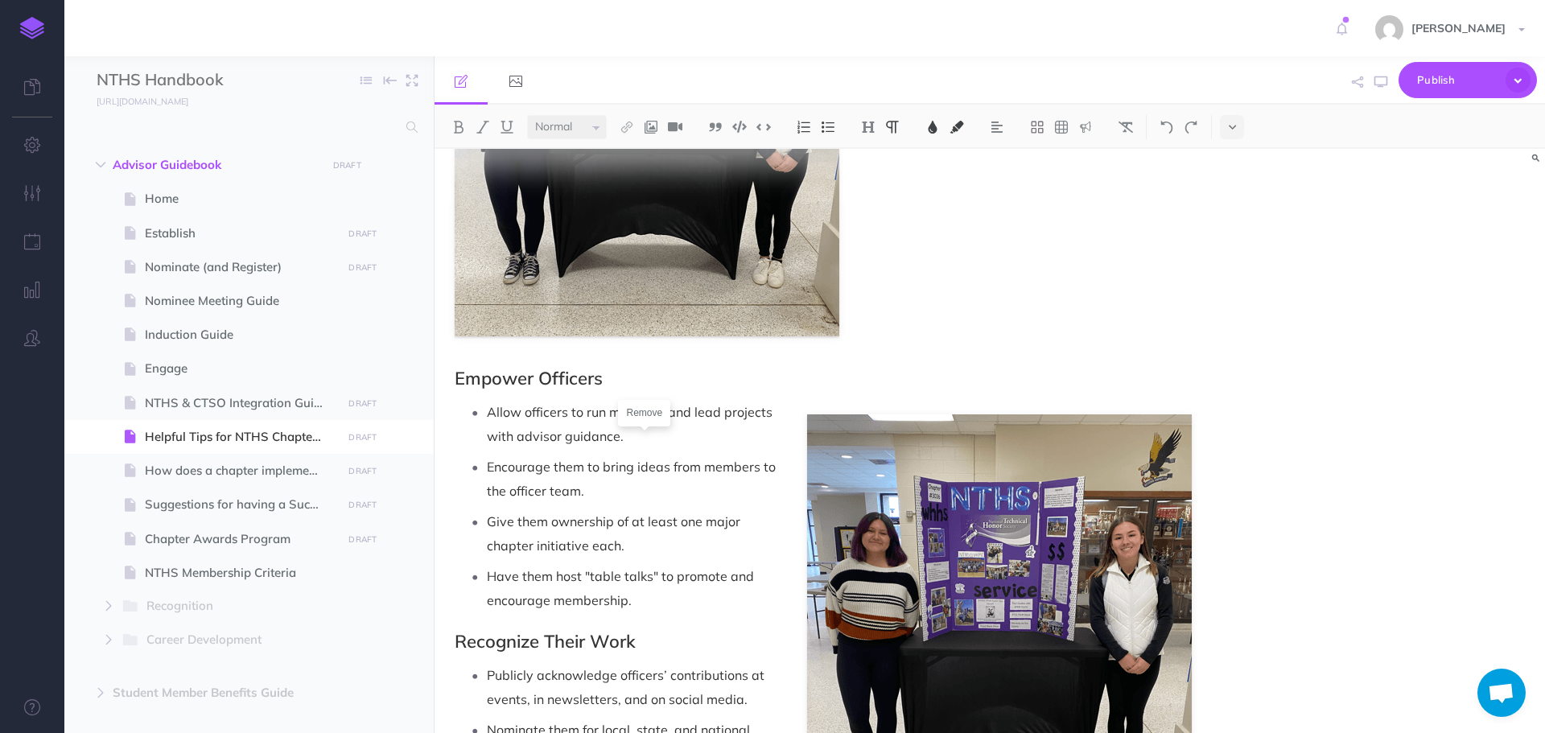
click at [961, 503] on p "Encourage them to bring ideas from members to the officer team." at bounding box center [839, 479] width 705 height 48
click at [1010, 599] on p "Have them host "table talks" to promote and encourage membership." at bounding box center [839, 588] width 705 height 48
click at [974, 667] on p "Publicly acknowledge officers’ contributions at events, in newsletters, and on …" at bounding box center [839, 687] width 705 height 48
click at [973, 667] on p "Publicly acknowledge officers’ contributions at events, in newsletters, and on …" at bounding box center [839, 687] width 705 height 48
drag, startPoint x: 983, startPoint y: 638, endPoint x: 961, endPoint y: 396, distance: 243.2
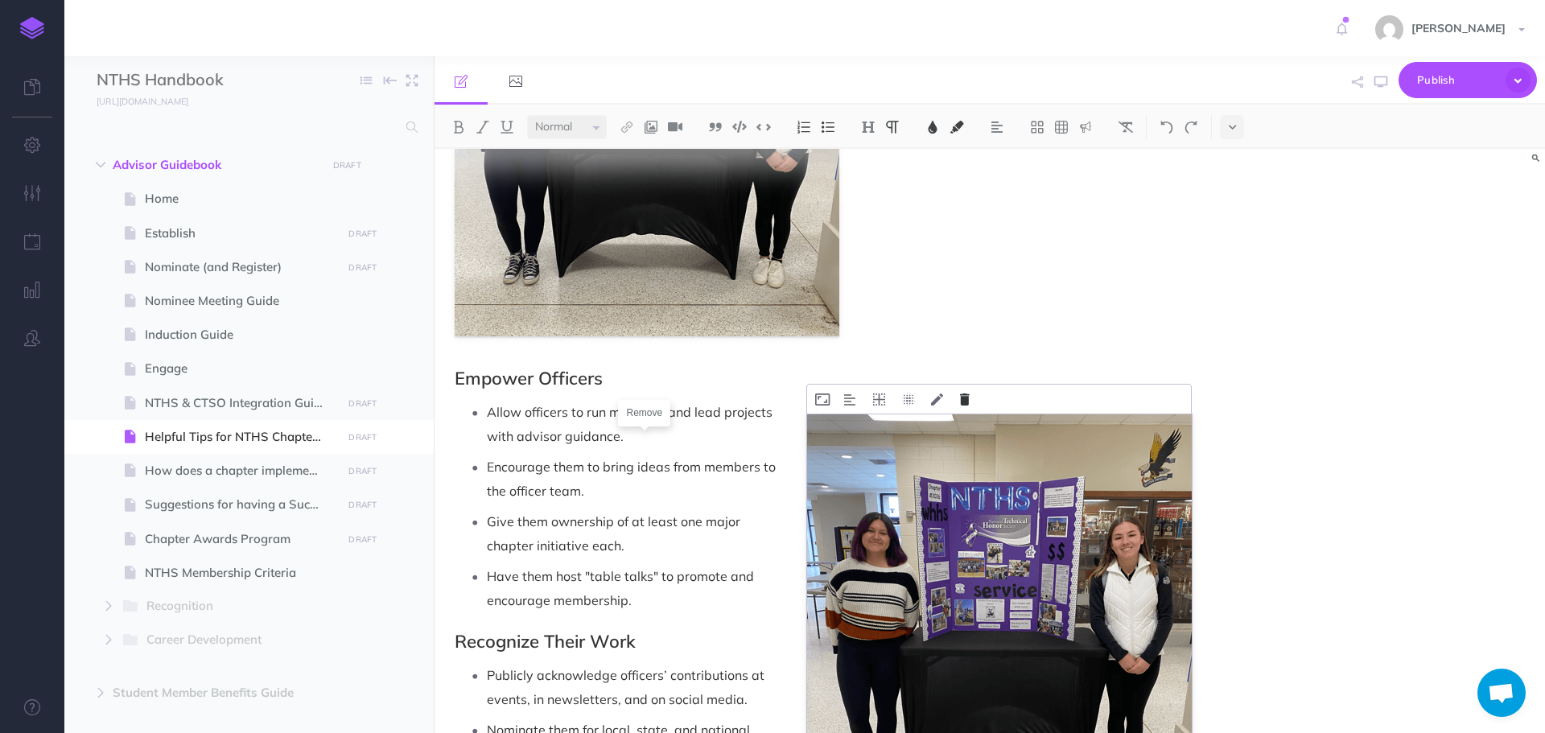
click at [961, 396] on icon at bounding box center [965, 399] width 10 height 12
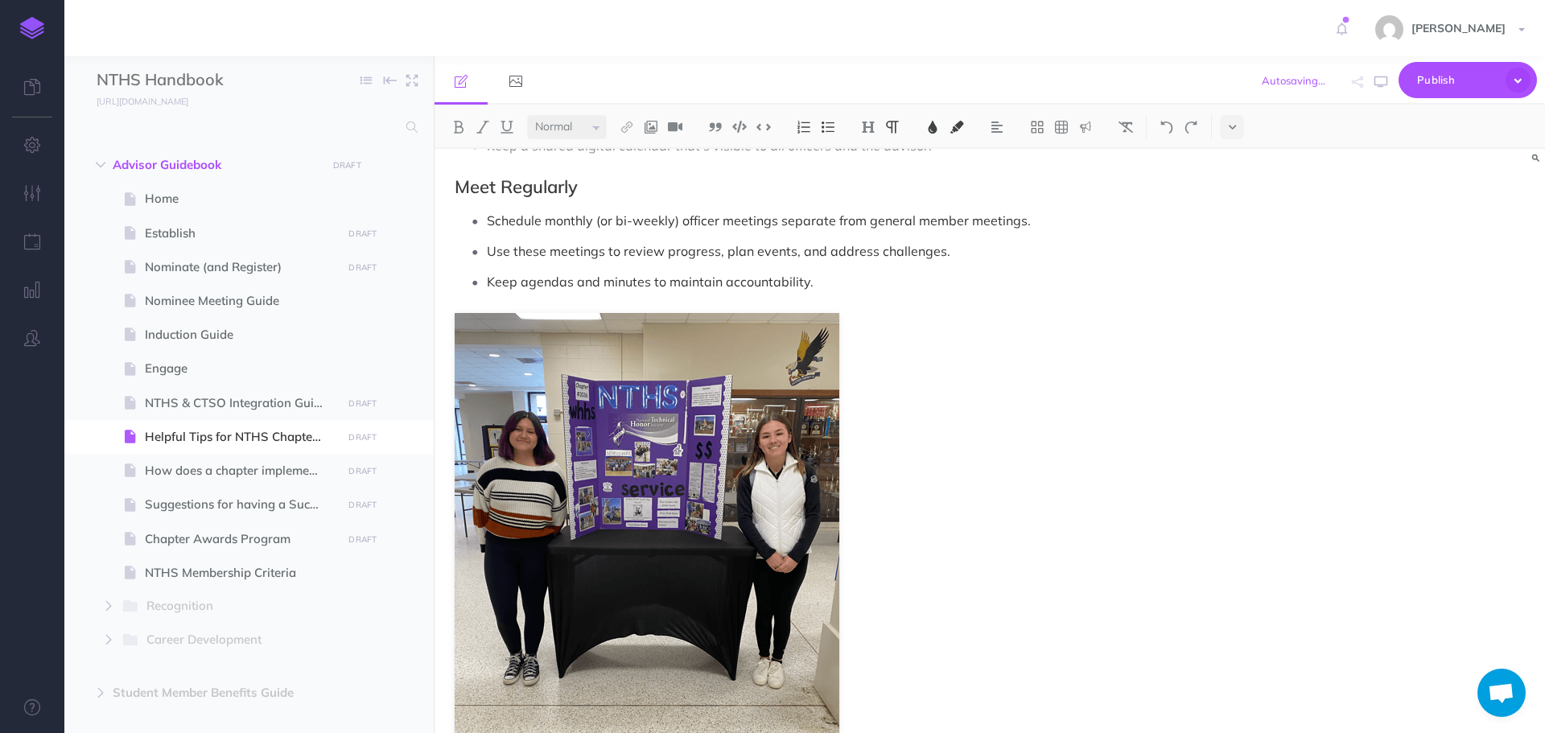
scroll to position [613, 0]
click at [521, 301] on icon at bounding box center [527, 300] width 12 height 12
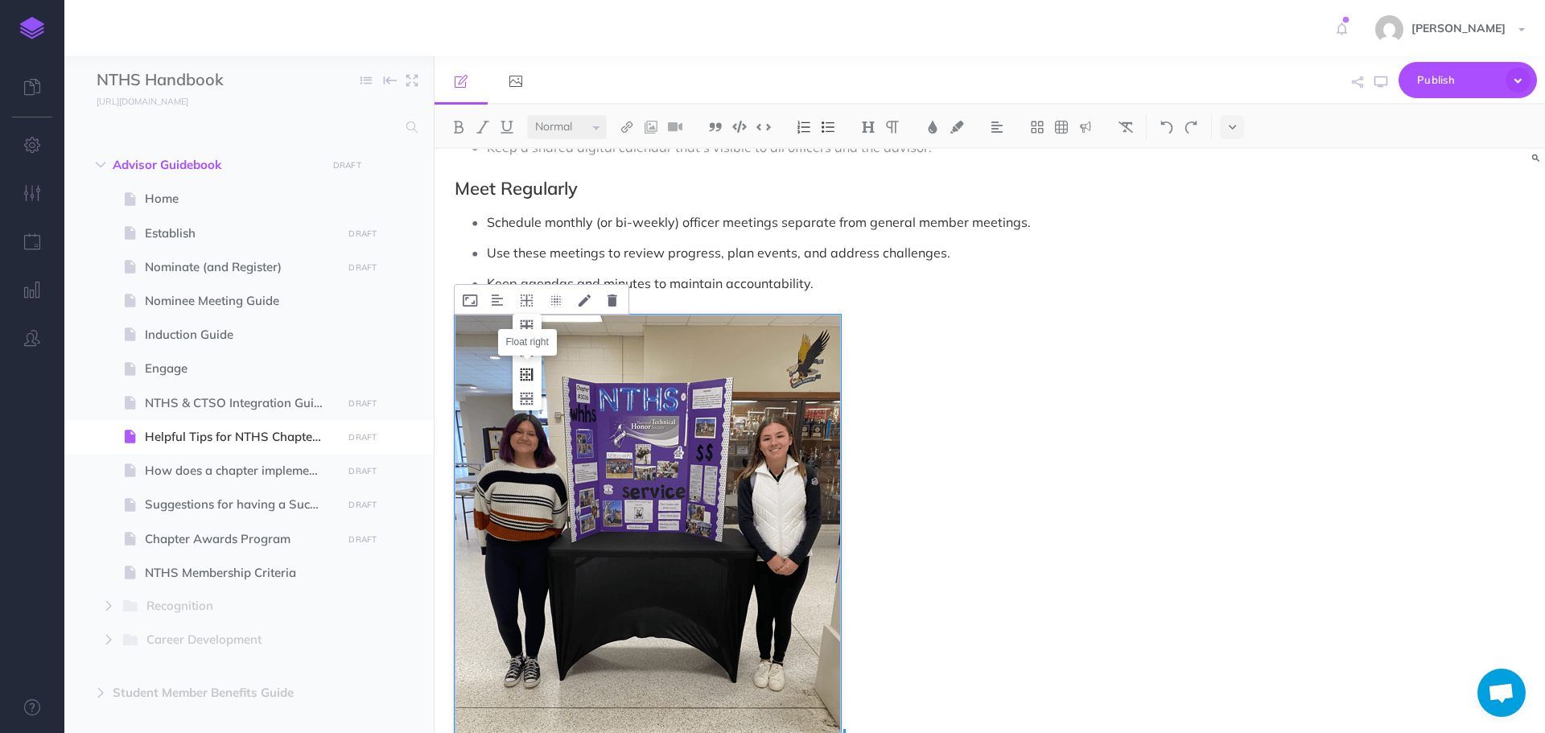
click at [528, 377] on icon at bounding box center [526, 374] width 29 height 25
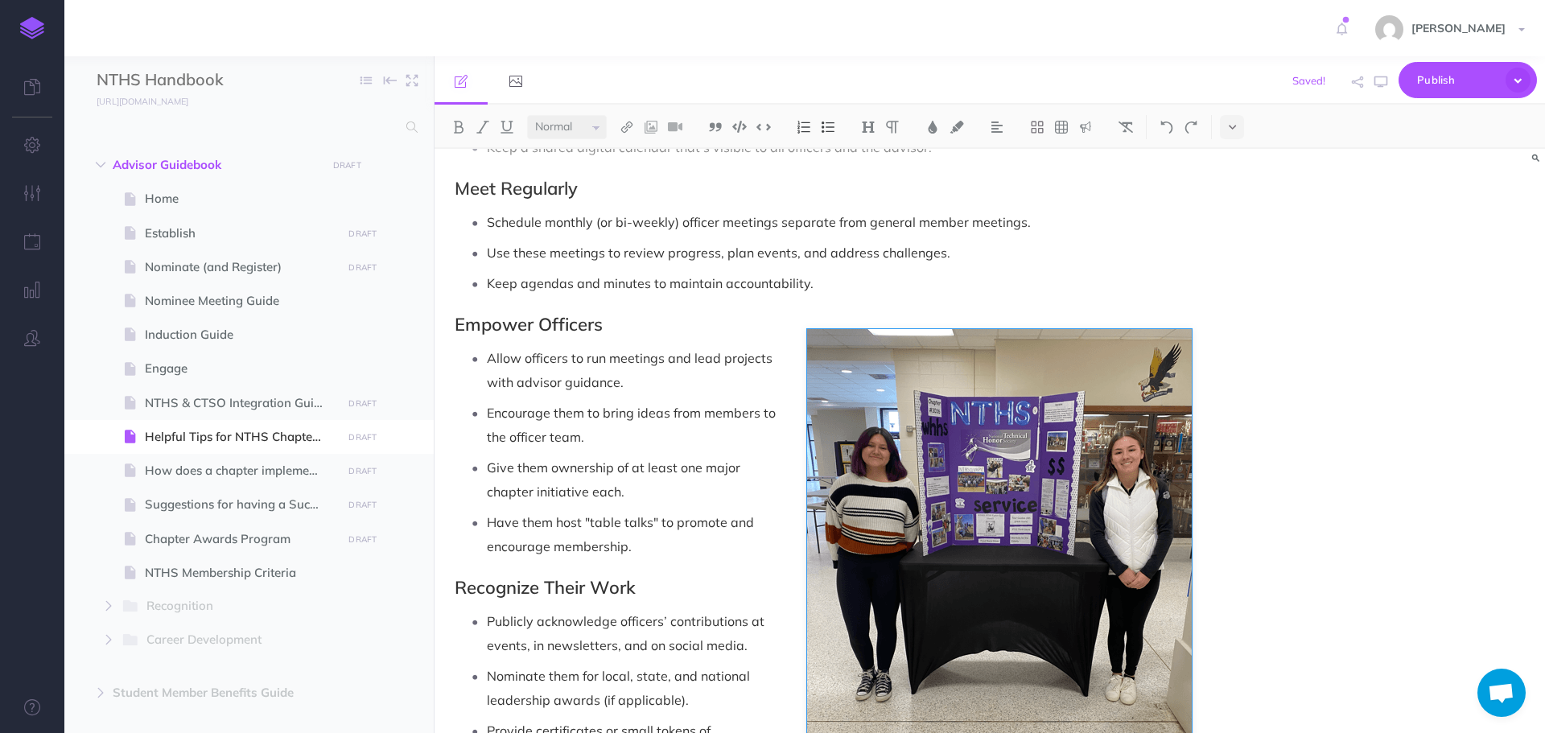
click at [1017, 432] on p "Encourage them to bring ideas from members to the officer team." at bounding box center [839, 425] width 705 height 48
click at [820, 315] on icon at bounding box center [822, 314] width 14 height 12
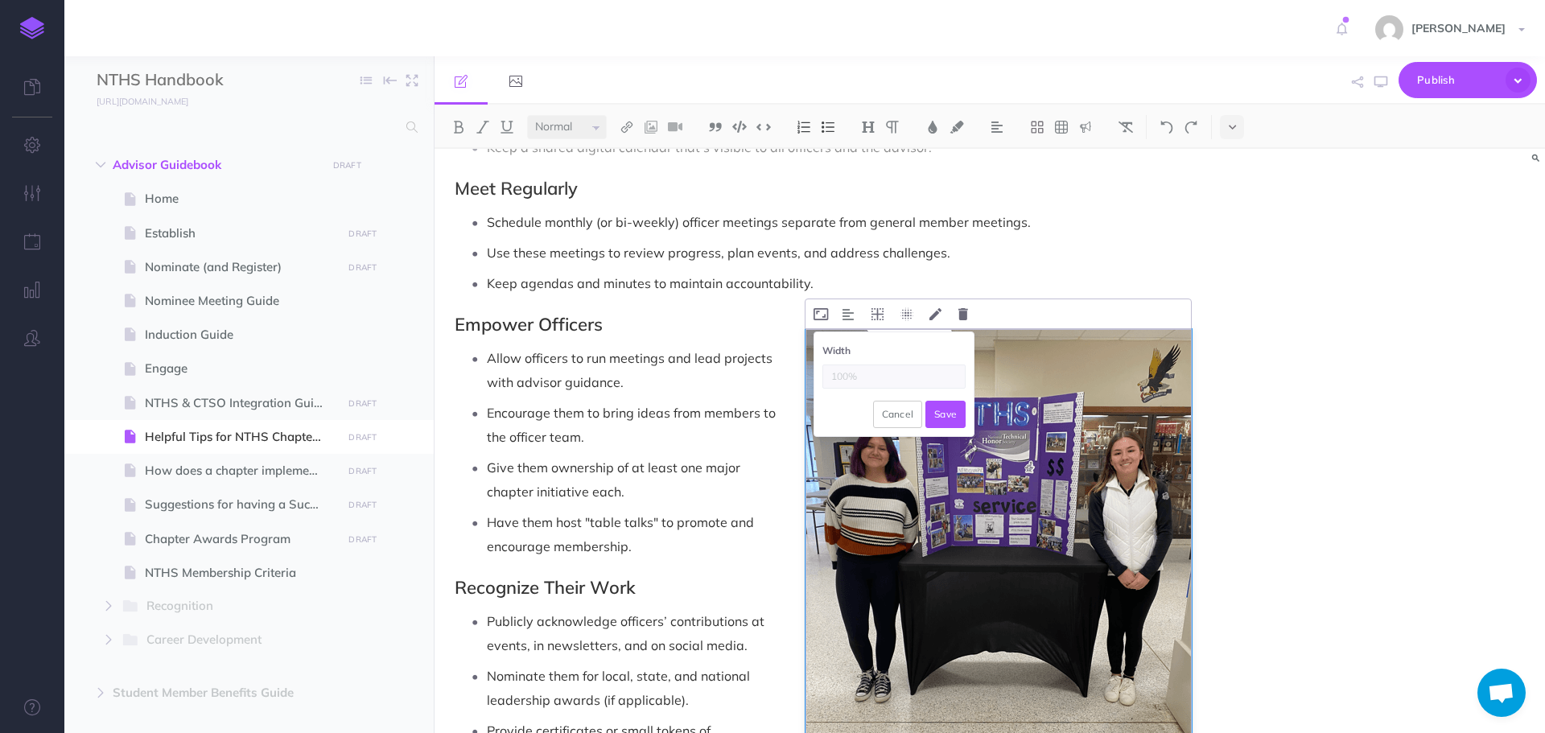
click at [838, 382] on input "text" at bounding box center [893, 376] width 143 height 24
type input "75"
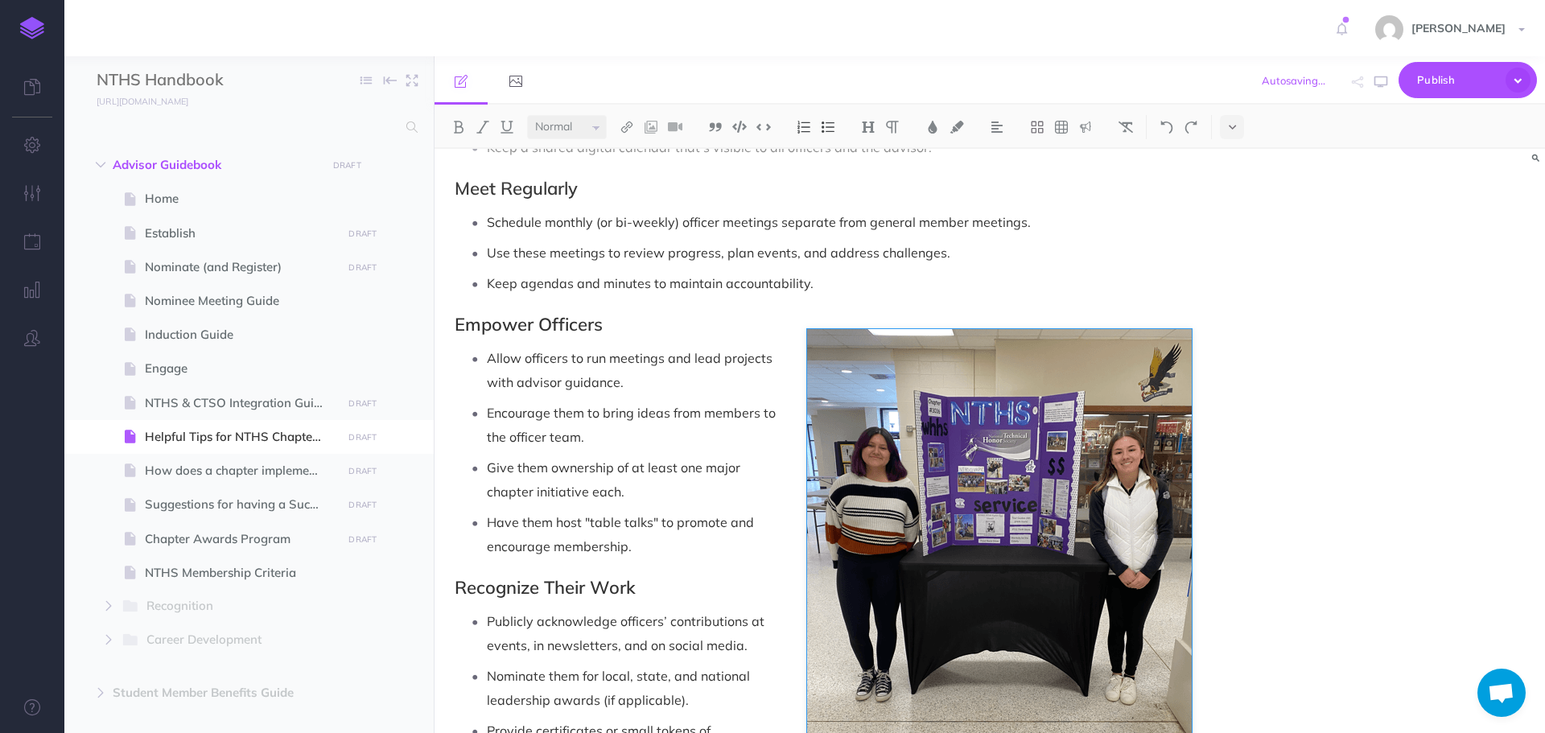
click at [838, 382] on p "Allow officers to run meetings and lead projects with advisor guidance." at bounding box center [839, 370] width 705 height 48
click at [897, 369] on p "Allow officers to run meetings and lead projects with advisor guidance." at bounding box center [839, 370] width 705 height 48
click at [1022, 486] on p "Give them ownership of at least one major chapter initiative each." at bounding box center [839, 479] width 705 height 48
click at [817, 311] on icon at bounding box center [822, 314] width 14 height 12
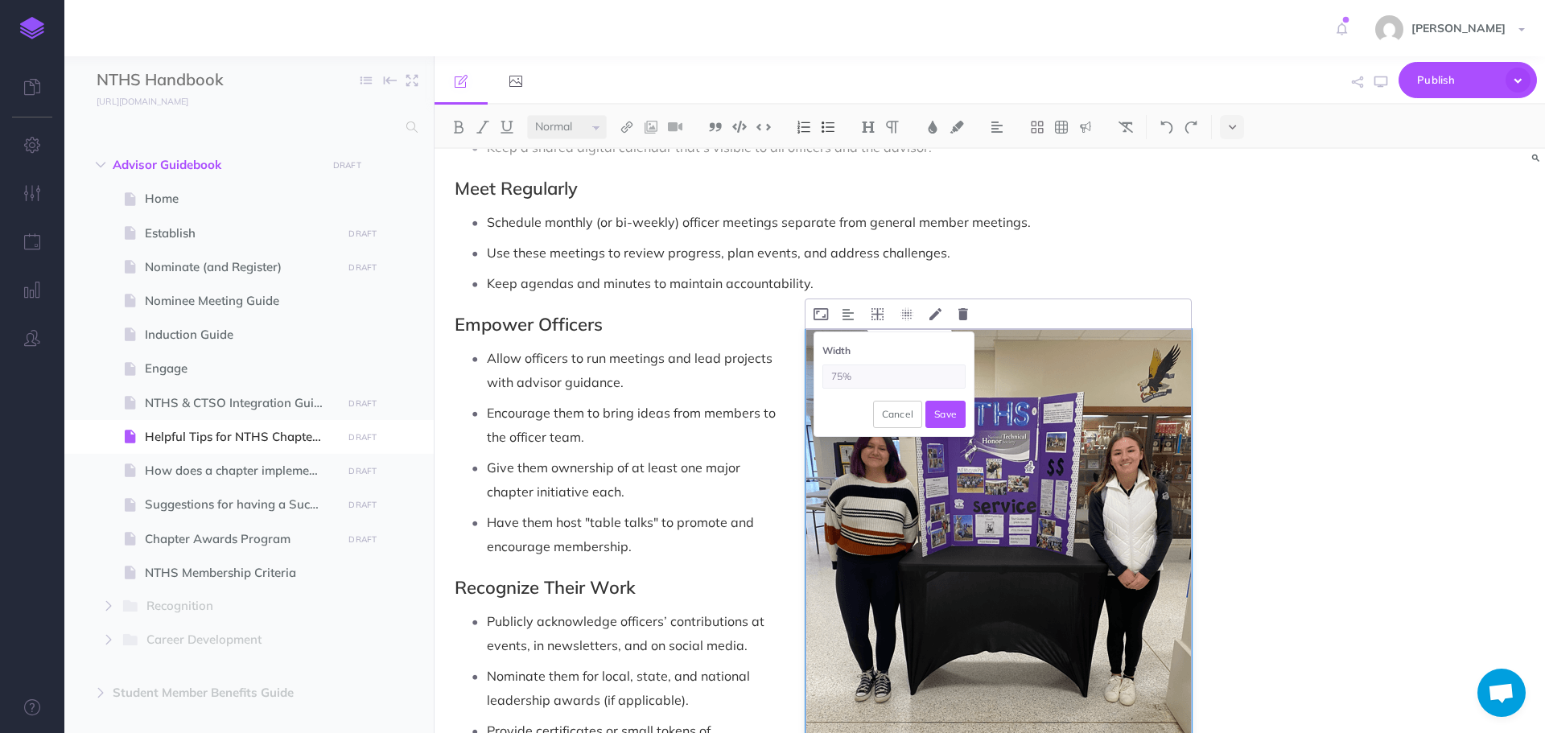
type input "75%"
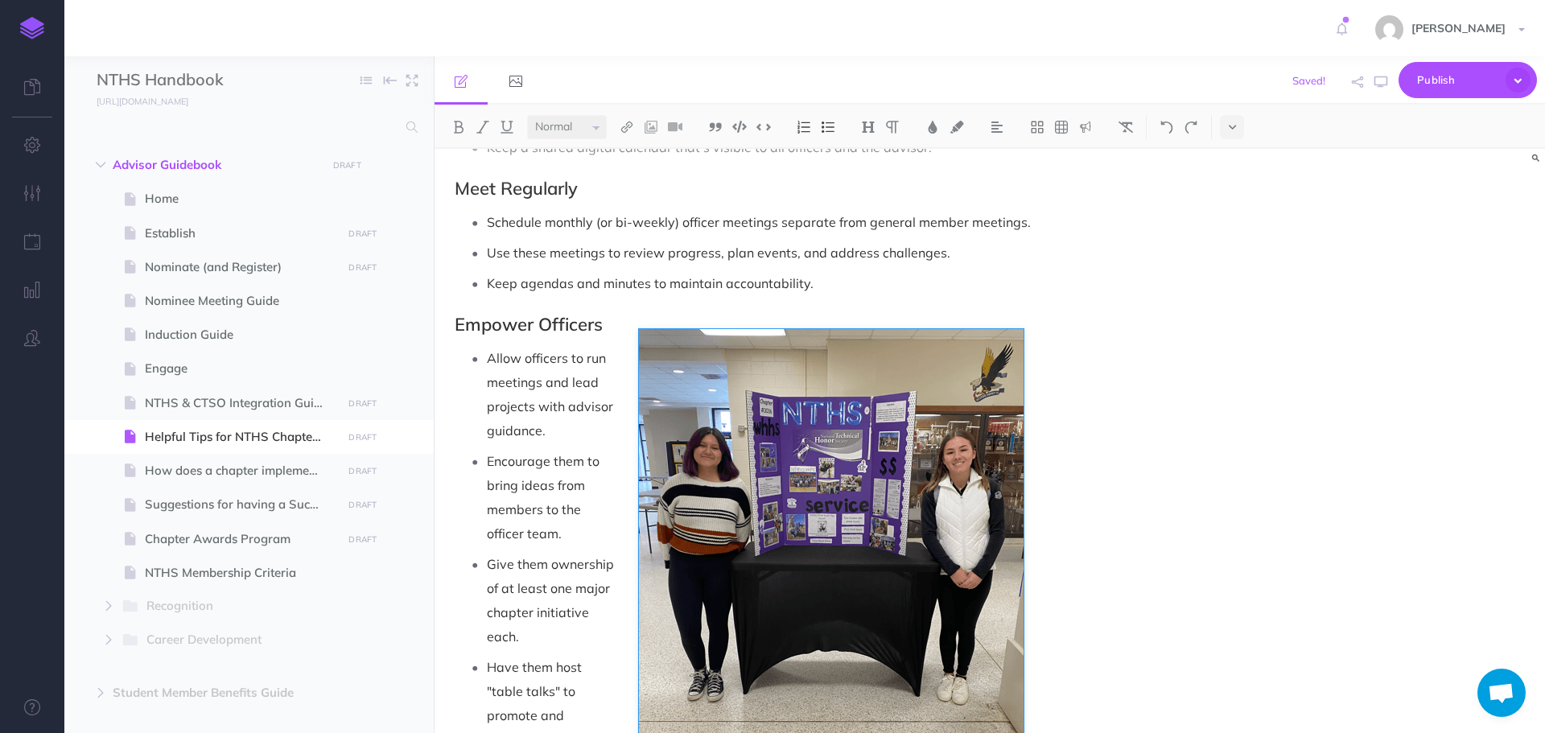
click at [868, 459] on p "Encourage them to bring ideas from members to the officer team." at bounding box center [839, 497] width 705 height 97
click at [650, 315] on icon at bounding box center [654, 314] width 14 height 12
drag, startPoint x: 690, startPoint y: 378, endPoint x: 619, endPoint y: 368, distance: 72.4
click at [619, 368] on div "Helpful Tips for NTHS Chapter Officers Select the Right Officers Choose student…" at bounding box center [822, 327] width 777 height 1583
click at [701, 377] on p "Allow officers to run meetings and lead projects with advisor guidance." at bounding box center [839, 394] width 705 height 97
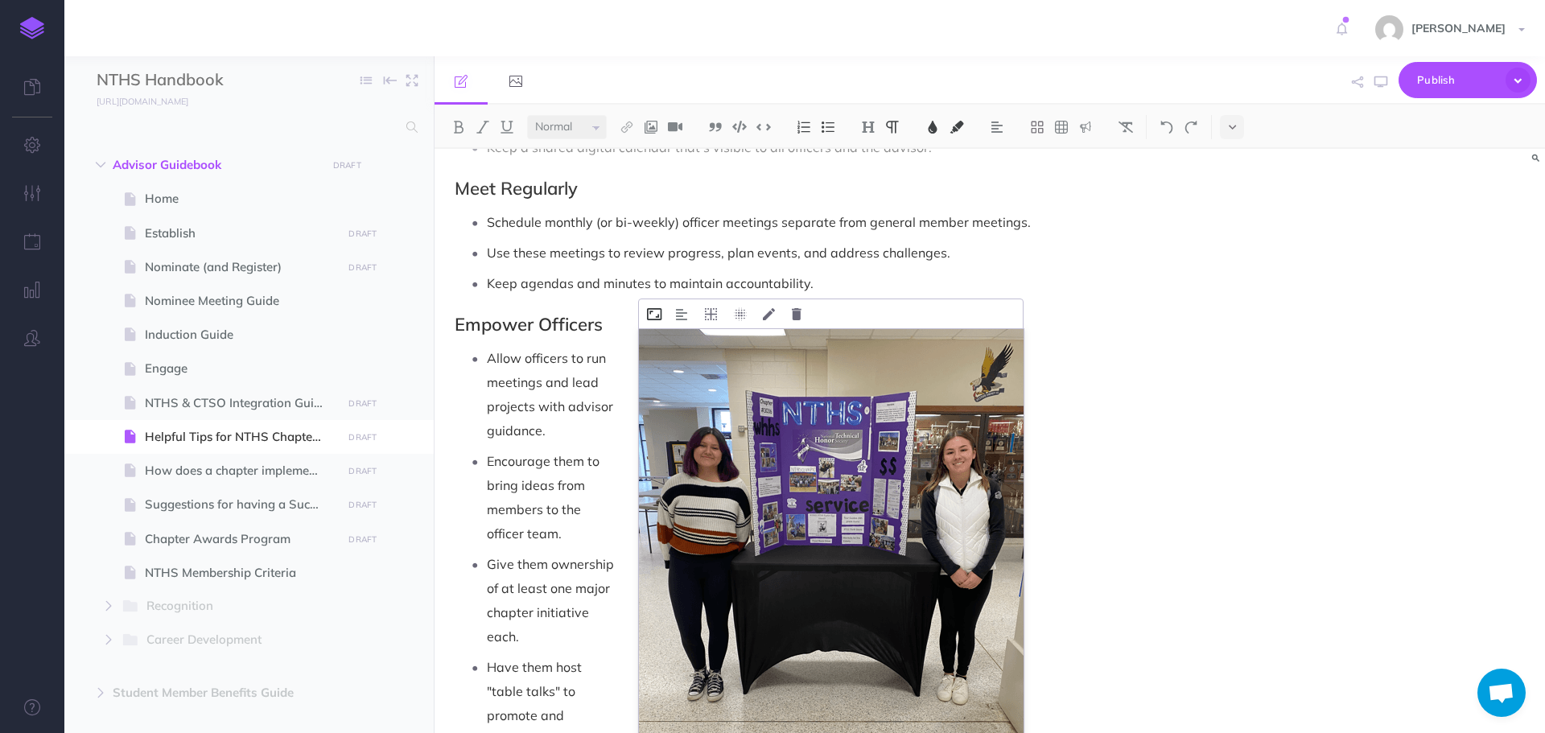
click at [649, 308] on icon at bounding box center [654, 314] width 14 height 12
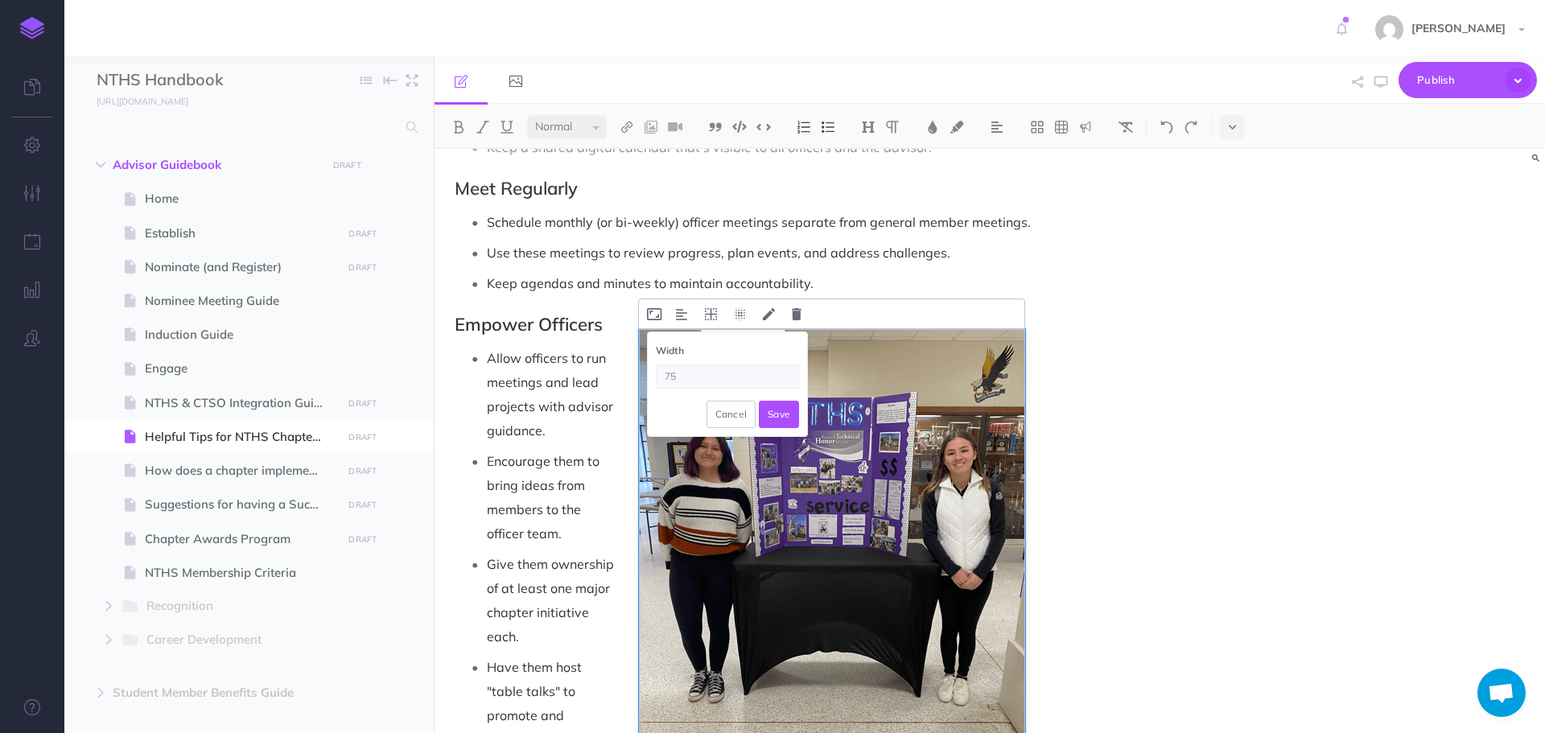
type input "7"
type input "50%"
click at [780, 412] on button "Save" at bounding box center [779, 414] width 40 height 27
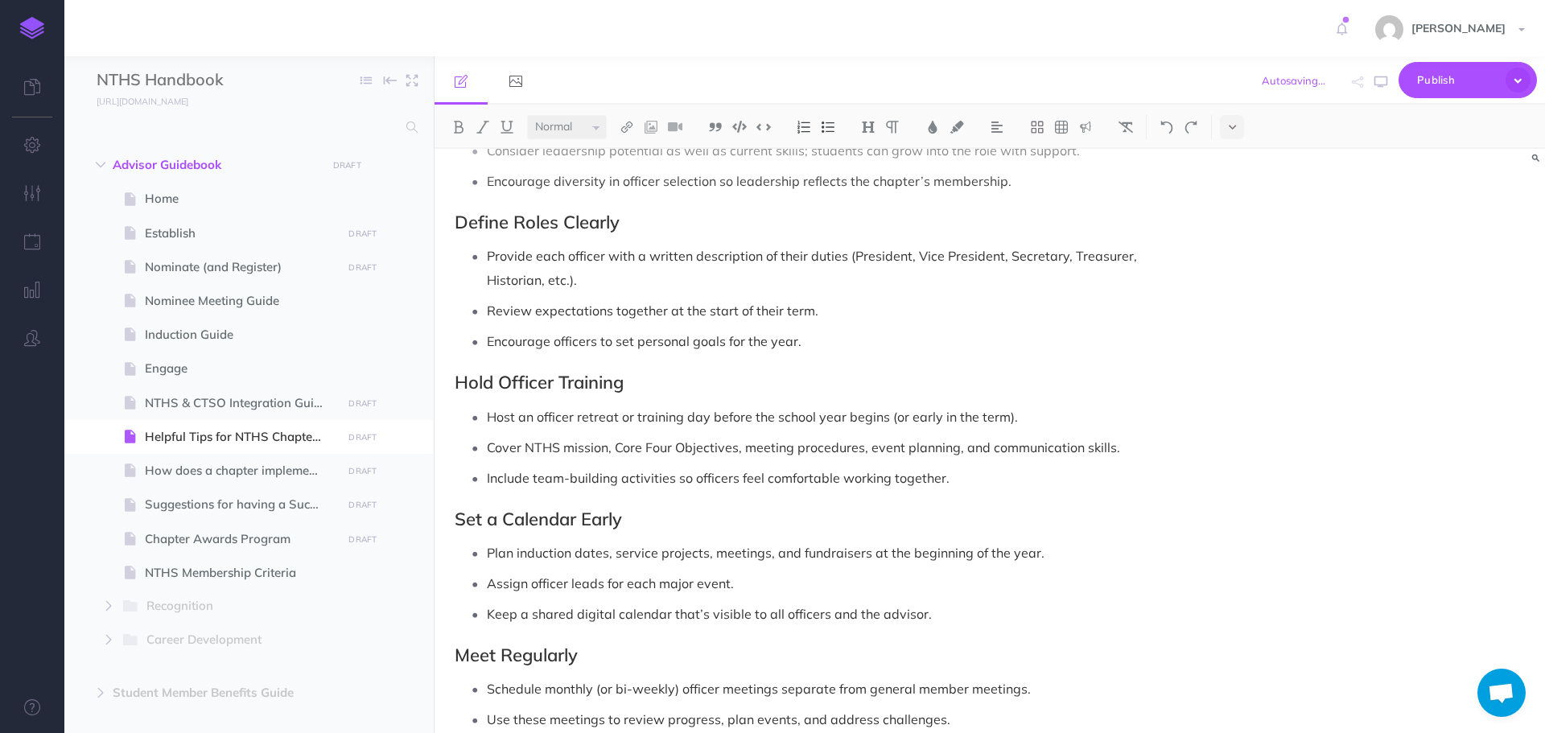
scroll to position [130, 0]
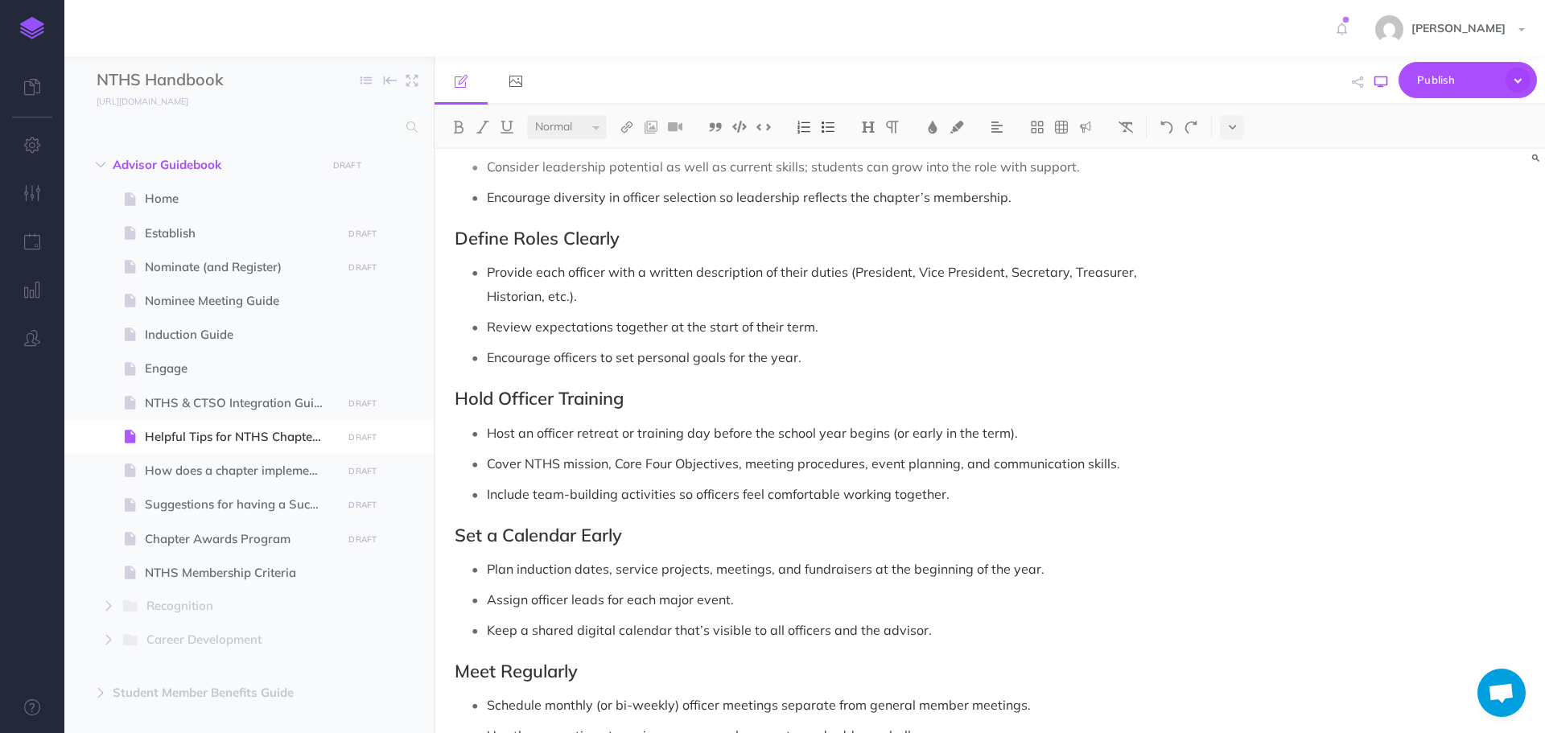
click at [1381, 78] on icon "button" at bounding box center [1380, 82] width 13 height 13
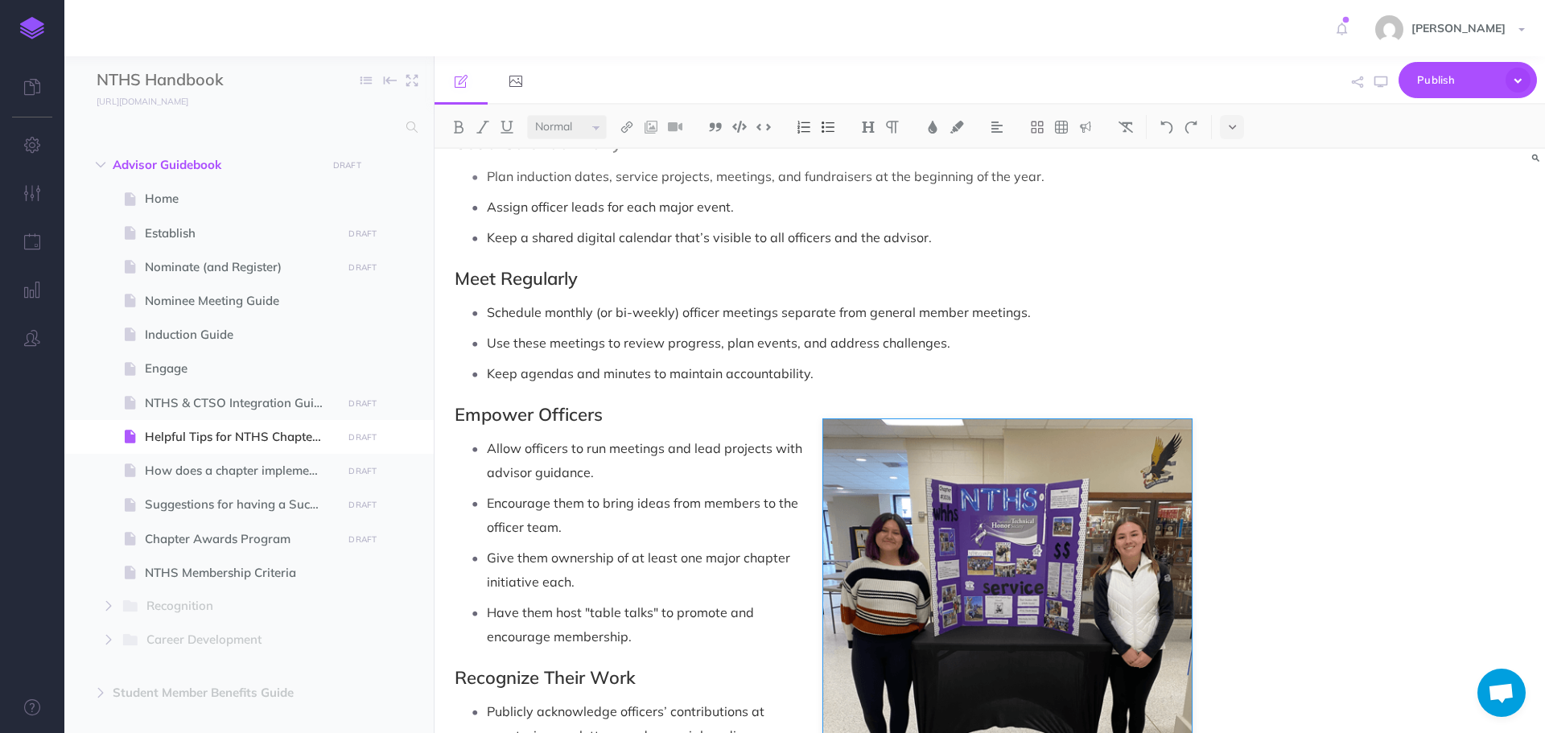
scroll to position [613, 0]
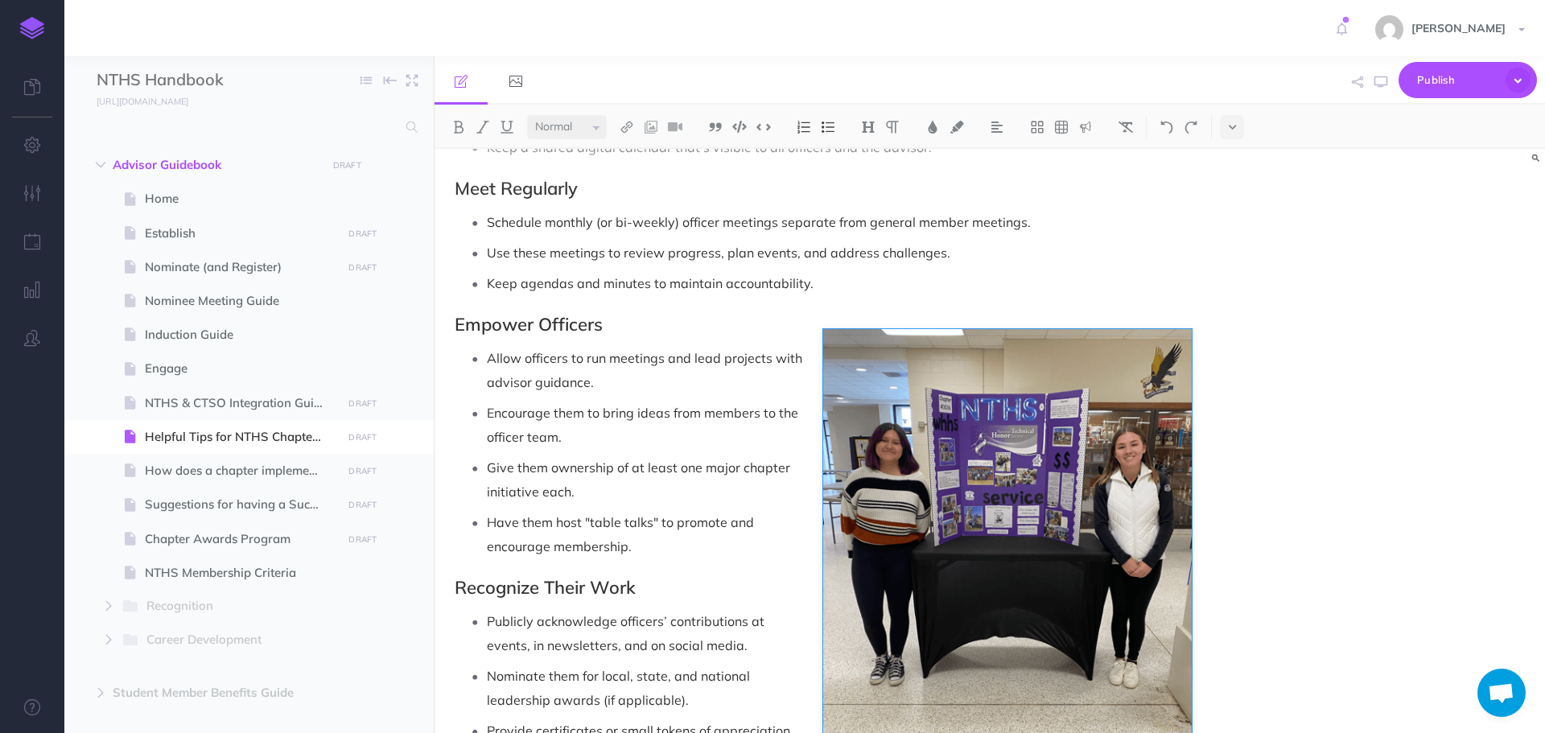
click at [723, 521] on span "Have them host "table talks" to promote and encourage membership." at bounding box center [622, 534] width 270 height 40
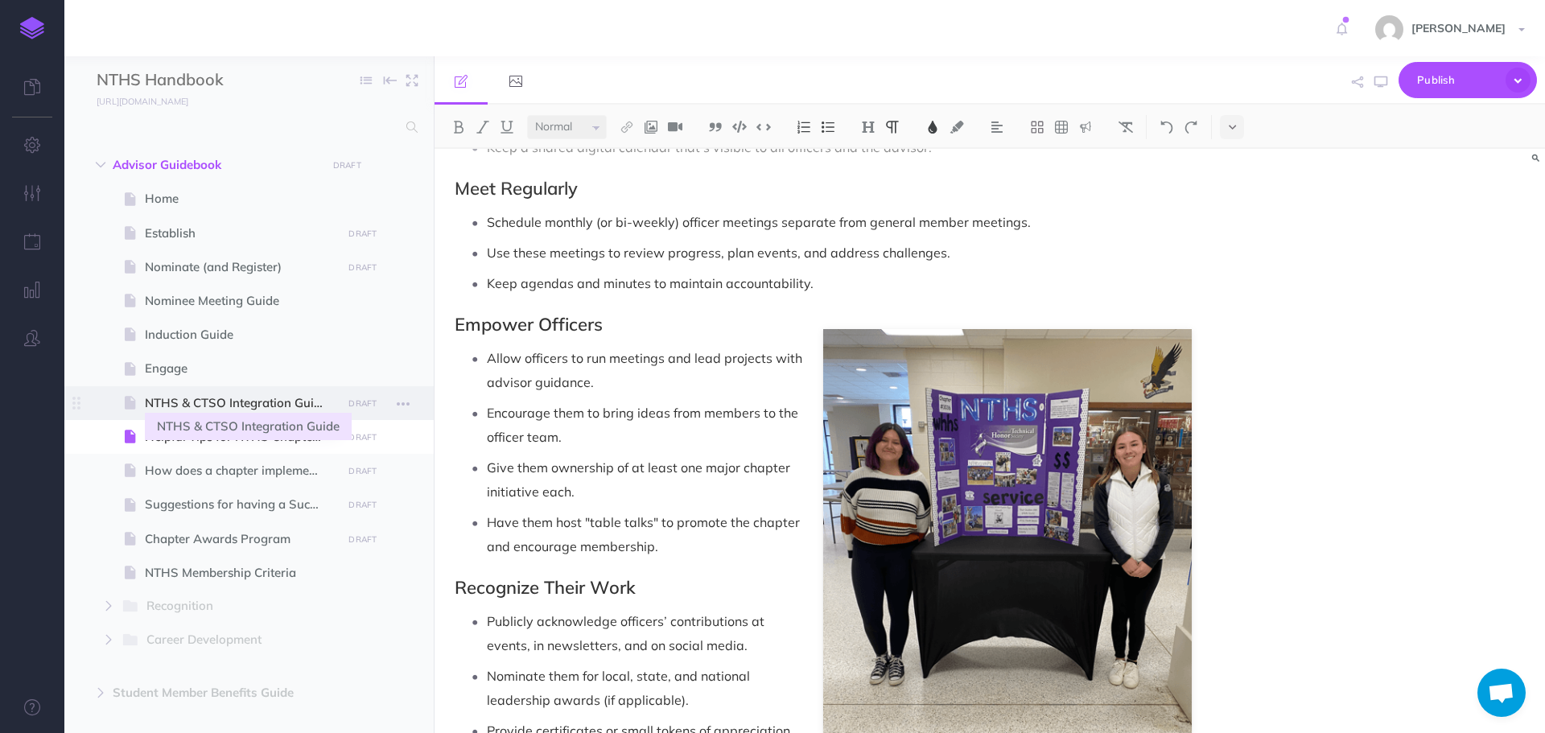
click at [175, 408] on span "NTHS & CTSO Integration Guide" at bounding box center [241, 402] width 192 height 19
select select "null"
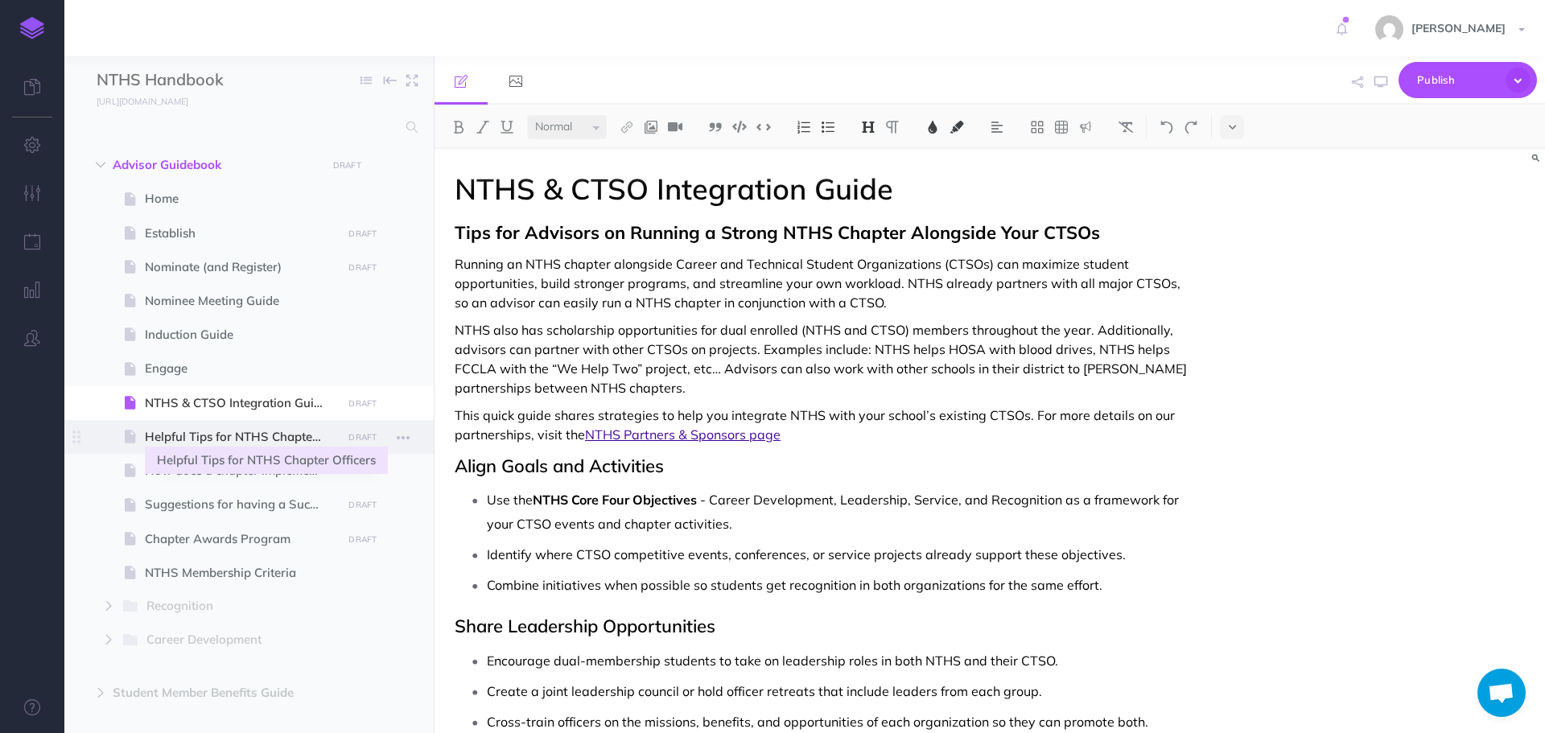
click at [264, 443] on span "Helpful Tips for NTHS Chapter Officers" at bounding box center [241, 436] width 192 height 19
select select "null"
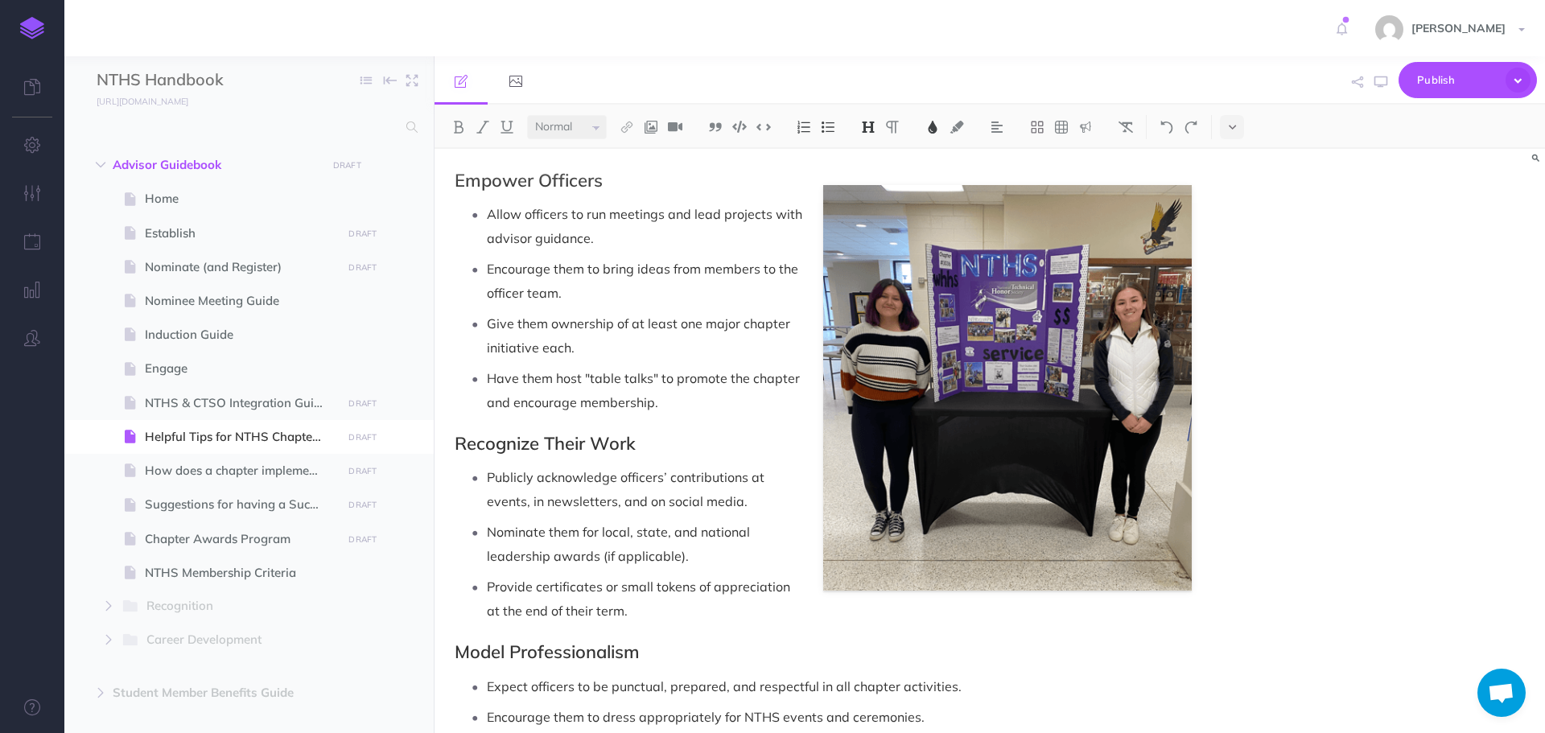
scroll to position [805, 0]
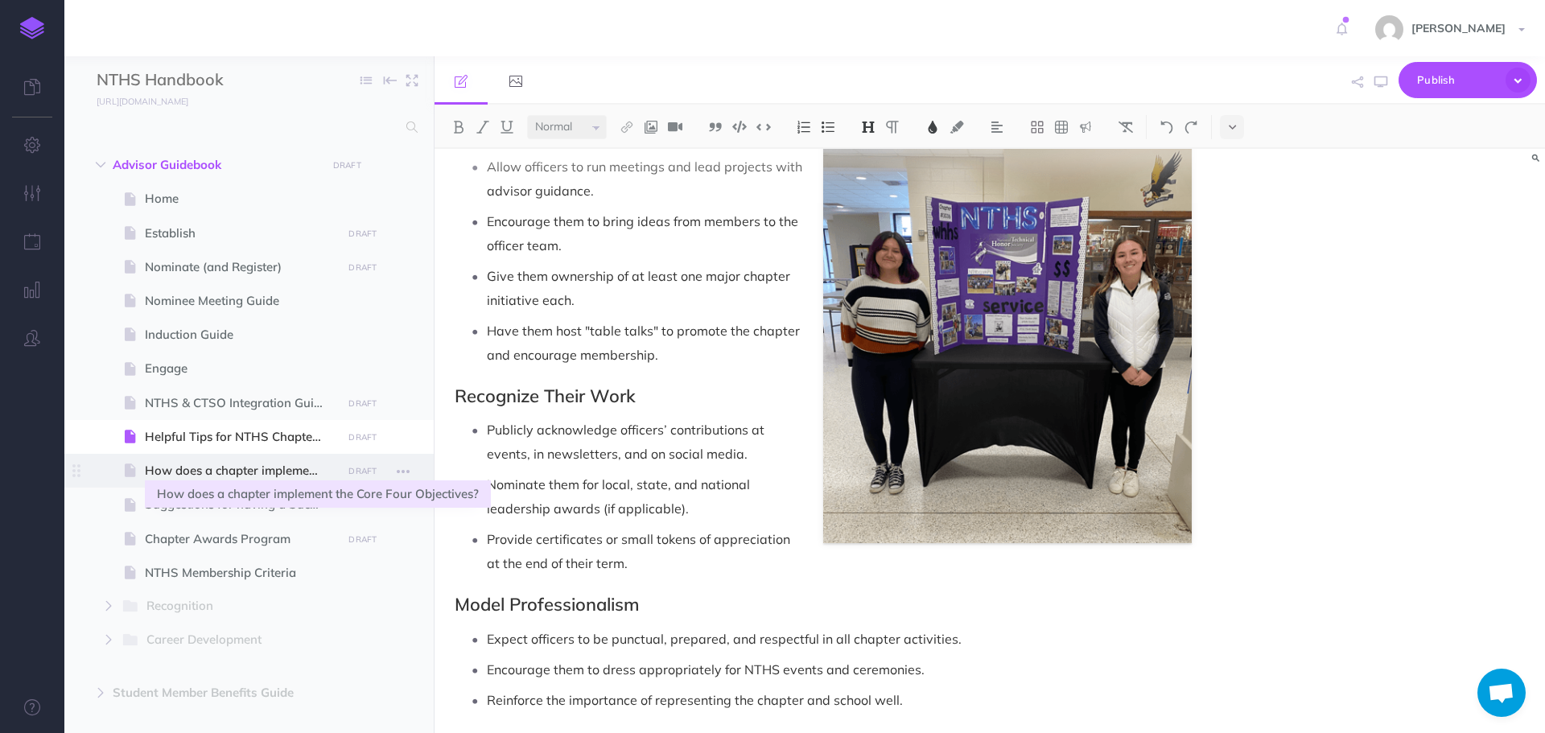
click at [275, 475] on span "How does a chapter implement the Core Four Objectives?" at bounding box center [241, 470] width 192 height 19
select select "null"
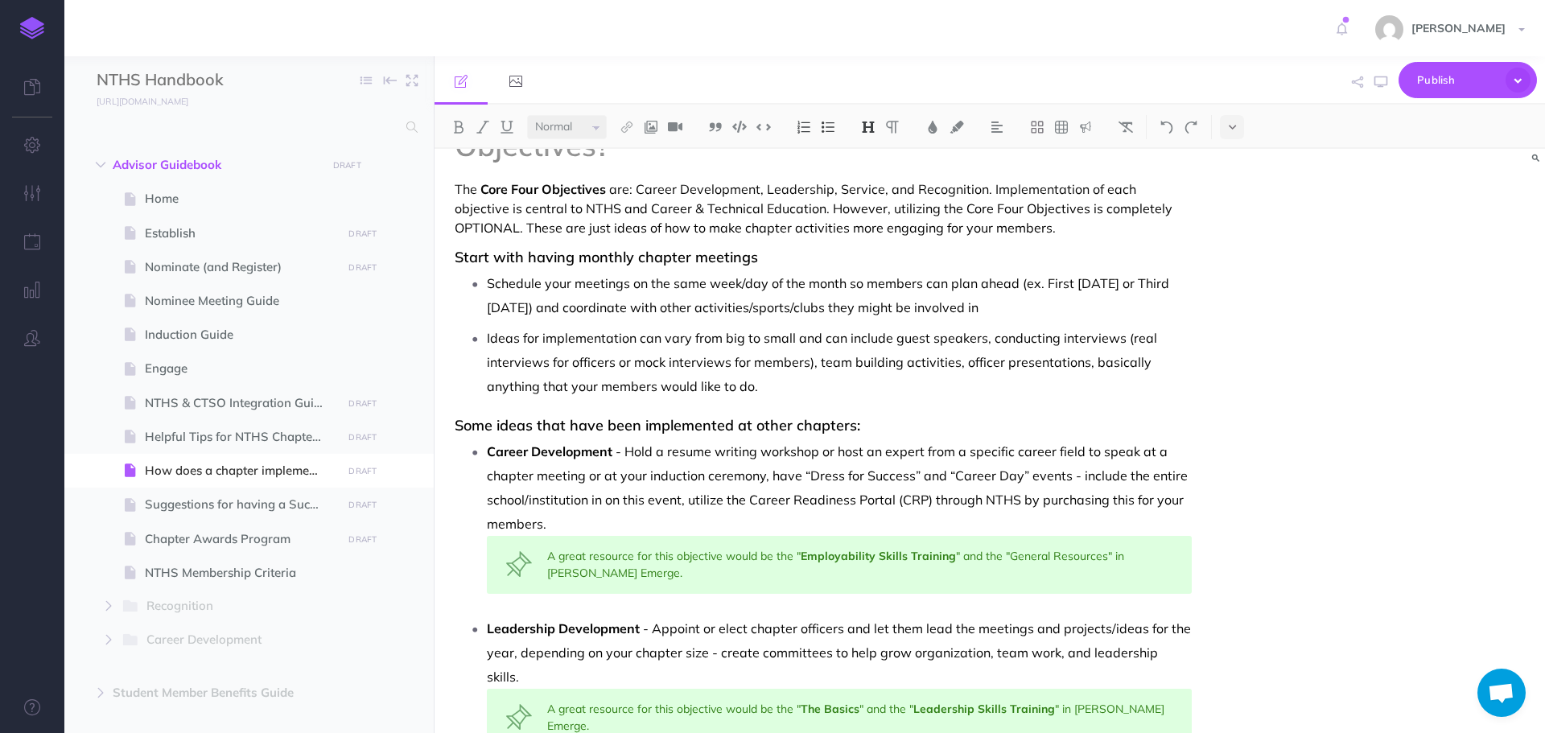
scroll to position [30, 0]
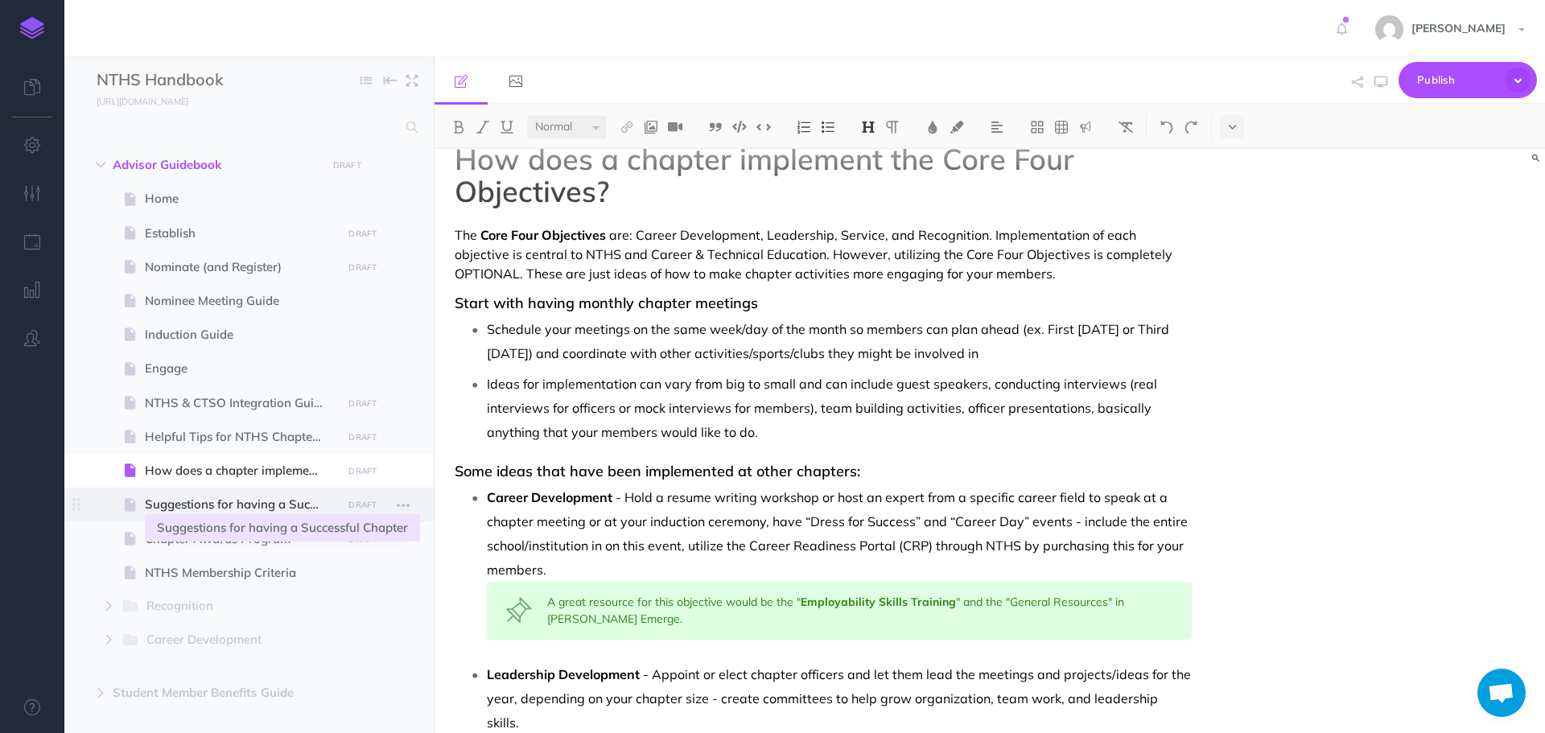
click at [227, 507] on span "Suggestions for having a Successful Chapter" at bounding box center [241, 504] width 192 height 19
select select "null"
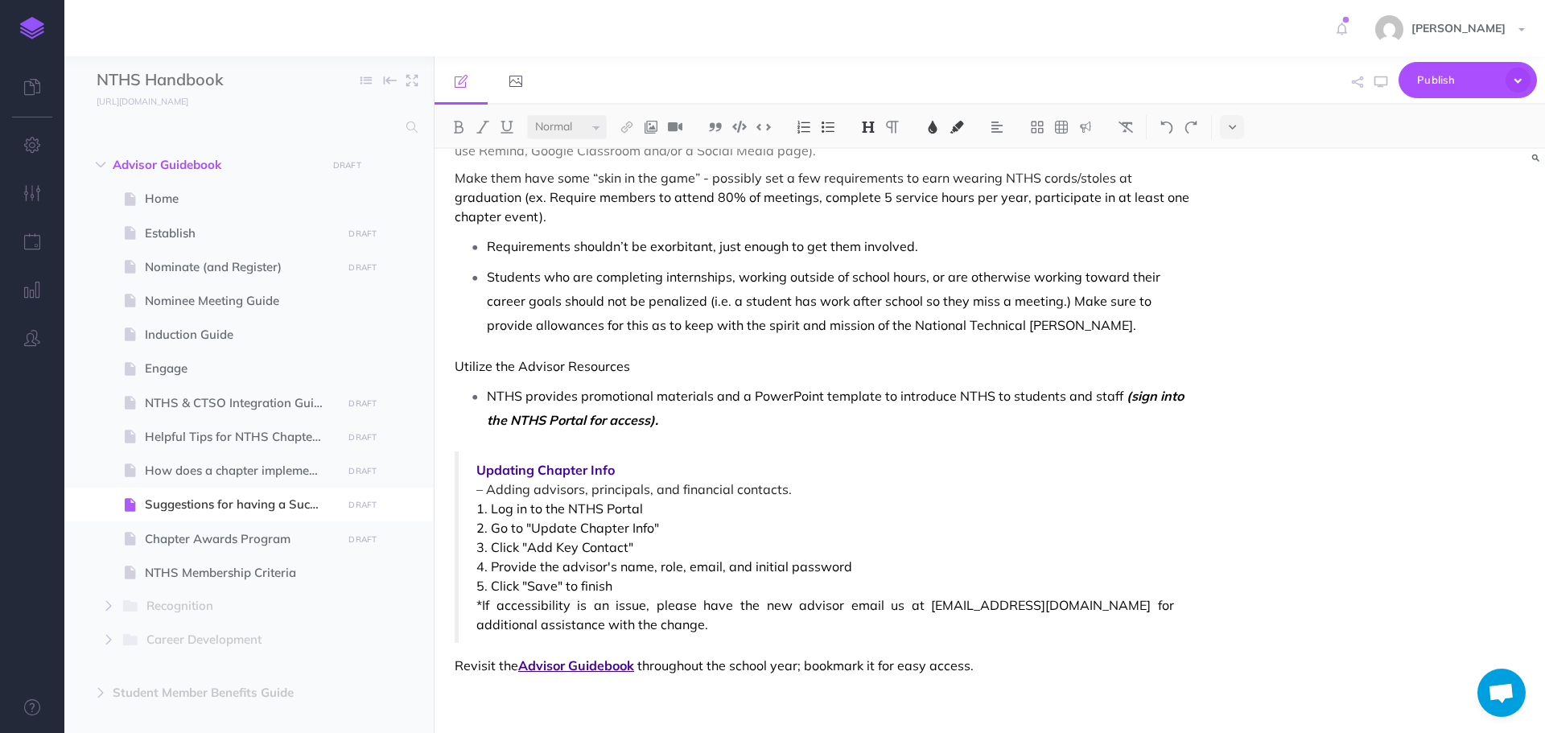
scroll to position [492, 0]
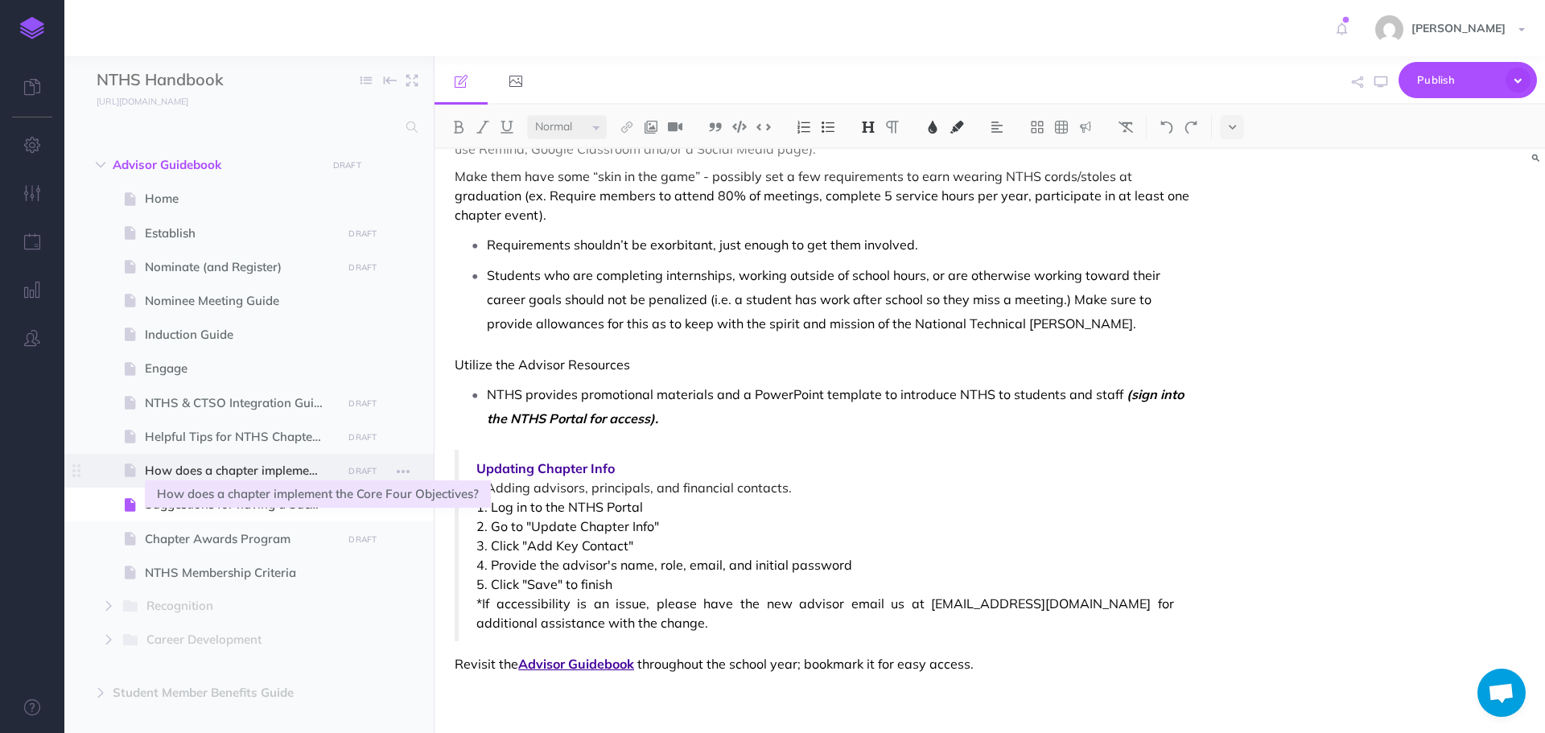
click at [241, 478] on span "How does a chapter implement the Core Four Objectives?" at bounding box center [241, 470] width 192 height 19
select select "null"
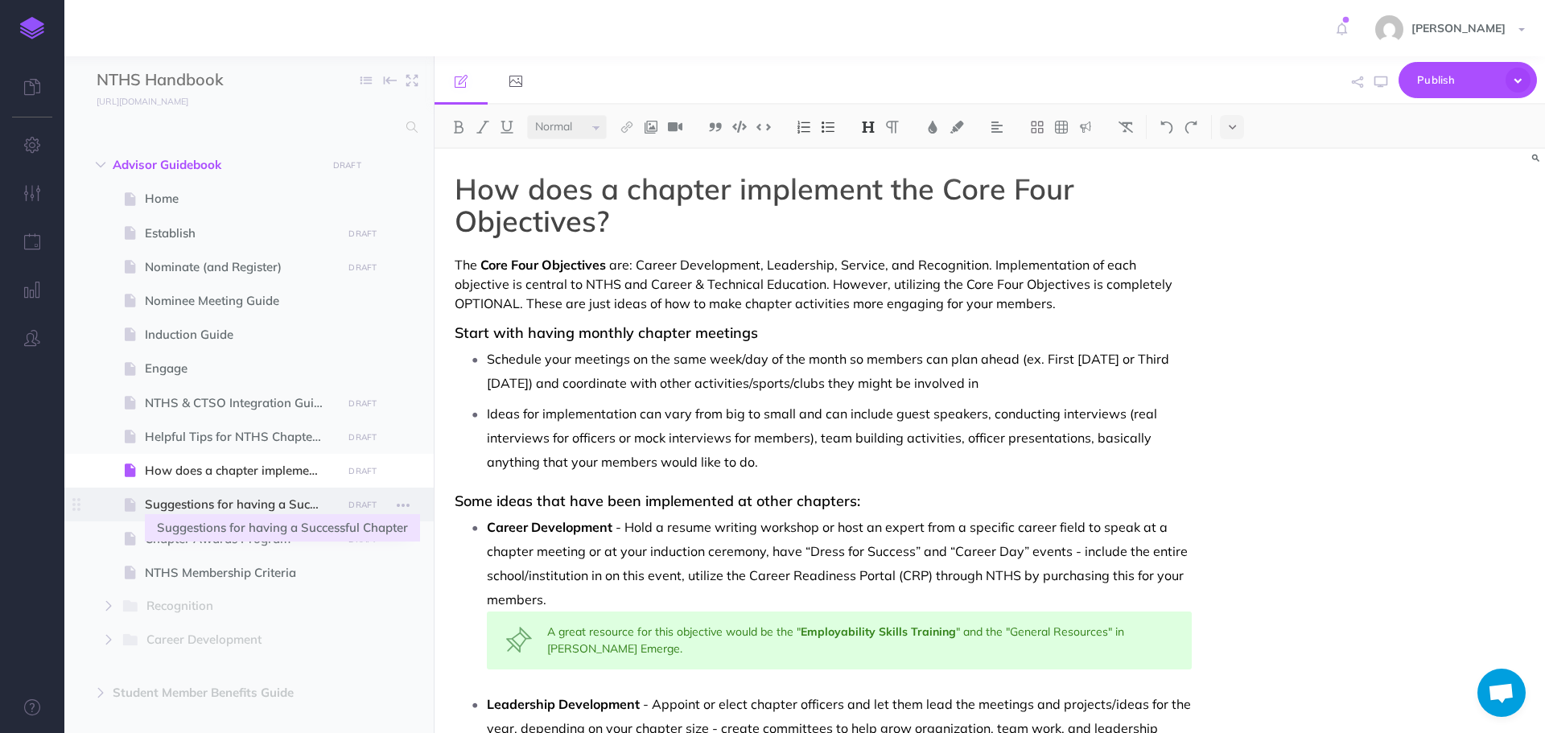
click at [224, 498] on span "Suggestions for having a Successful Chapter" at bounding box center [241, 504] width 192 height 19
select select "null"
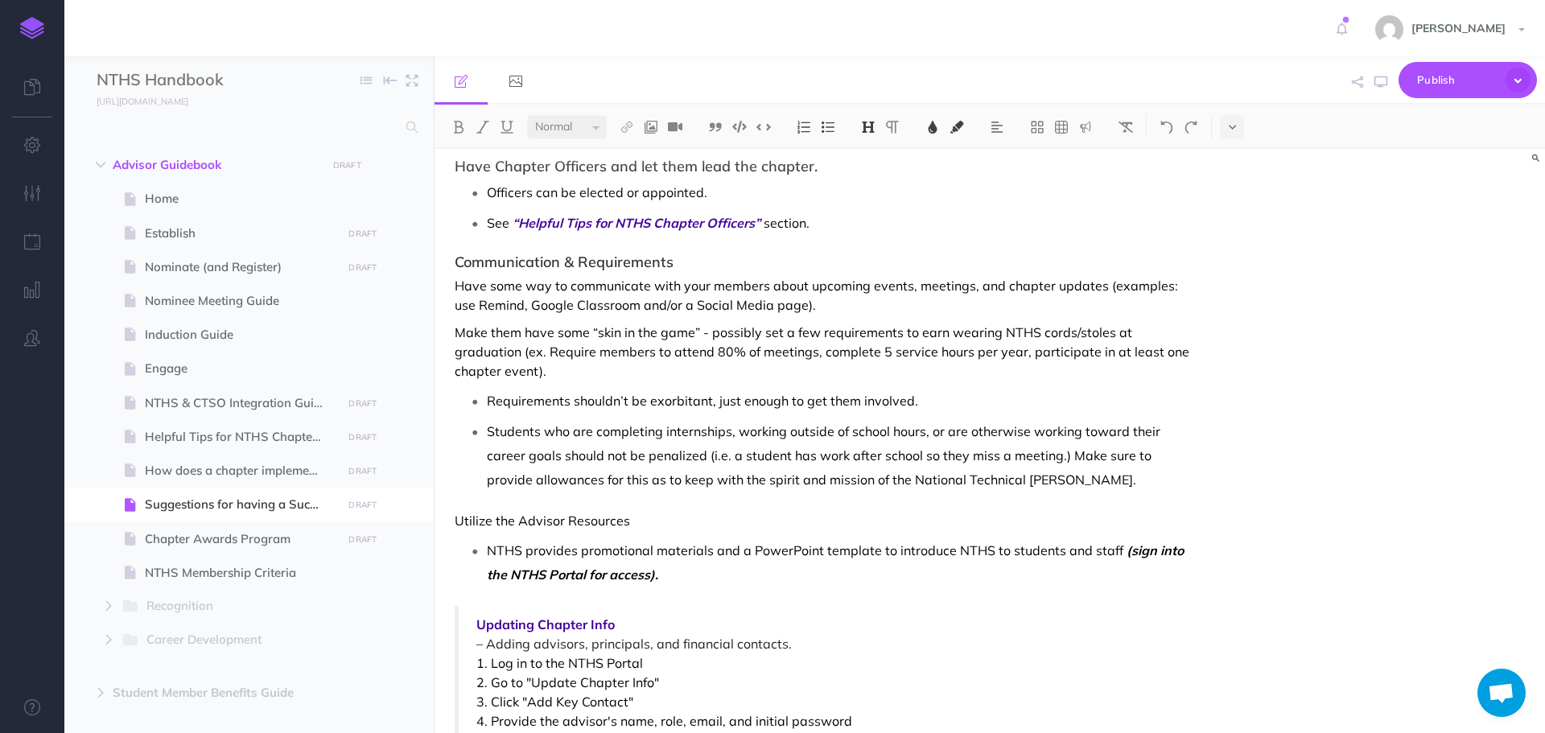
scroll to position [250, 0]
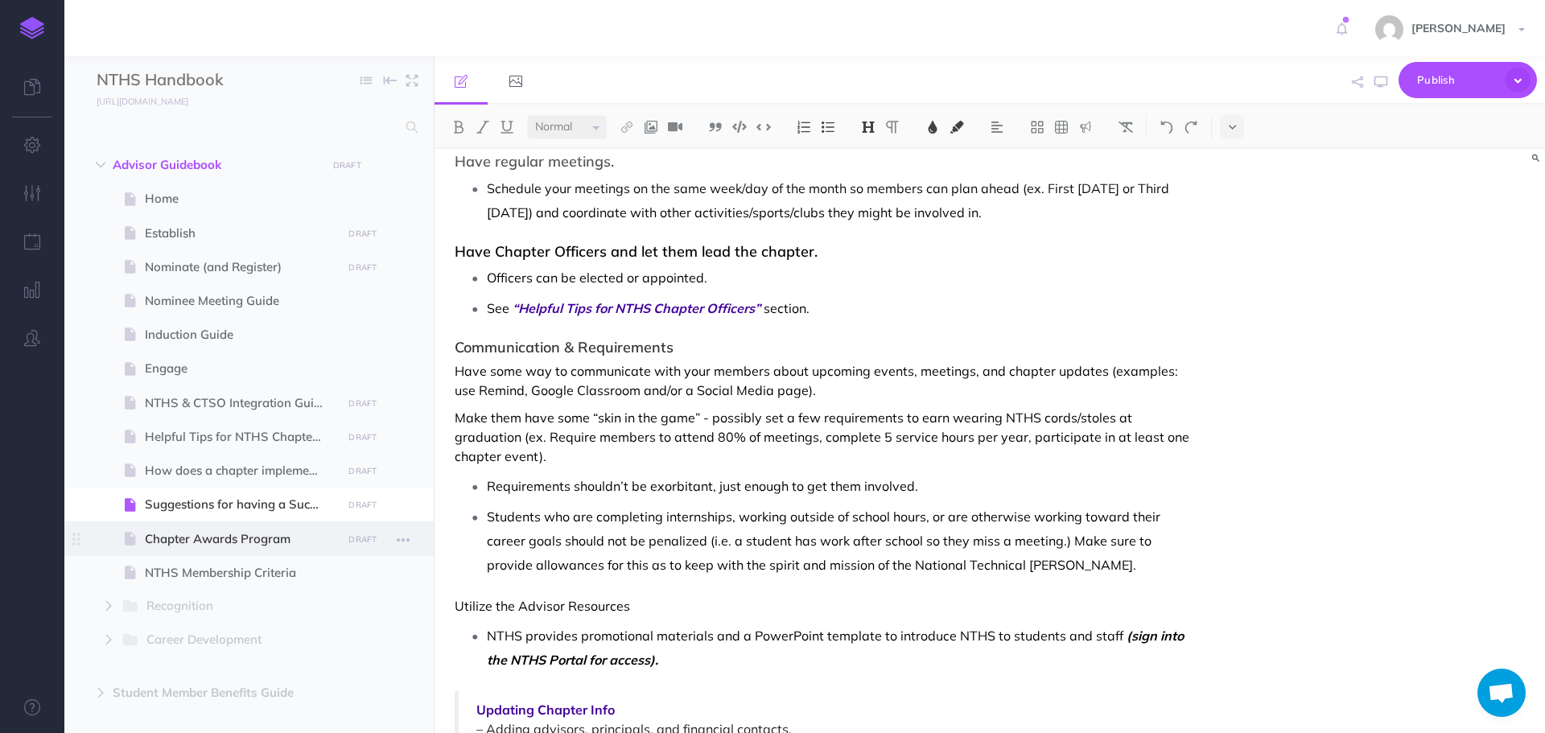
click at [158, 543] on span "Chapter Awards Program" at bounding box center [241, 538] width 192 height 19
select select "null"
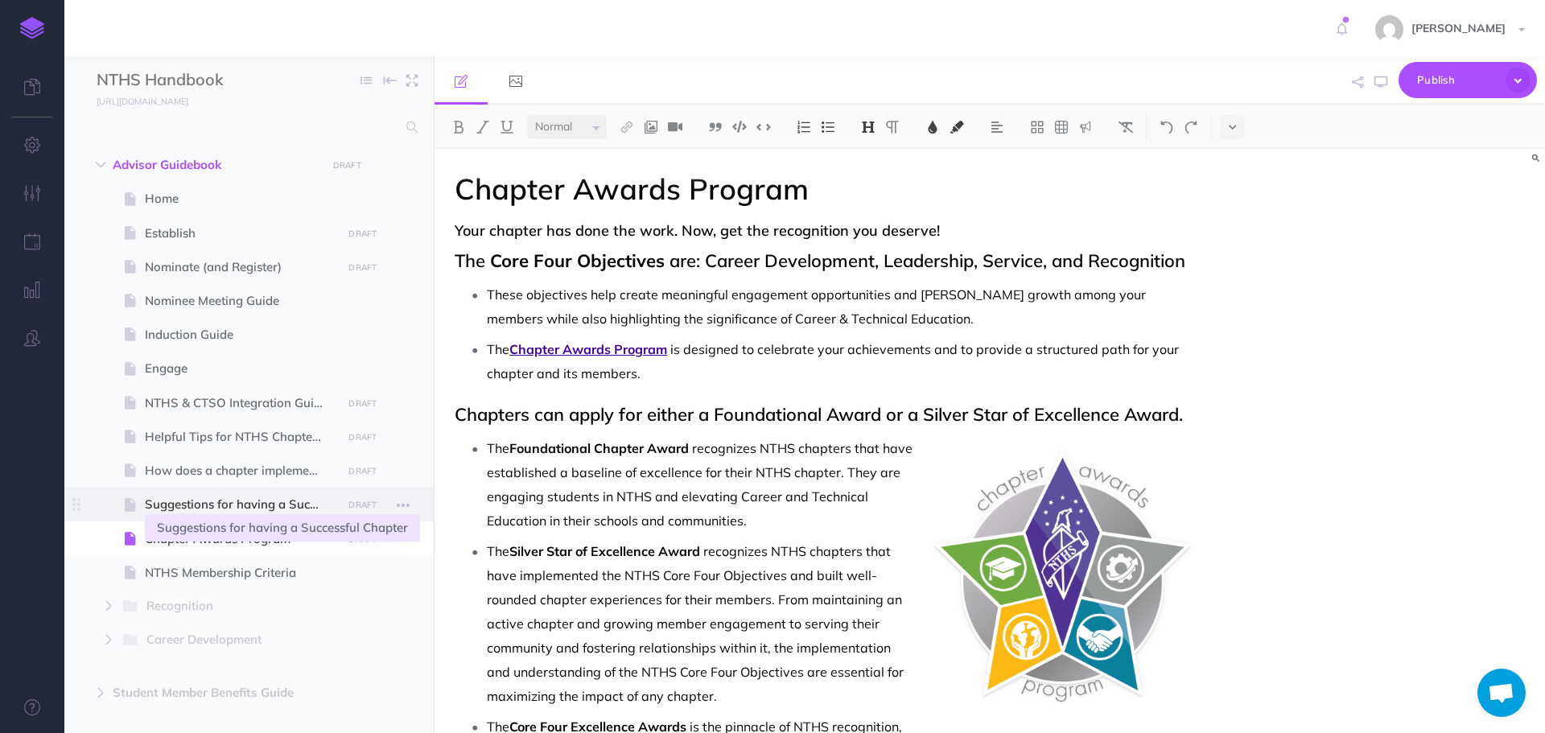
click at [258, 505] on span "Suggestions for having a Successful Chapter" at bounding box center [241, 504] width 192 height 19
select select "null"
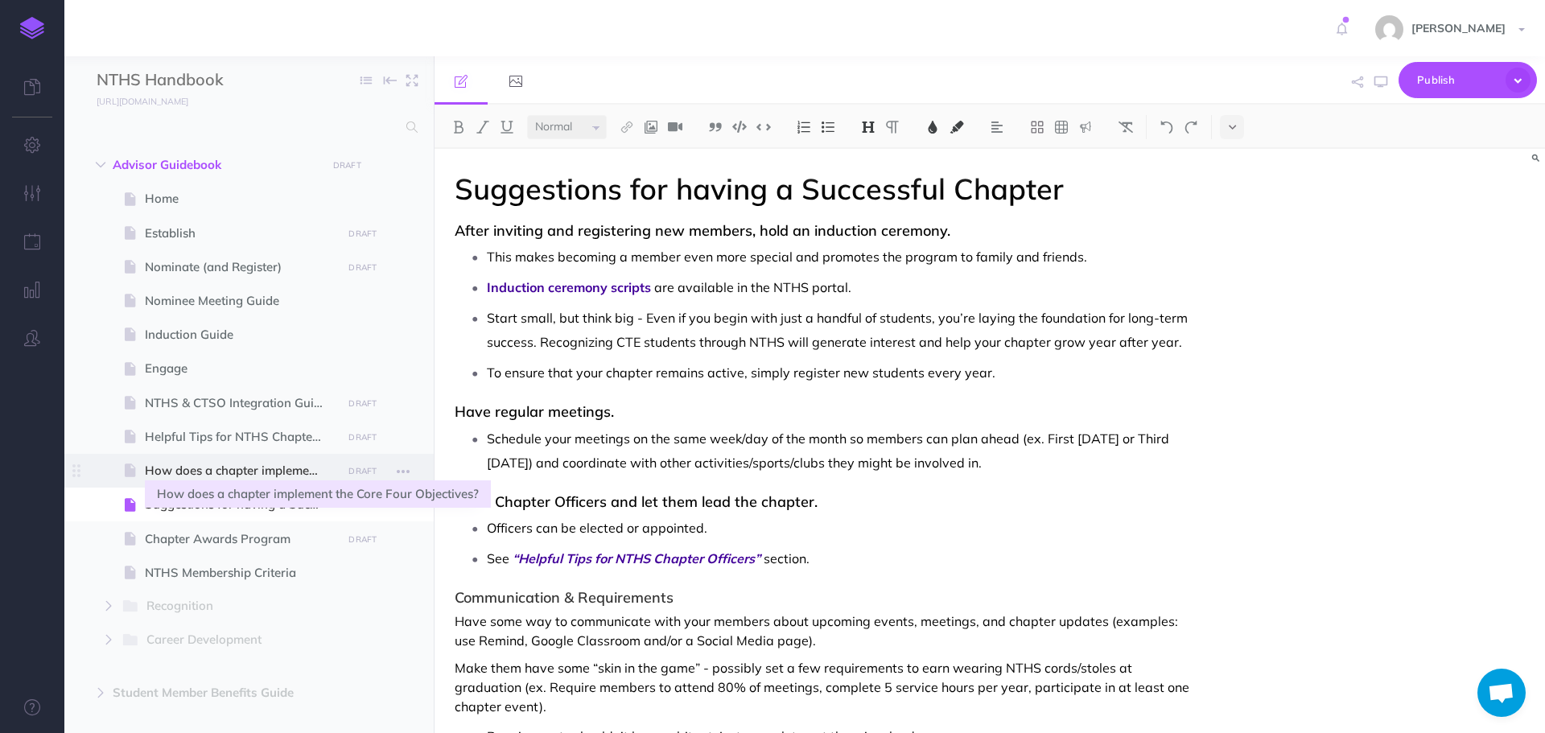
click at [207, 463] on span "How does a chapter implement the Core Four Objectives?" at bounding box center [241, 470] width 192 height 19
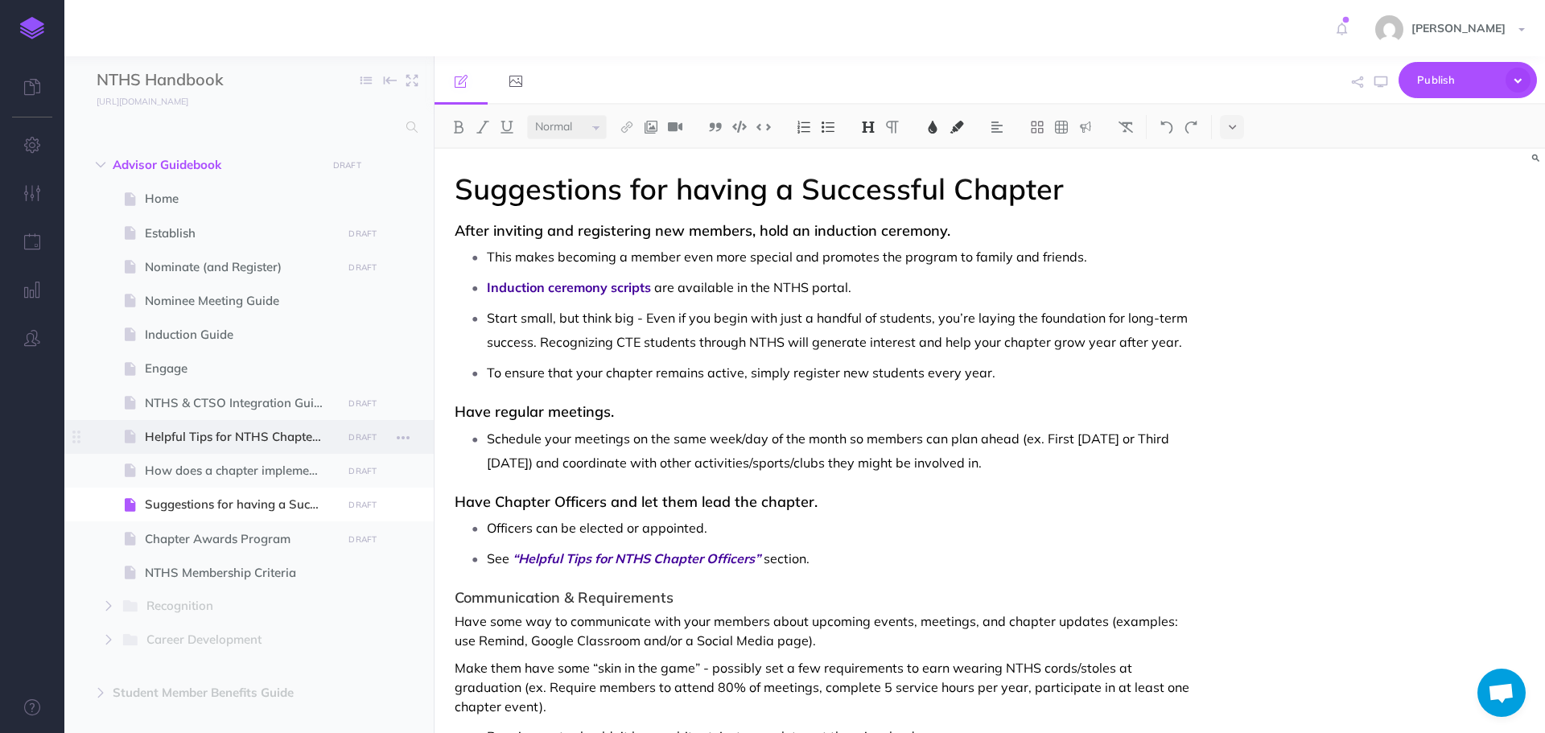
select select "null"
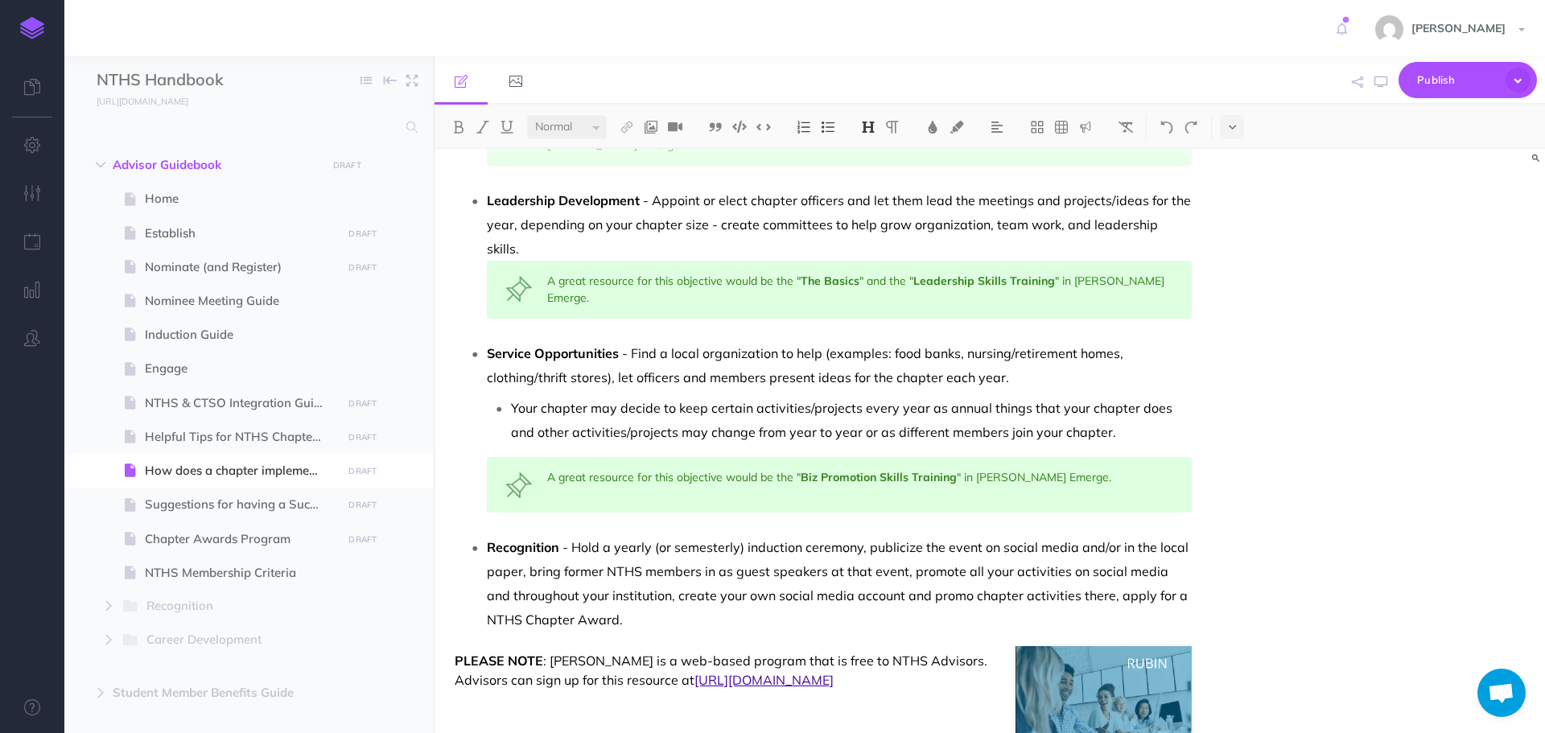
scroll to position [191, 0]
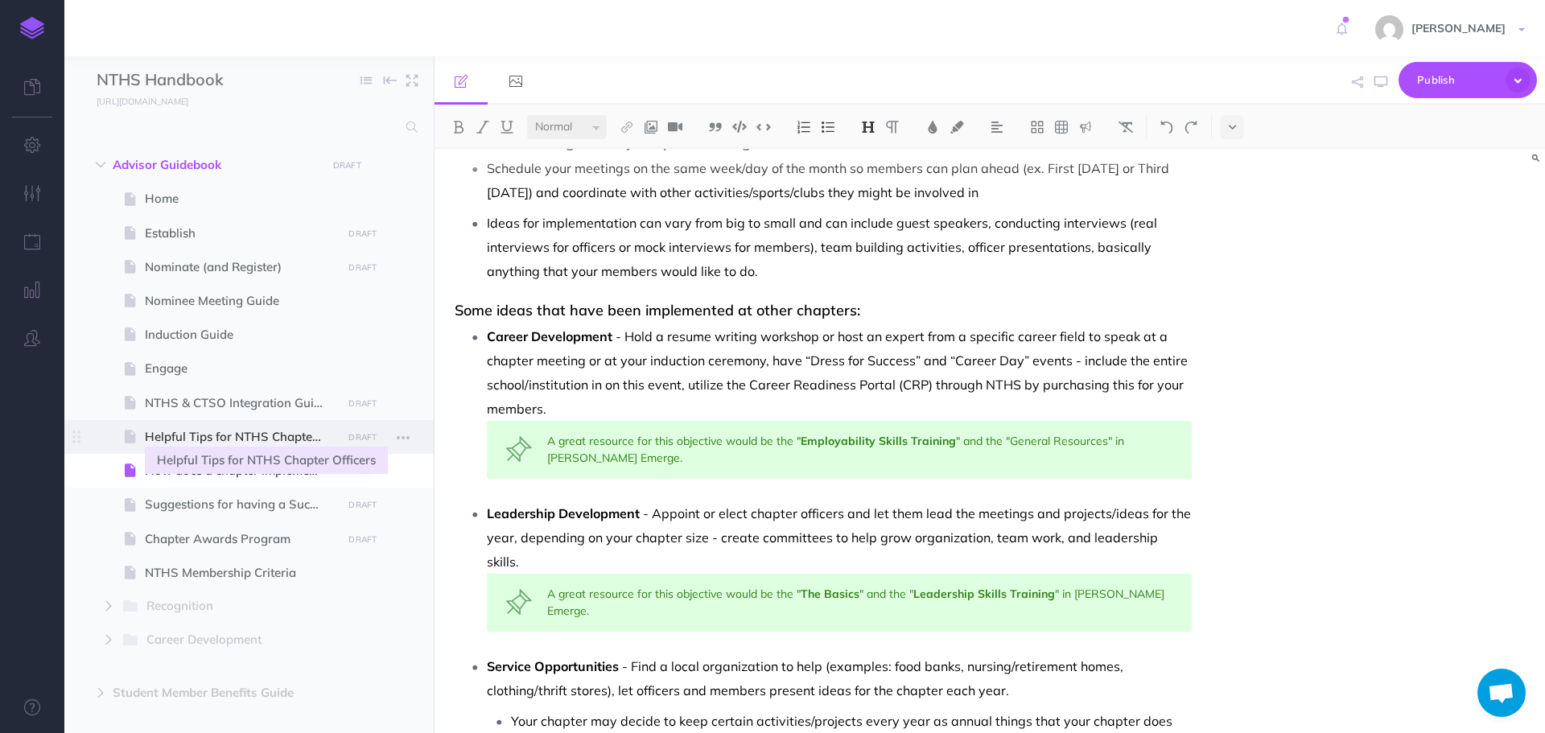
click at [205, 431] on span "Helpful Tips for NTHS Chapter Officers" at bounding box center [241, 436] width 192 height 19
select select "null"
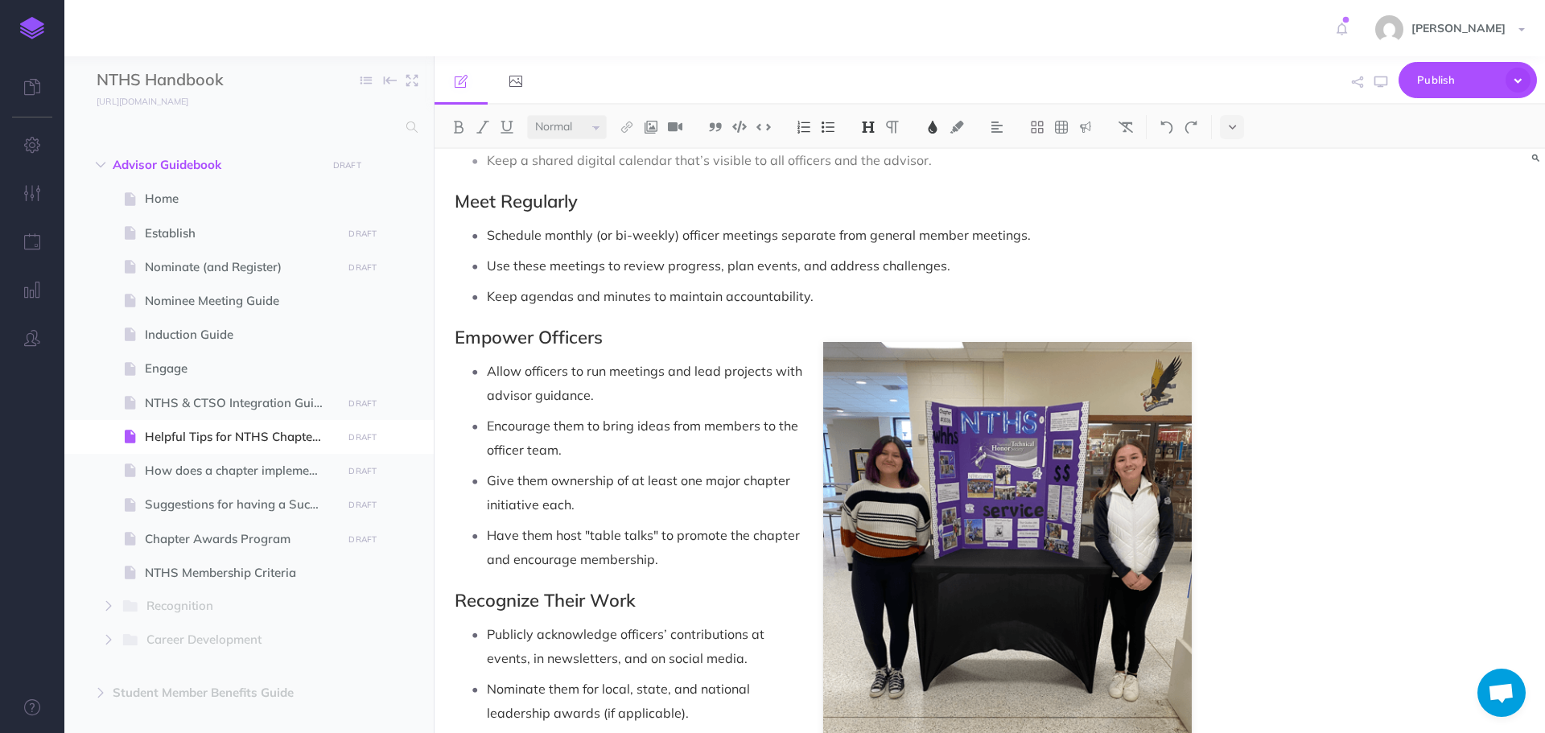
scroll to position [805, 0]
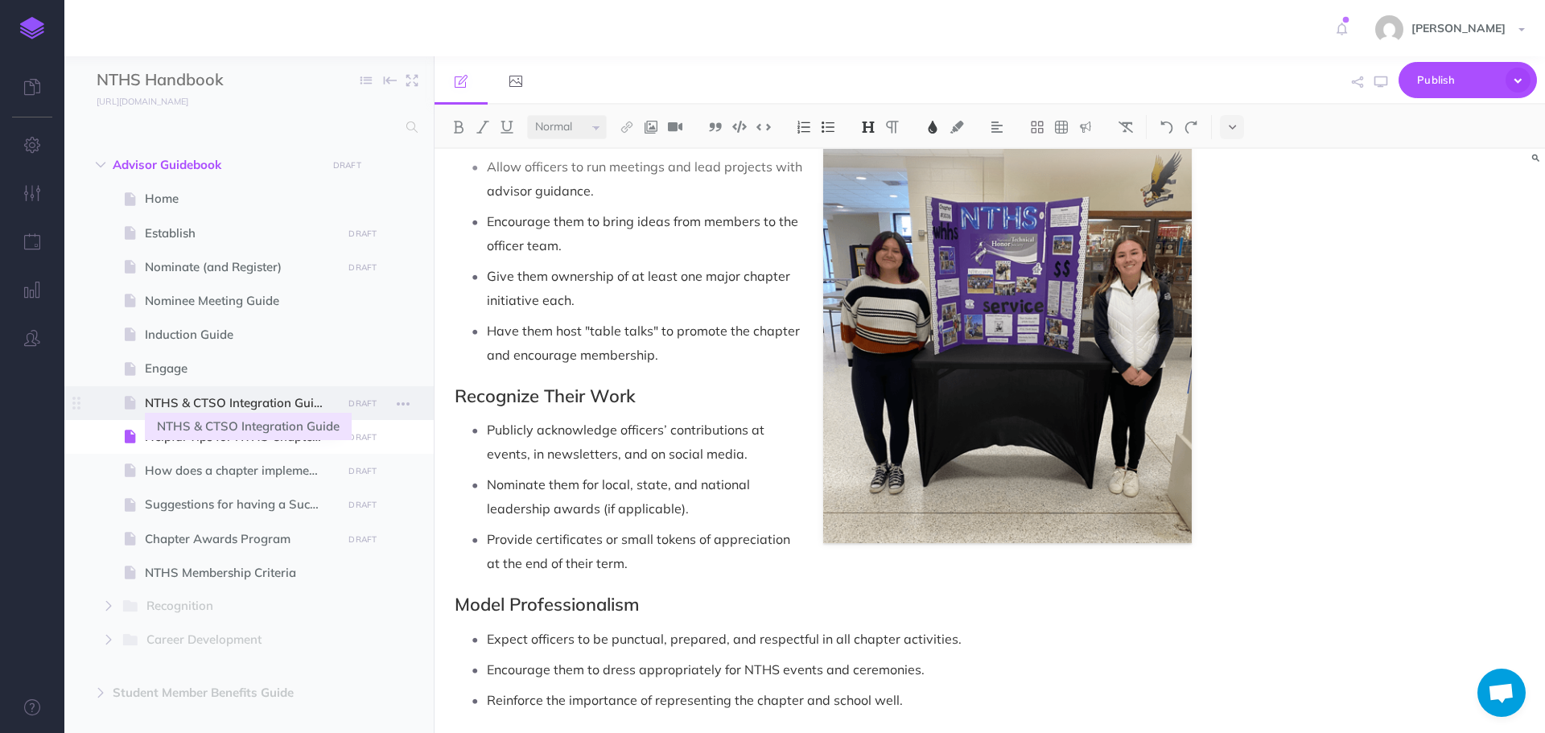
click at [241, 408] on span "NTHS & CTSO Integration Guide" at bounding box center [241, 402] width 192 height 19
select select "null"
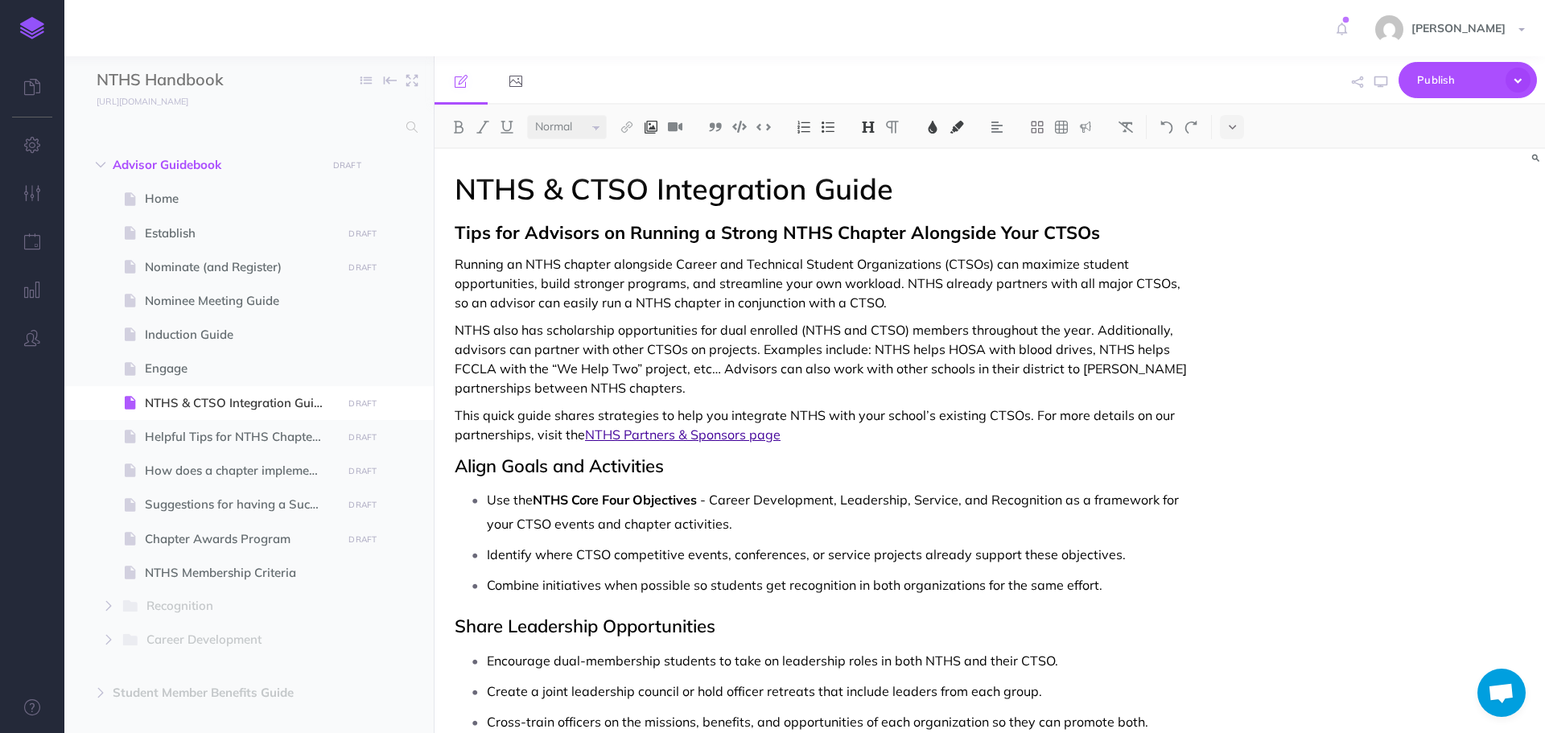
click at [658, 125] on img at bounding box center [651, 127] width 14 height 13
click at [651, 177] on icon at bounding box center [651, 179] width 15 height 11
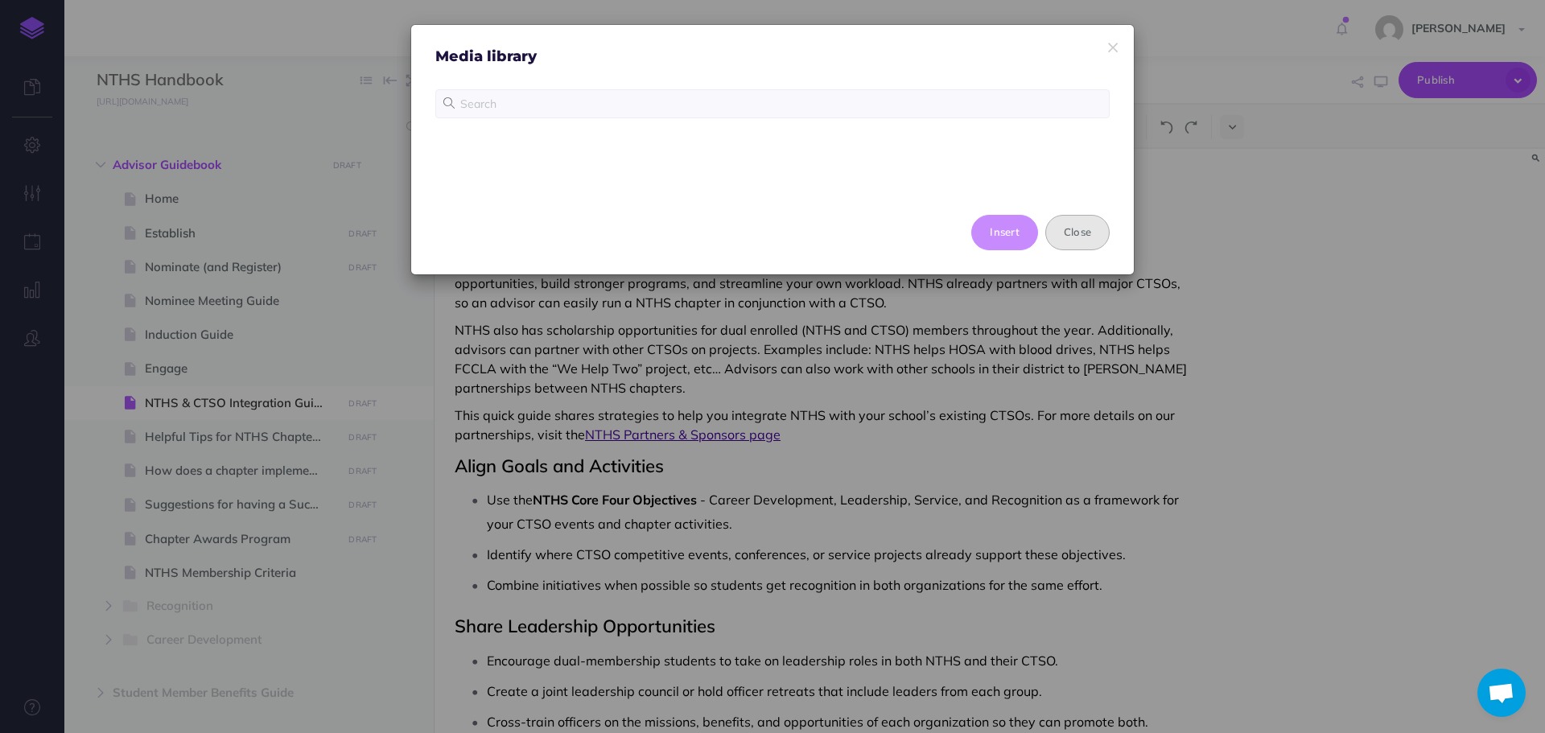
click at [1074, 245] on button "Close" at bounding box center [1077, 232] width 64 height 35
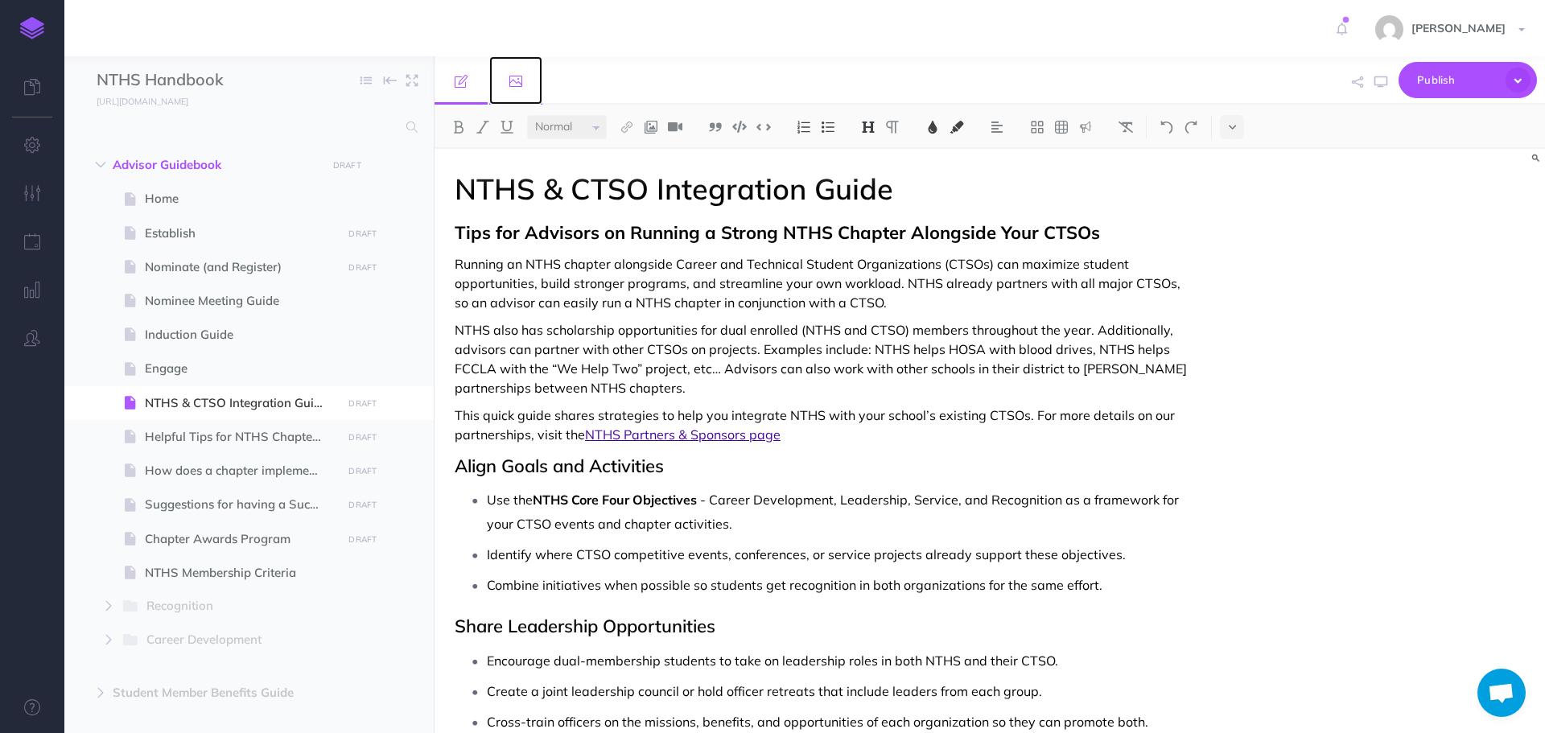
click at [519, 77] on icon at bounding box center [515, 81] width 13 height 13
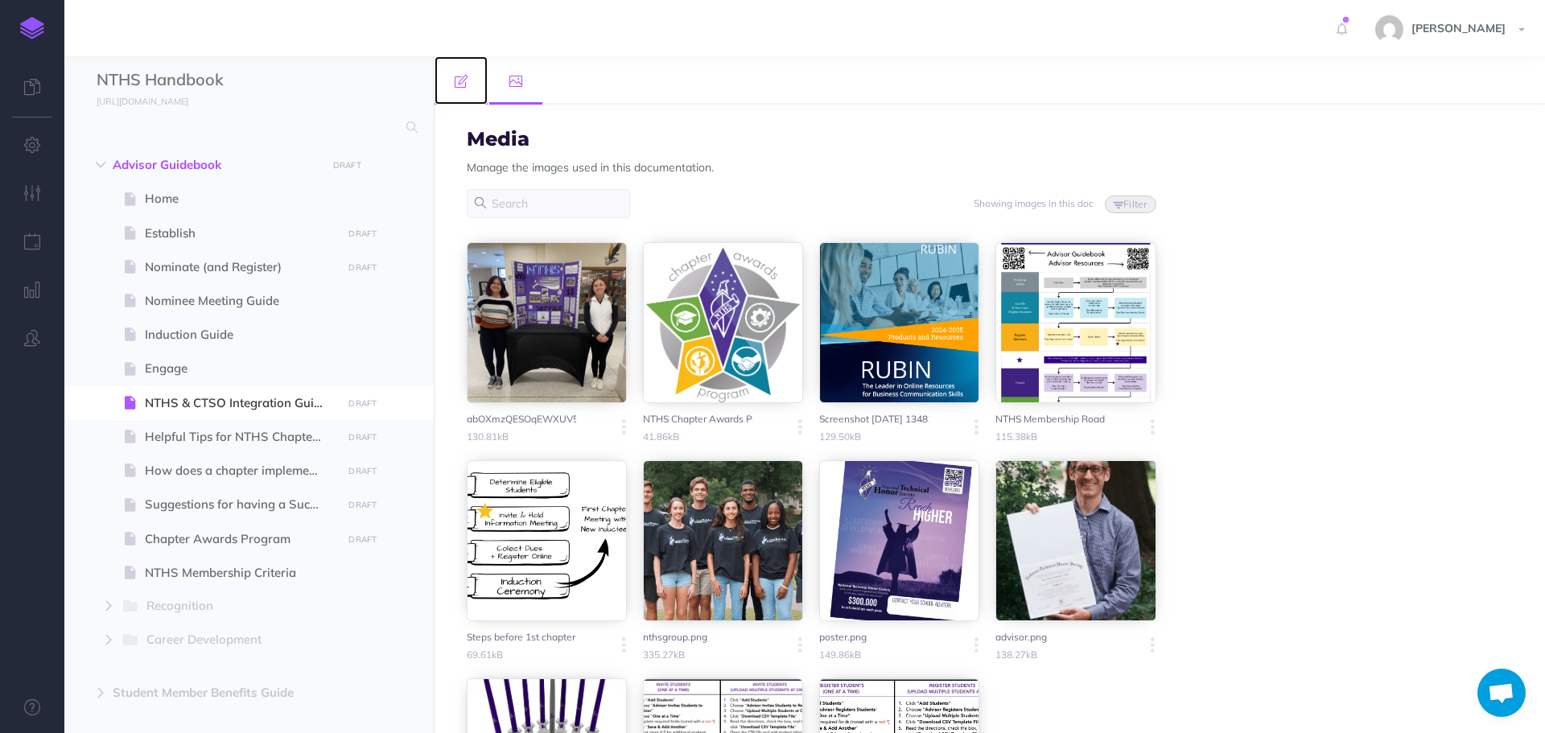
click at [467, 84] on link at bounding box center [460, 80] width 53 height 48
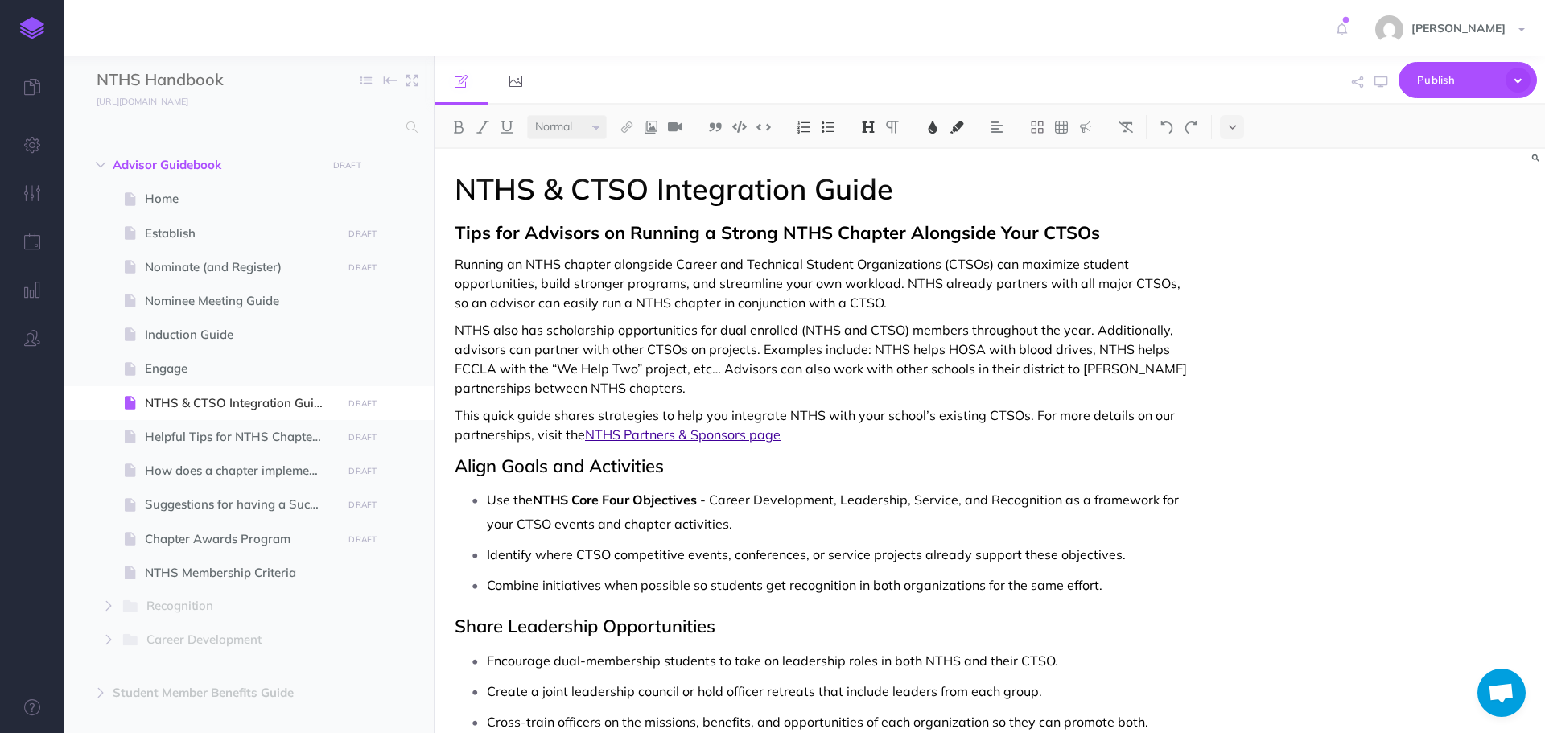
click at [976, 189] on h1 "NTHS & CTSO Integration Guide" at bounding box center [823, 189] width 737 height 32
click at [652, 126] on img at bounding box center [651, 127] width 14 height 13
click at [653, 156] on icon at bounding box center [650, 155] width 13 height 11
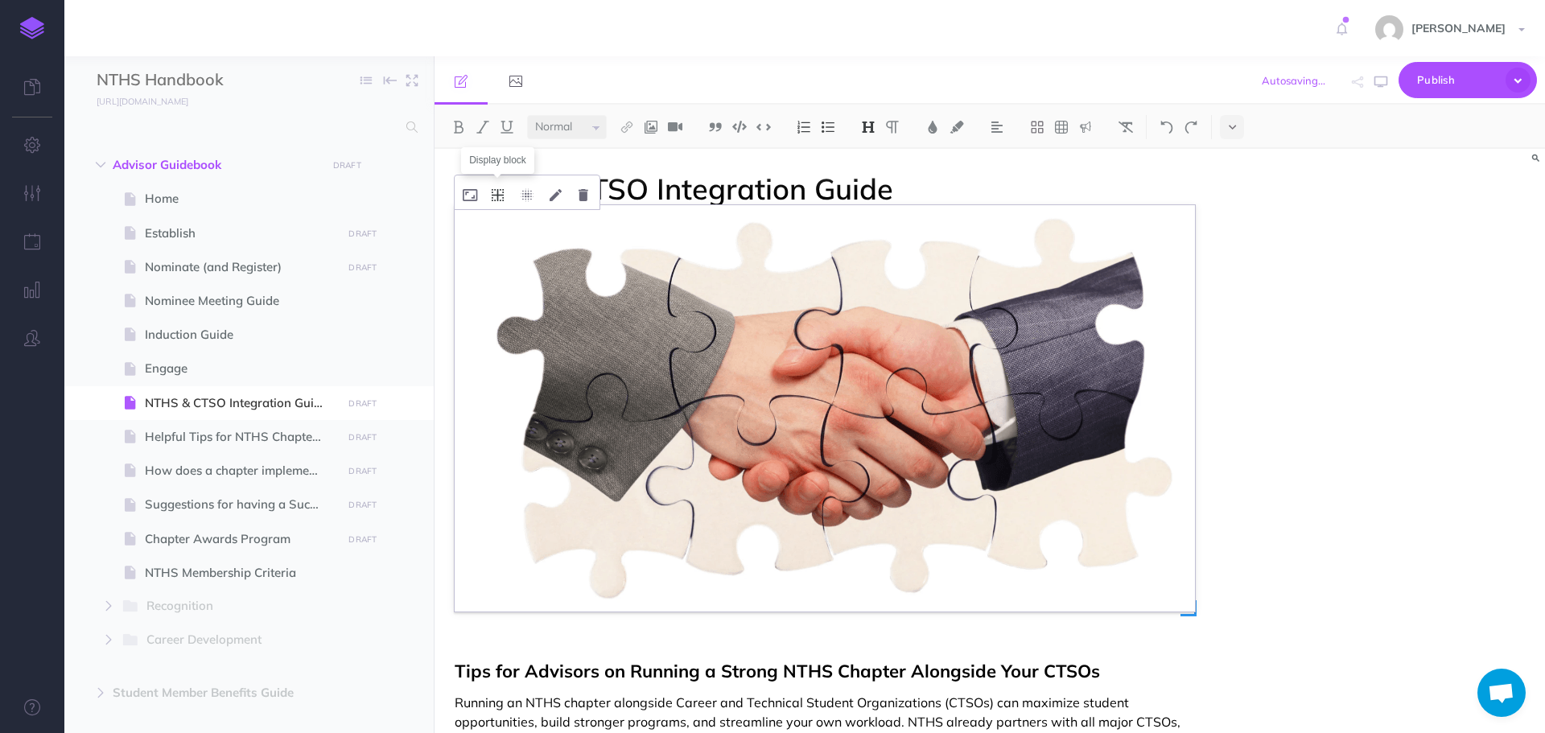
click at [496, 196] on icon at bounding box center [498, 195] width 12 height 12
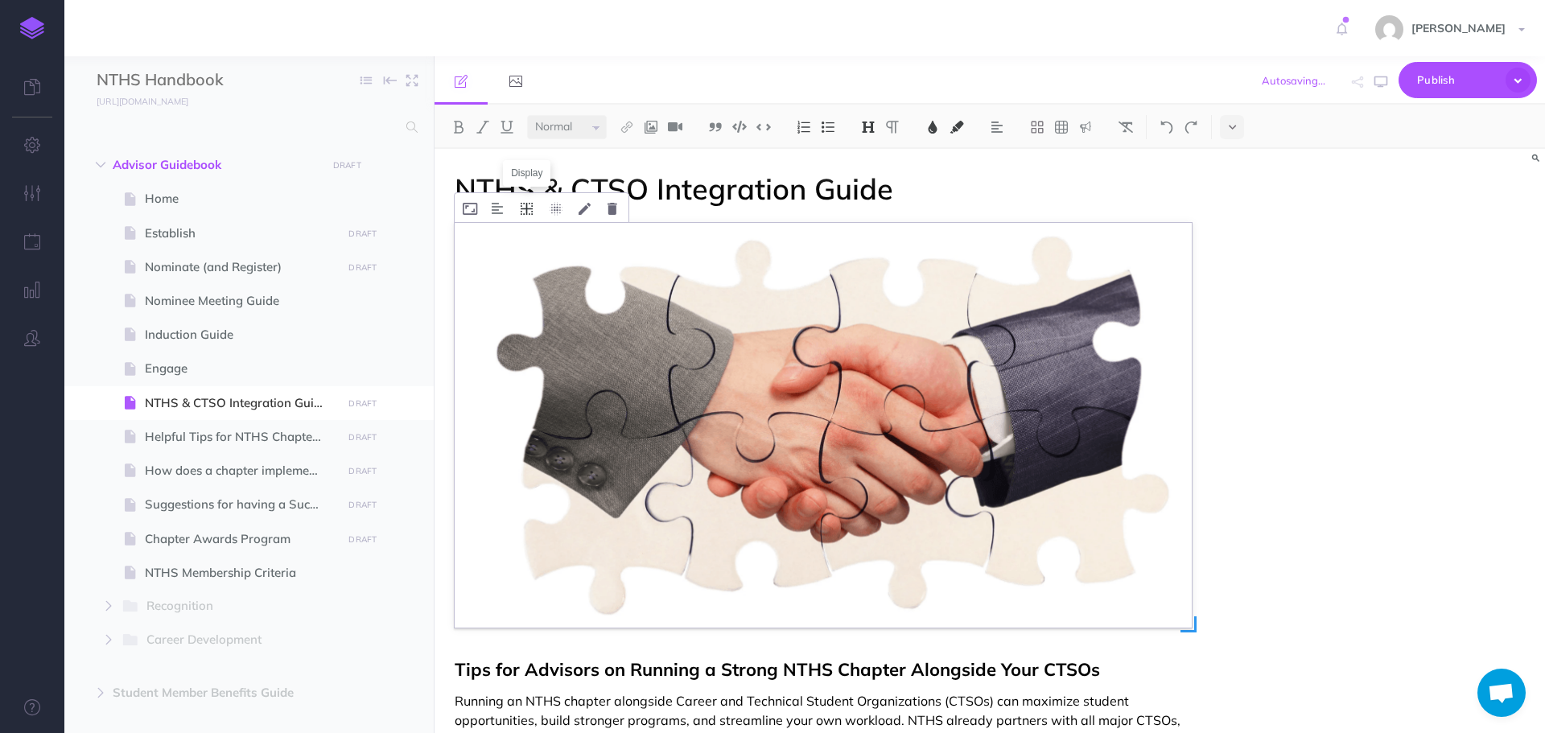
click at [529, 208] on icon at bounding box center [527, 209] width 12 height 12
click at [530, 276] on icon at bounding box center [526, 282] width 29 height 25
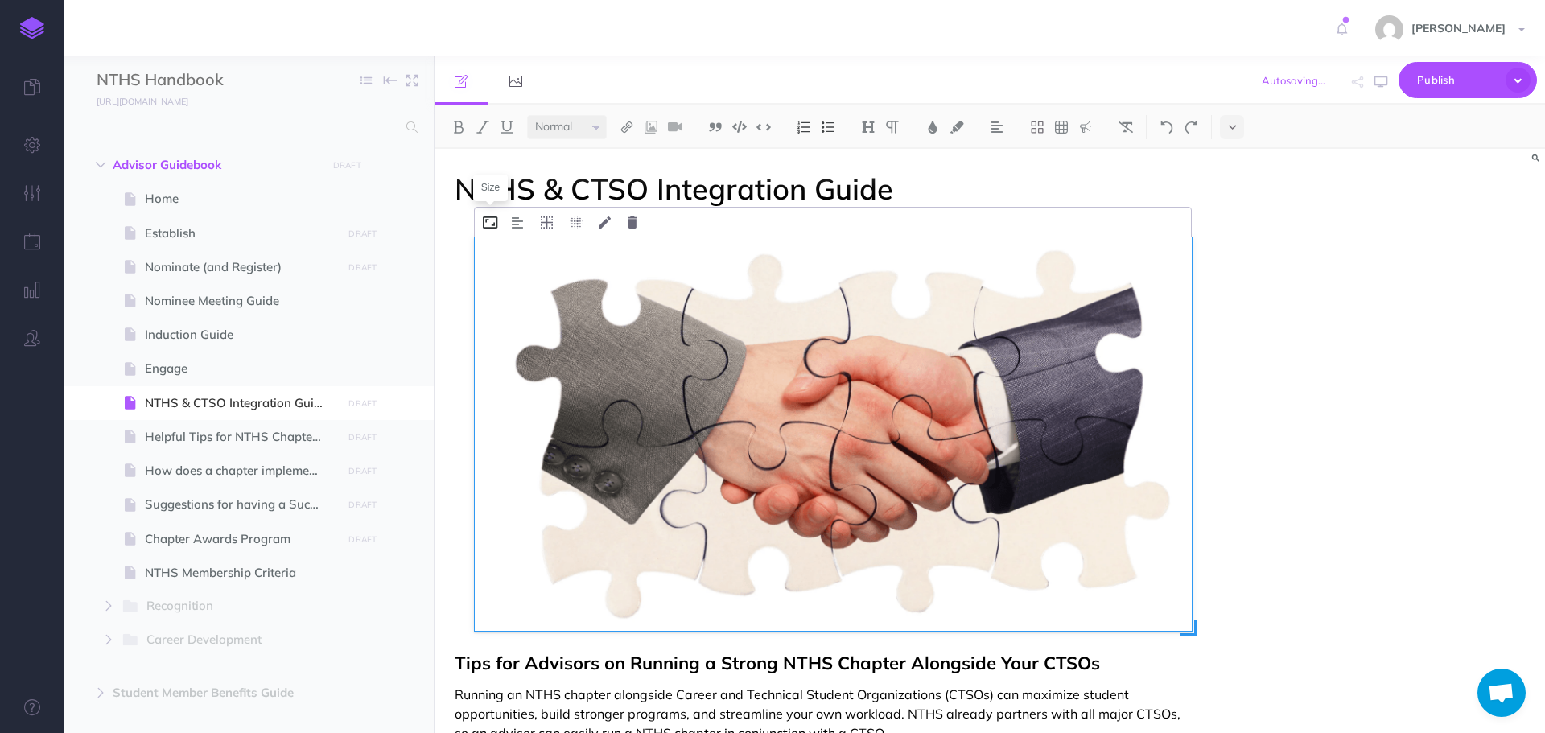
click at [490, 228] on icon at bounding box center [490, 222] width 14 height 12
type input "25%"
click at [609, 322] on button "Save" at bounding box center [615, 322] width 40 height 27
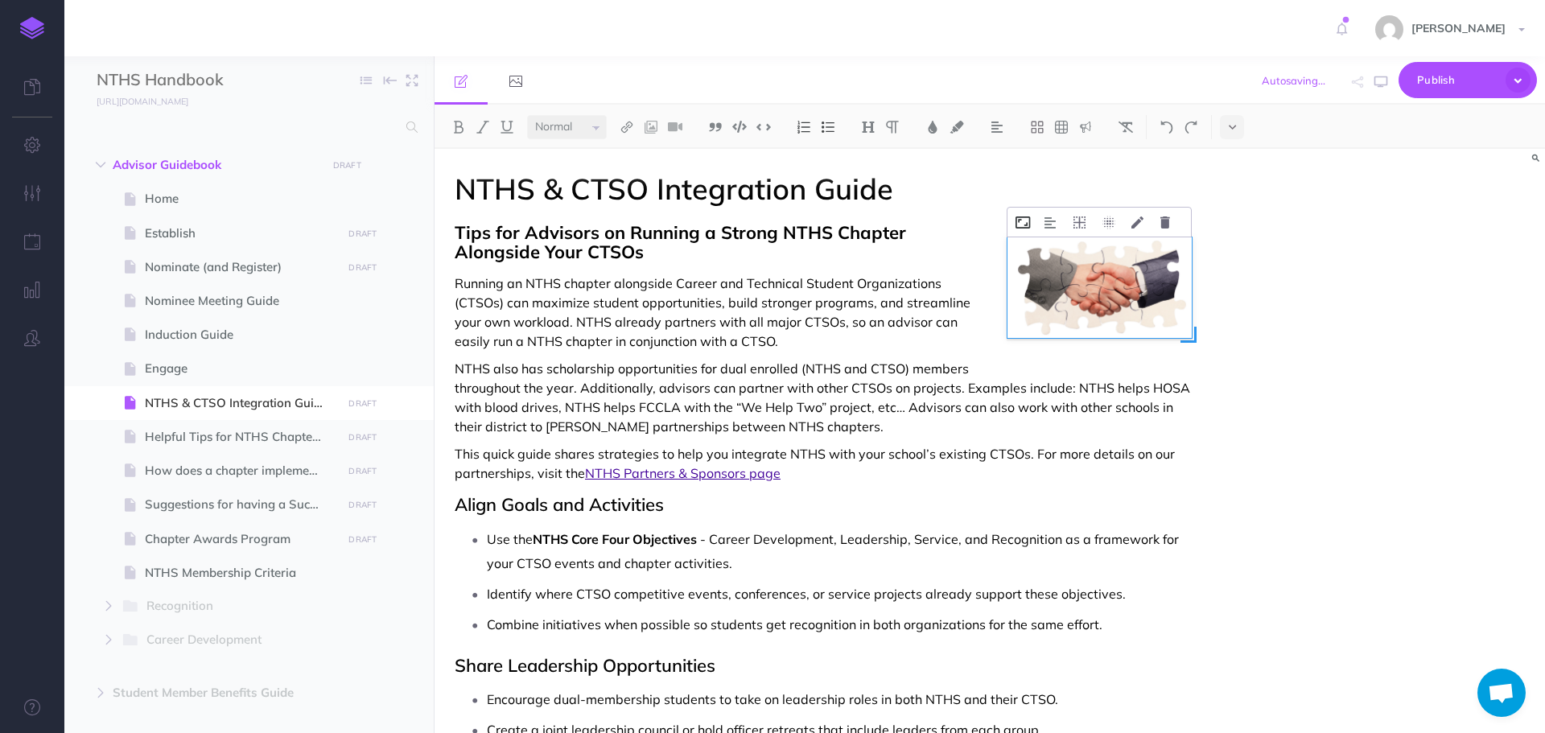
click at [1019, 220] on icon at bounding box center [1022, 222] width 14 height 12
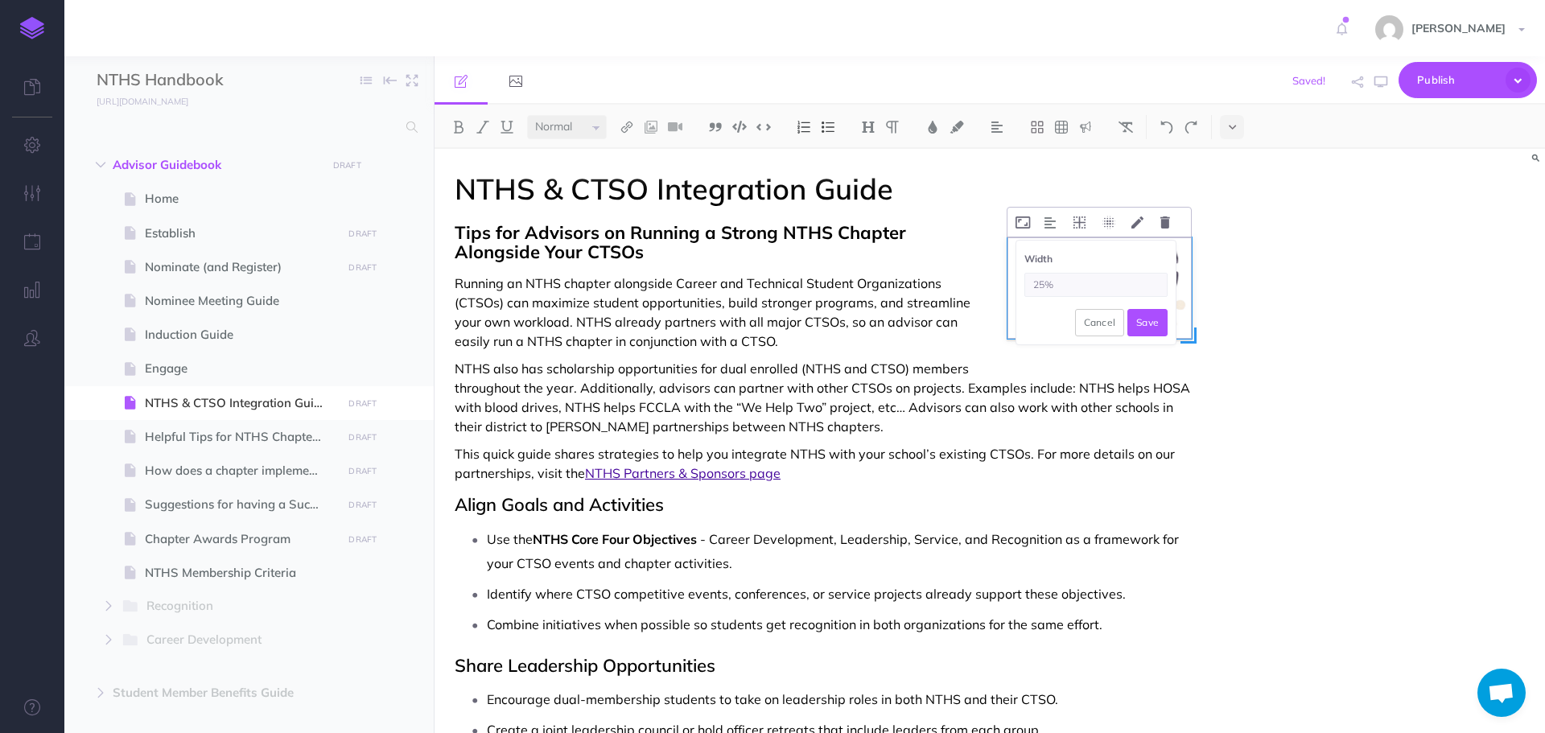
drag, startPoint x: 1064, startPoint y: 289, endPoint x: 1019, endPoint y: 284, distance: 45.3
click at [1019, 284] on div "Width 25% Cancel Save" at bounding box center [1095, 293] width 159 height 104
type input "50%"
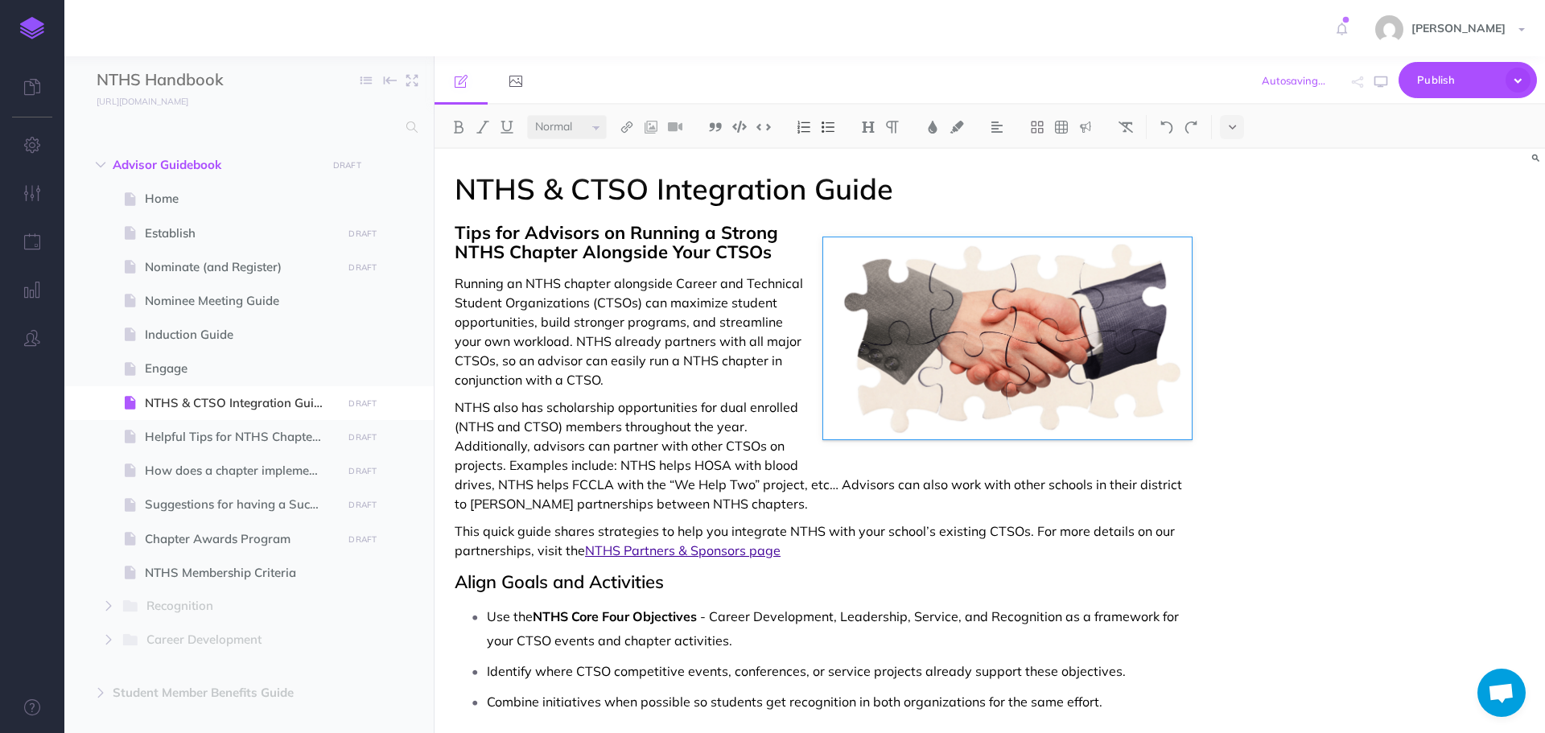
click at [1302, 343] on div "NTHS & CTSO Integration Guide Tips for Advisors on Running a Strong NTHS Chapte…" at bounding box center [989, 441] width 1110 height 584
click at [1379, 84] on icon "button" at bounding box center [1380, 82] width 13 height 13
click at [507, 245] on span "Tips for Advisors on Running a Strong NTHS Chapter Alongside Your CTSOs" at bounding box center [619, 242] width 328 height 42
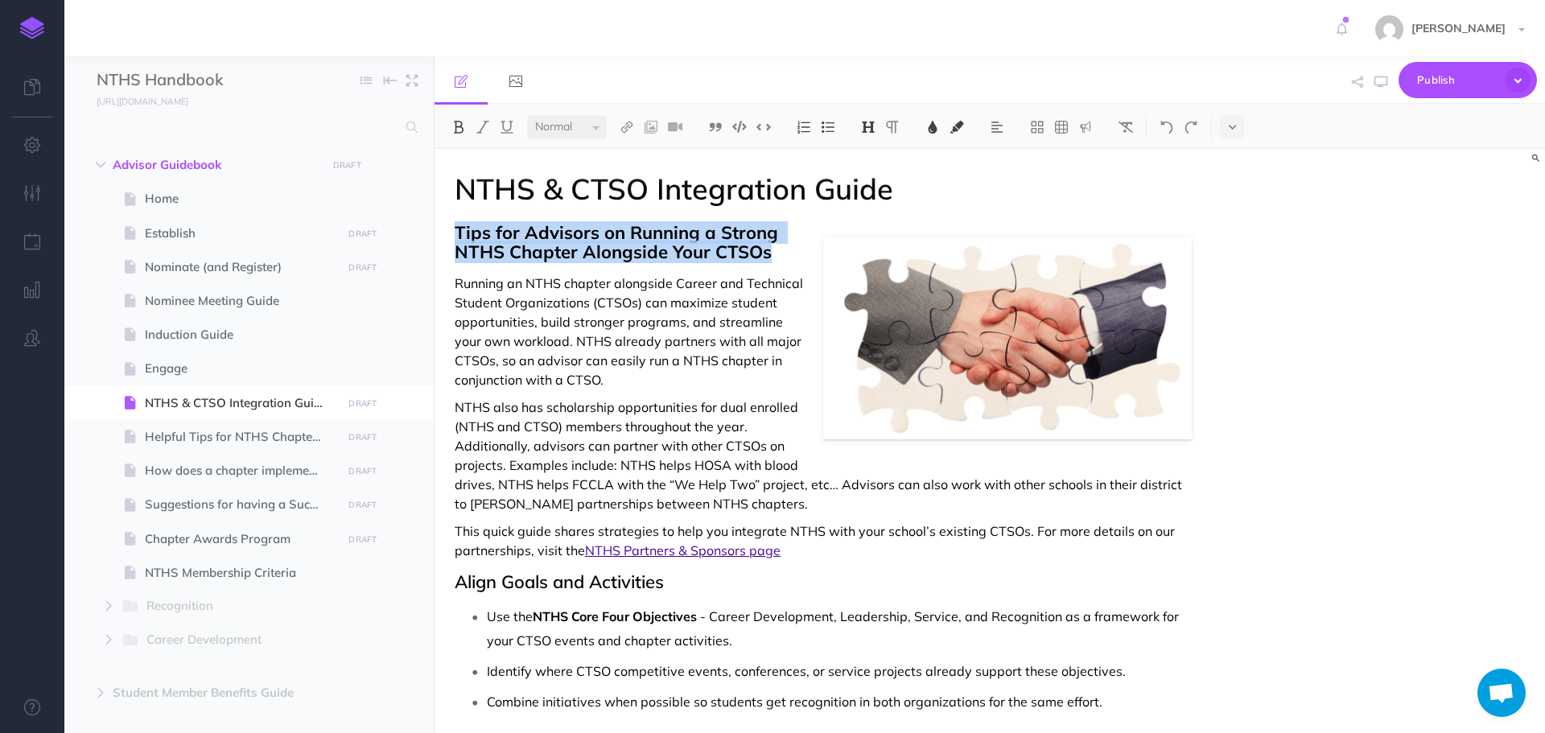
drag, startPoint x: 453, startPoint y: 229, endPoint x: 780, endPoint y: 256, distance: 327.7
click at [459, 121] on img at bounding box center [458, 127] width 14 height 13
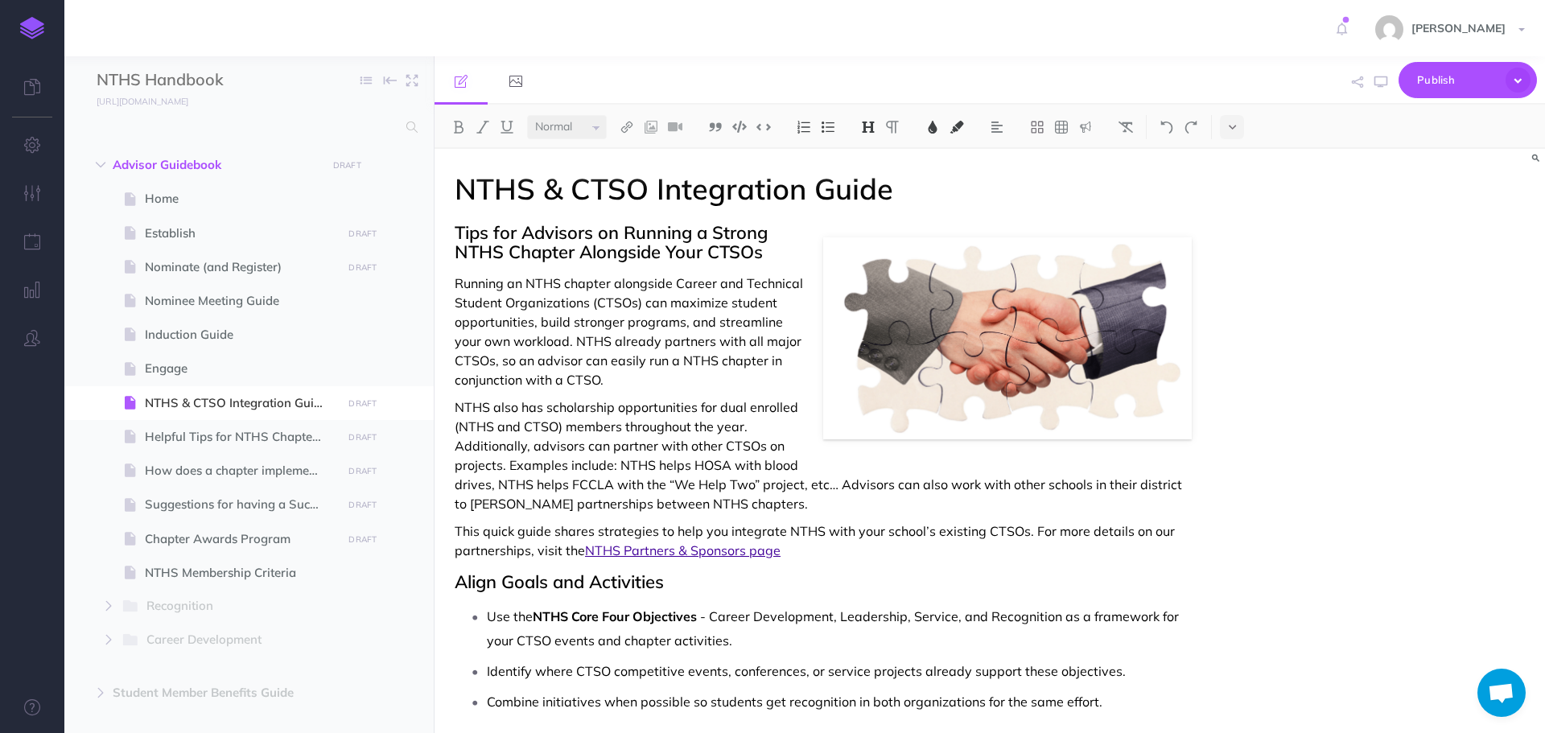
click at [528, 385] on span "Running an NTHS chapter alongside Career and Technical Student Organizations (C…" at bounding box center [631, 331] width 352 height 113
click at [1378, 80] on icon "button" at bounding box center [1380, 82] width 13 height 13
